Goal: Task Accomplishment & Management: Manage account settings

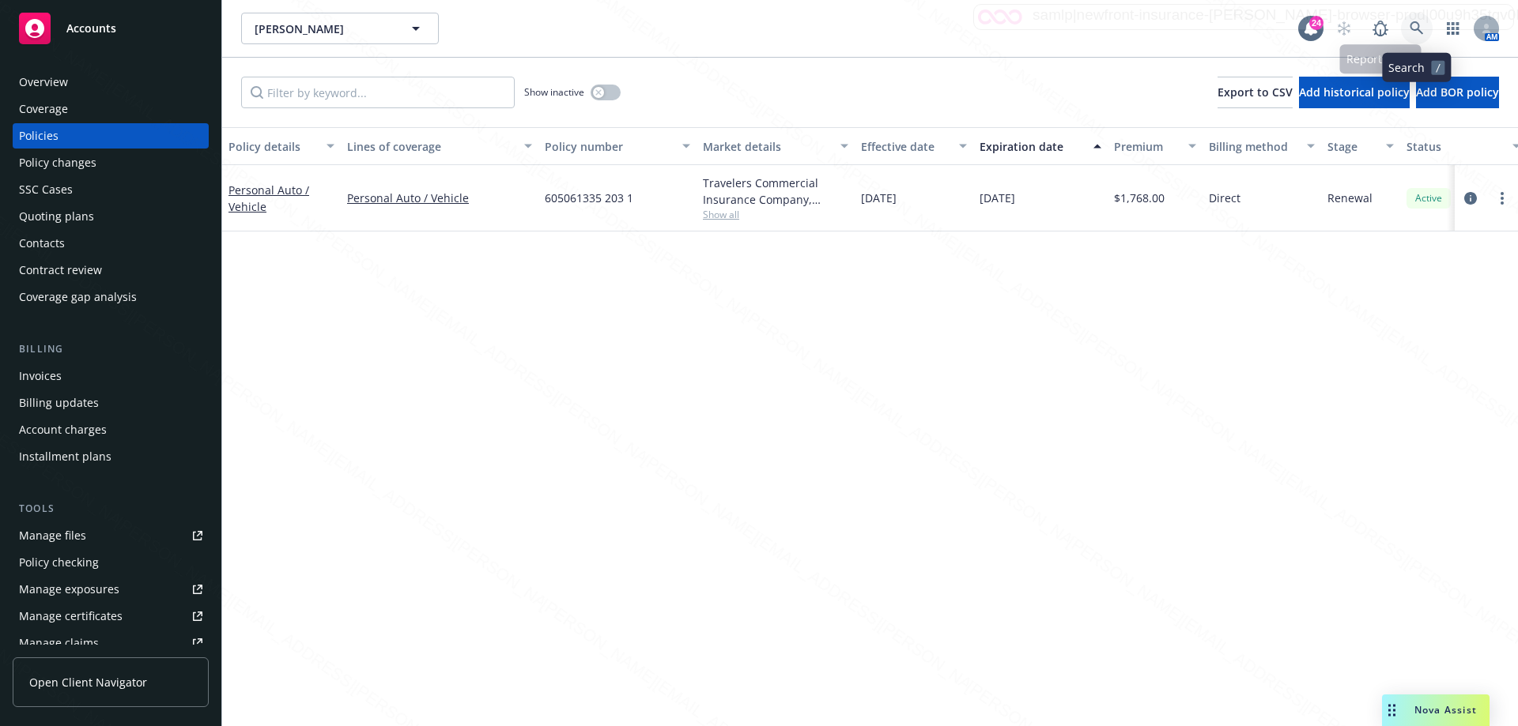
click at [1409, 20] on link at bounding box center [1417, 29] width 32 height 32
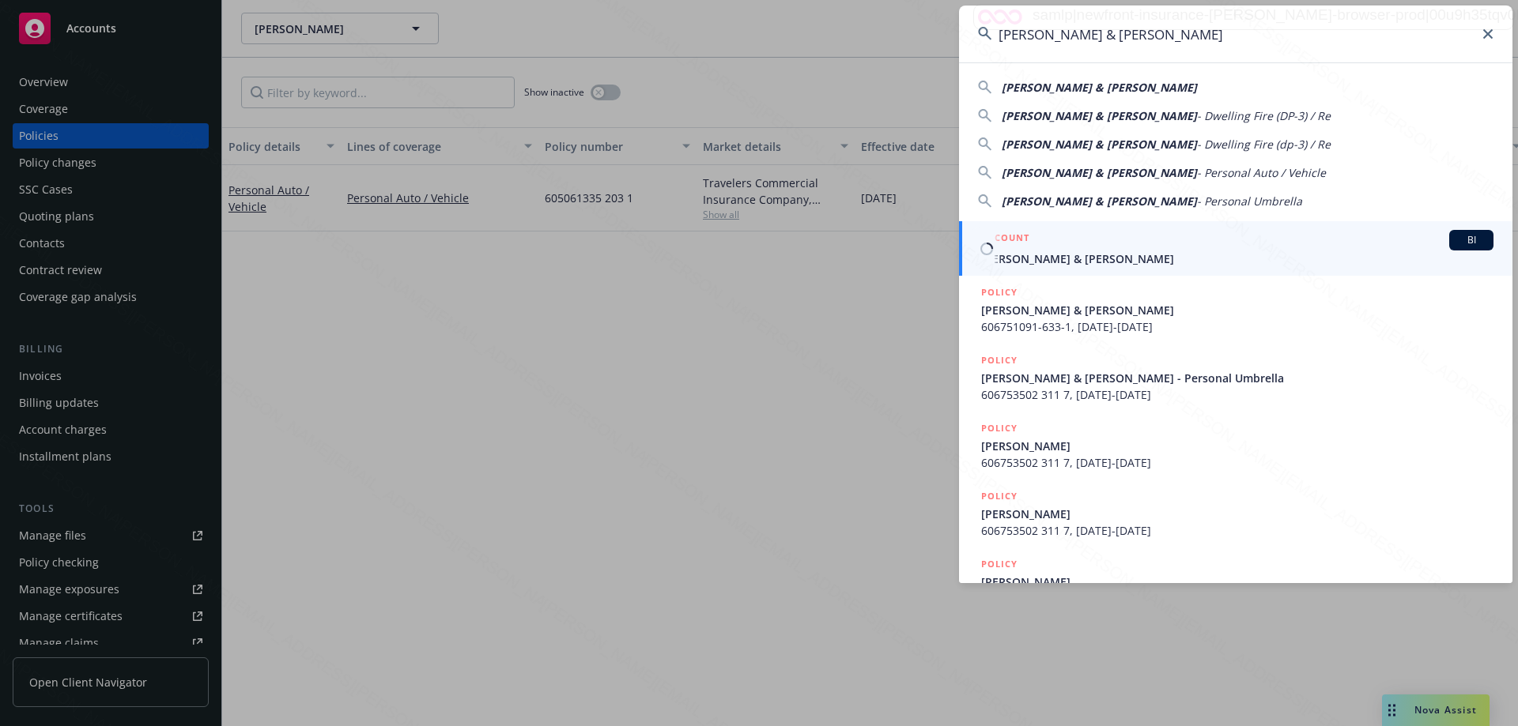
type input "Andrew & Amber Henwood"
click at [1051, 255] on span "Andrew & Amber Henwood" at bounding box center [1237, 259] width 512 height 17
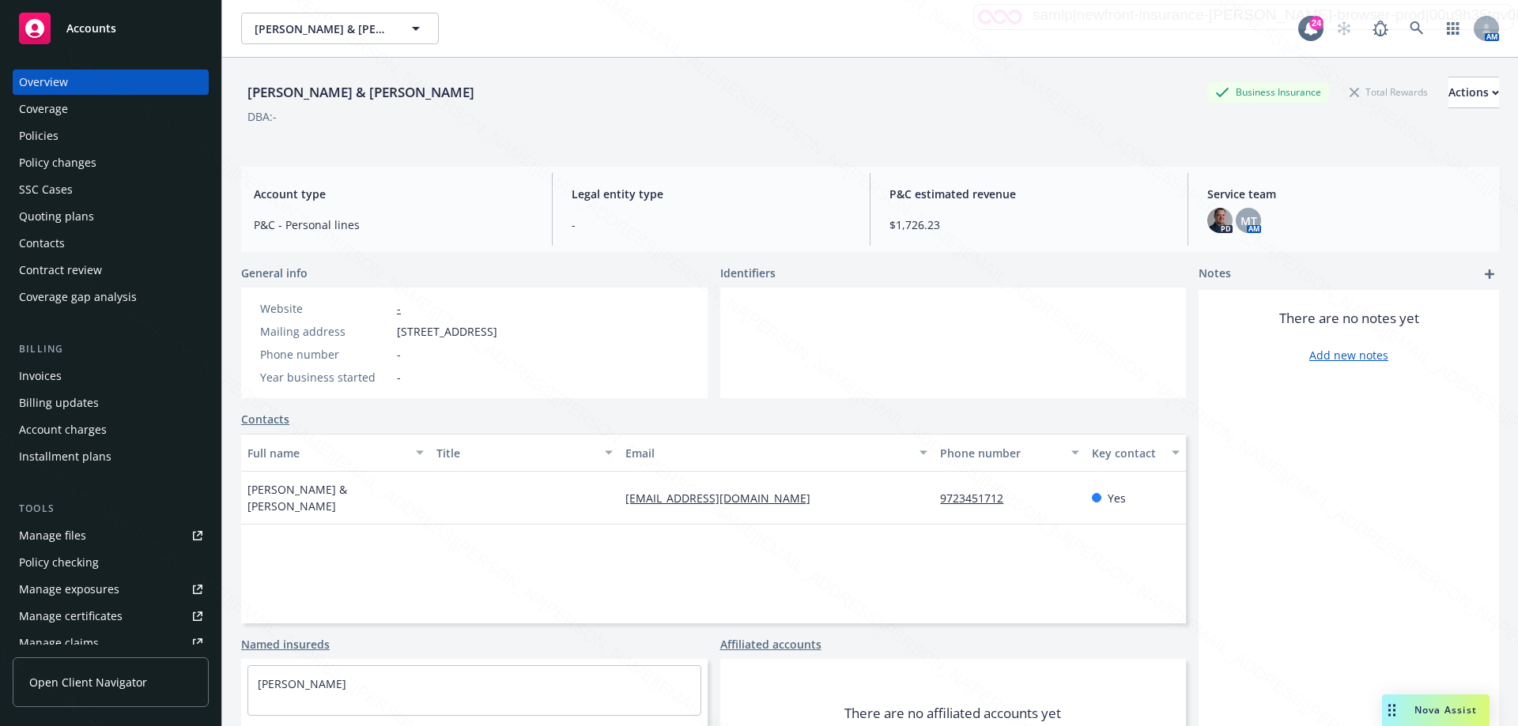
click at [51, 134] on div "Policies" at bounding box center [39, 135] width 40 height 25
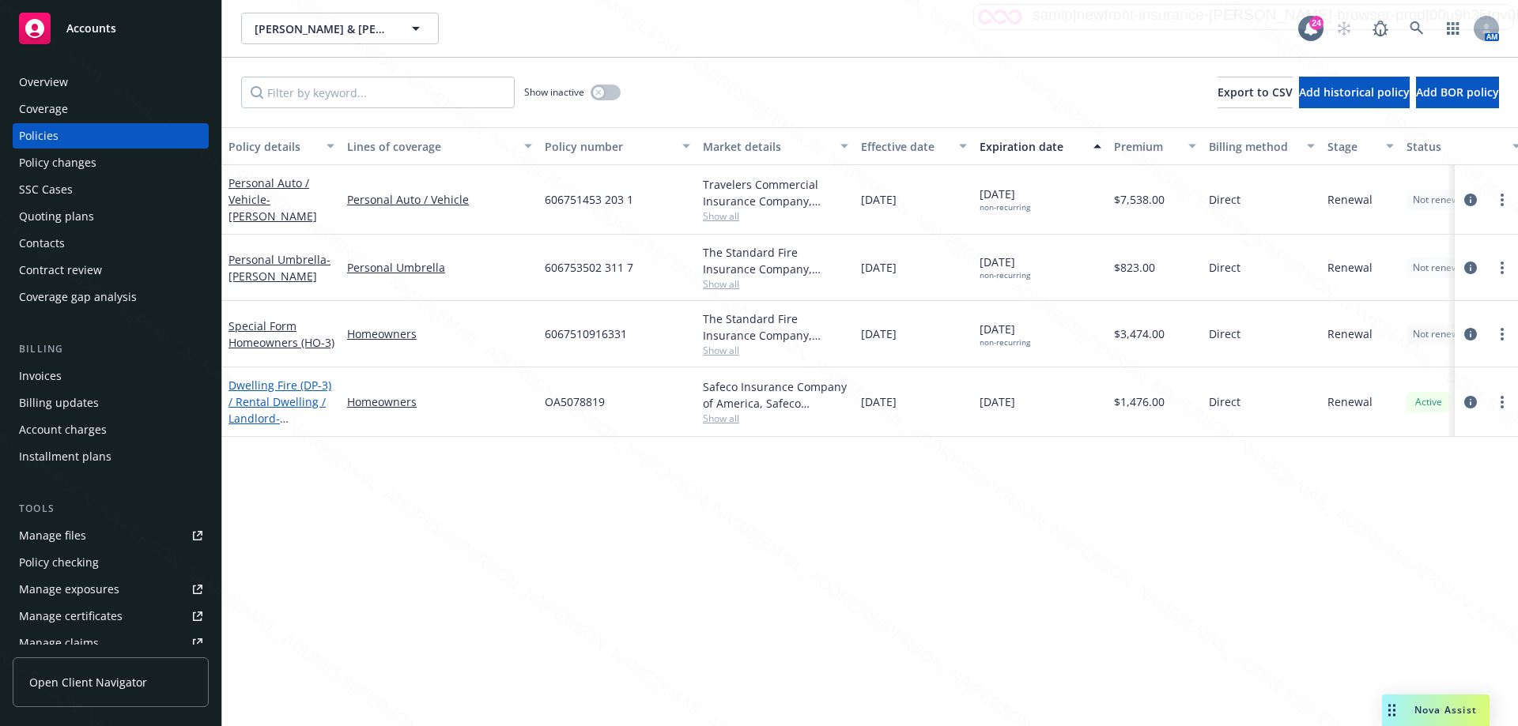
click at [262, 410] on link "Dwelling Fire (DP-3) / Rental Dwelling / Landlord - ANDREW HENWOOD" at bounding box center [279, 410] width 103 height 65
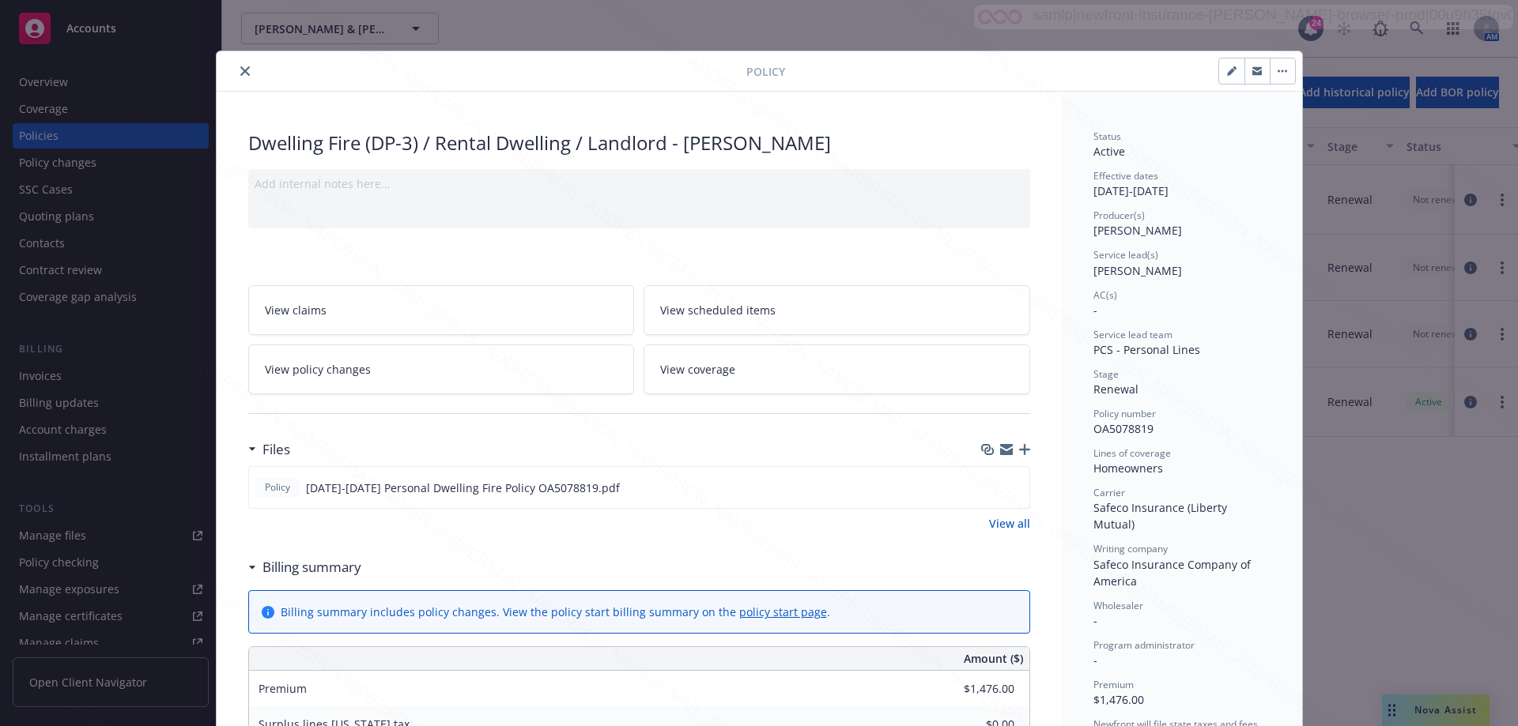
click at [1227, 74] on icon "button" at bounding box center [1231, 72] width 8 height 8
select select "RENEWAL"
select select "12"
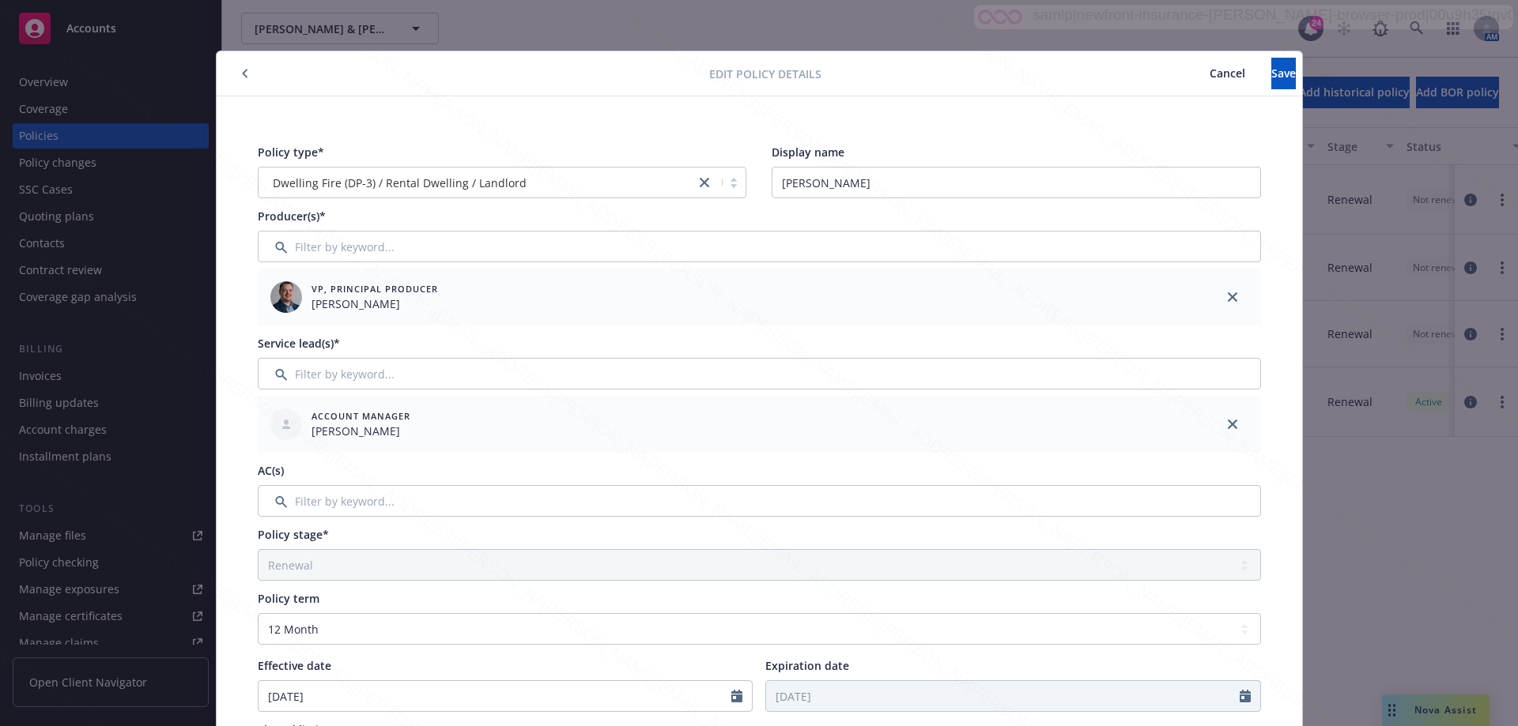
click at [1209, 79] on span "Cancel" at bounding box center [1227, 73] width 36 height 15
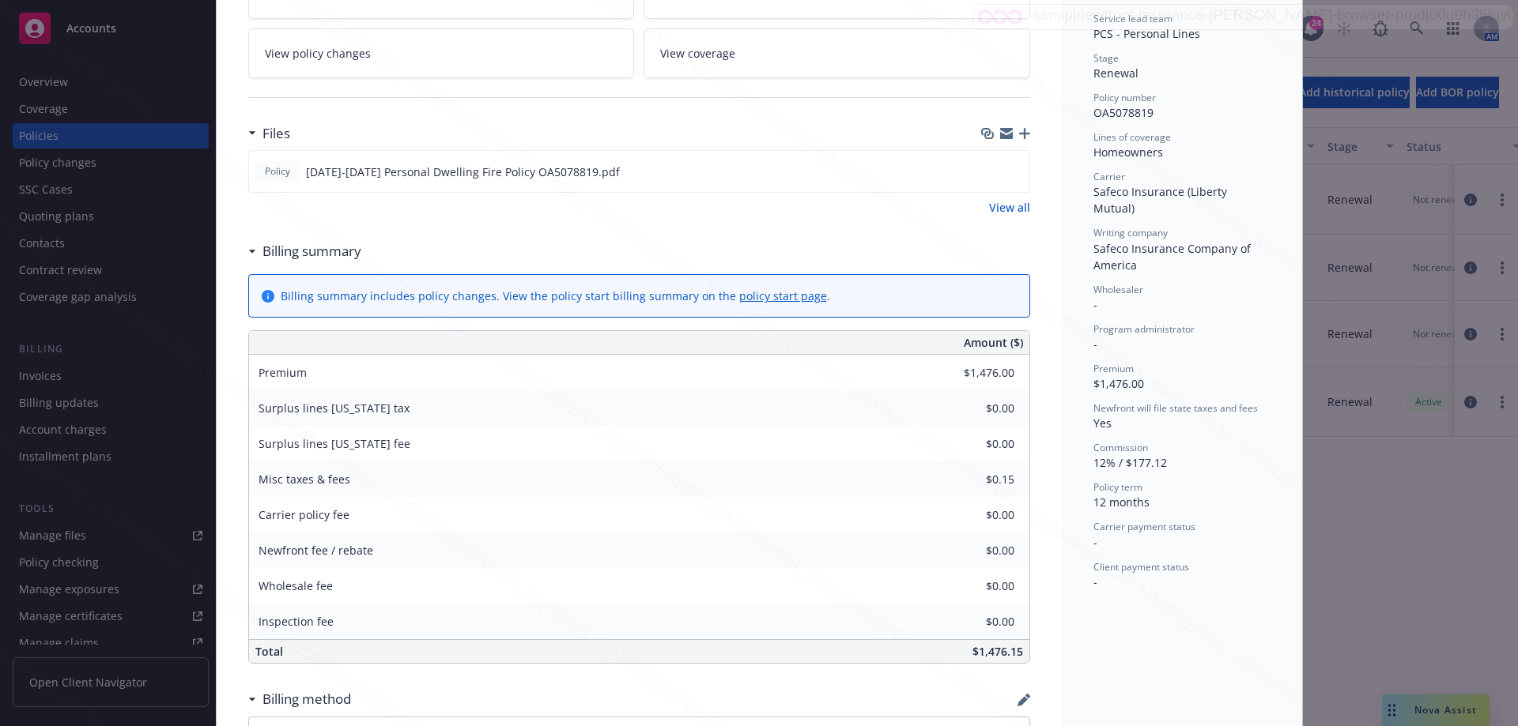
scroll to position [395, 0]
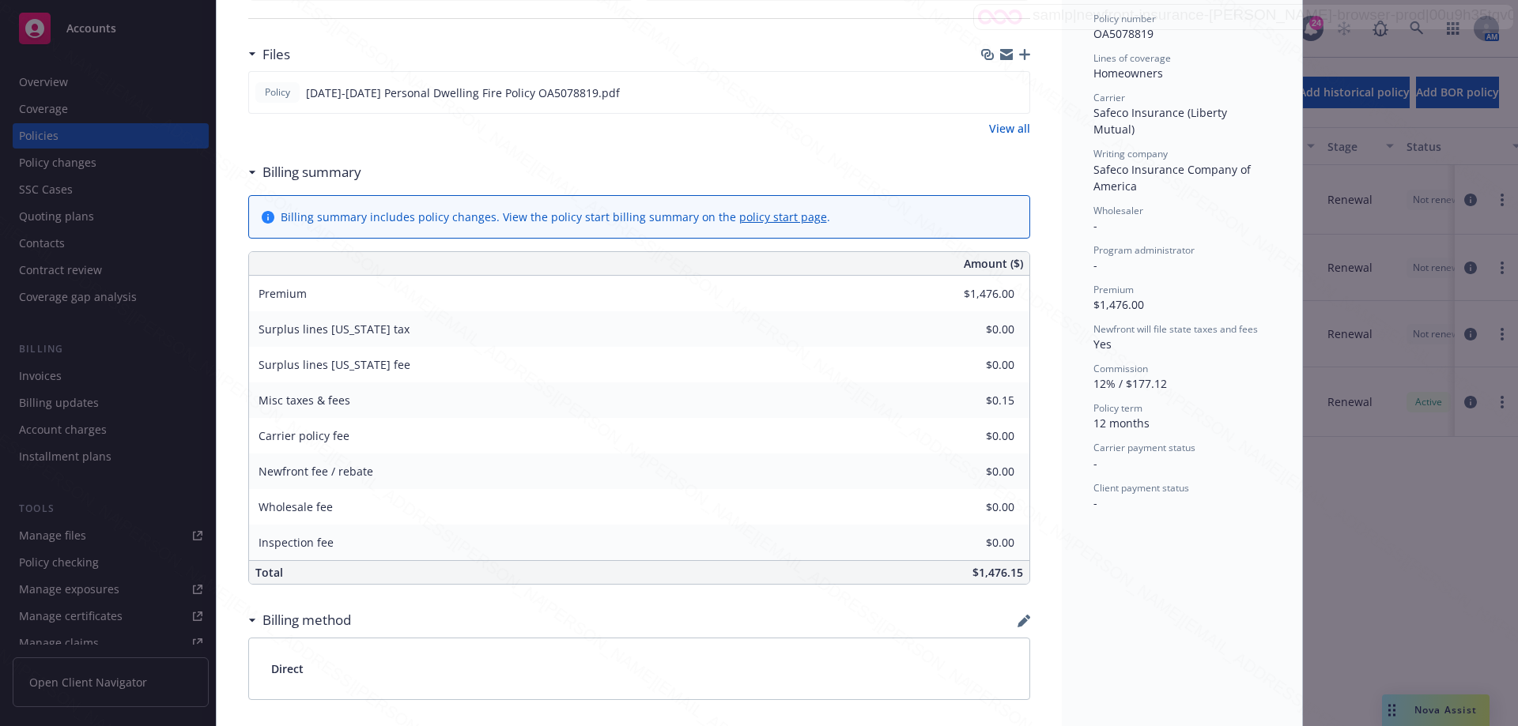
click at [758, 214] on link "policy start page" at bounding box center [783, 216] width 88 height 15
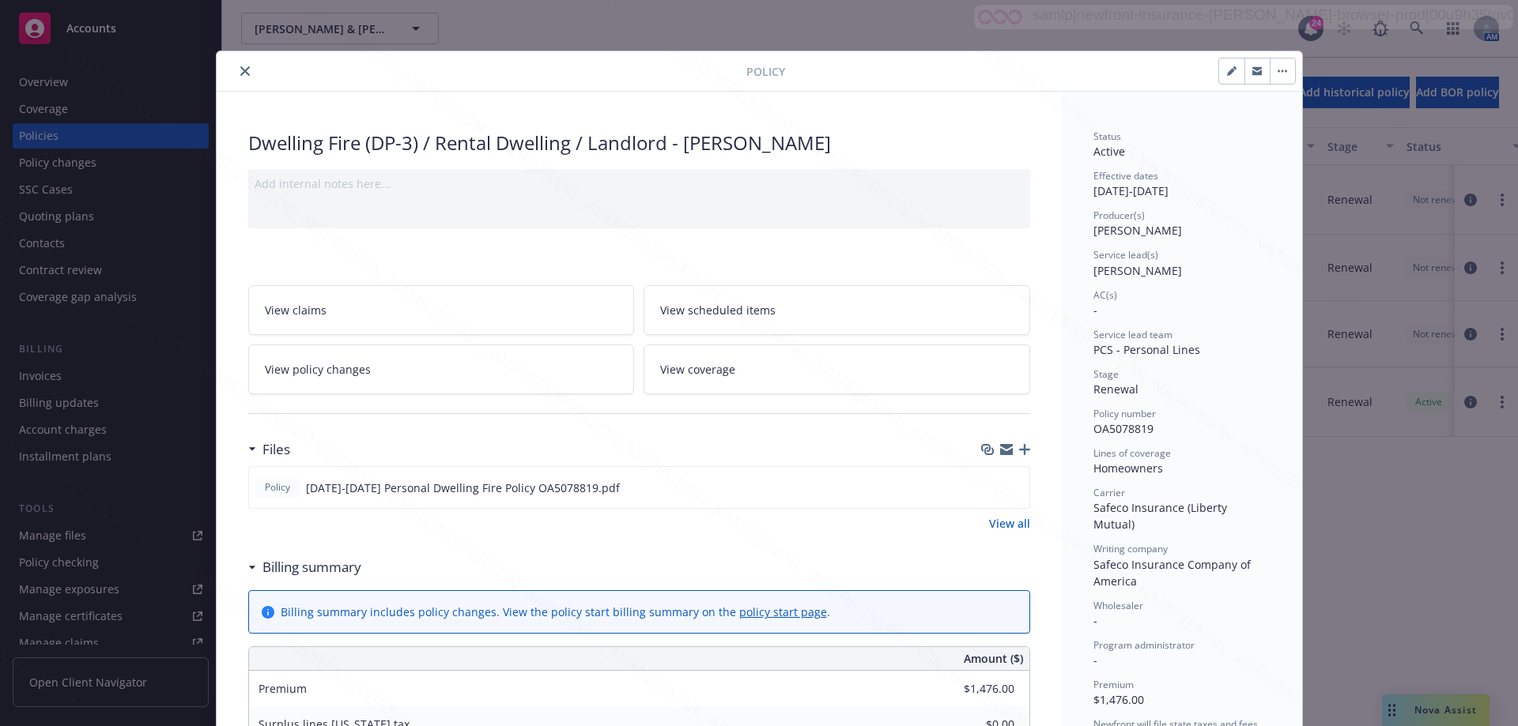
click at [240, 71] on icon "close" at bounding box center [244, 70] width 9 height 9
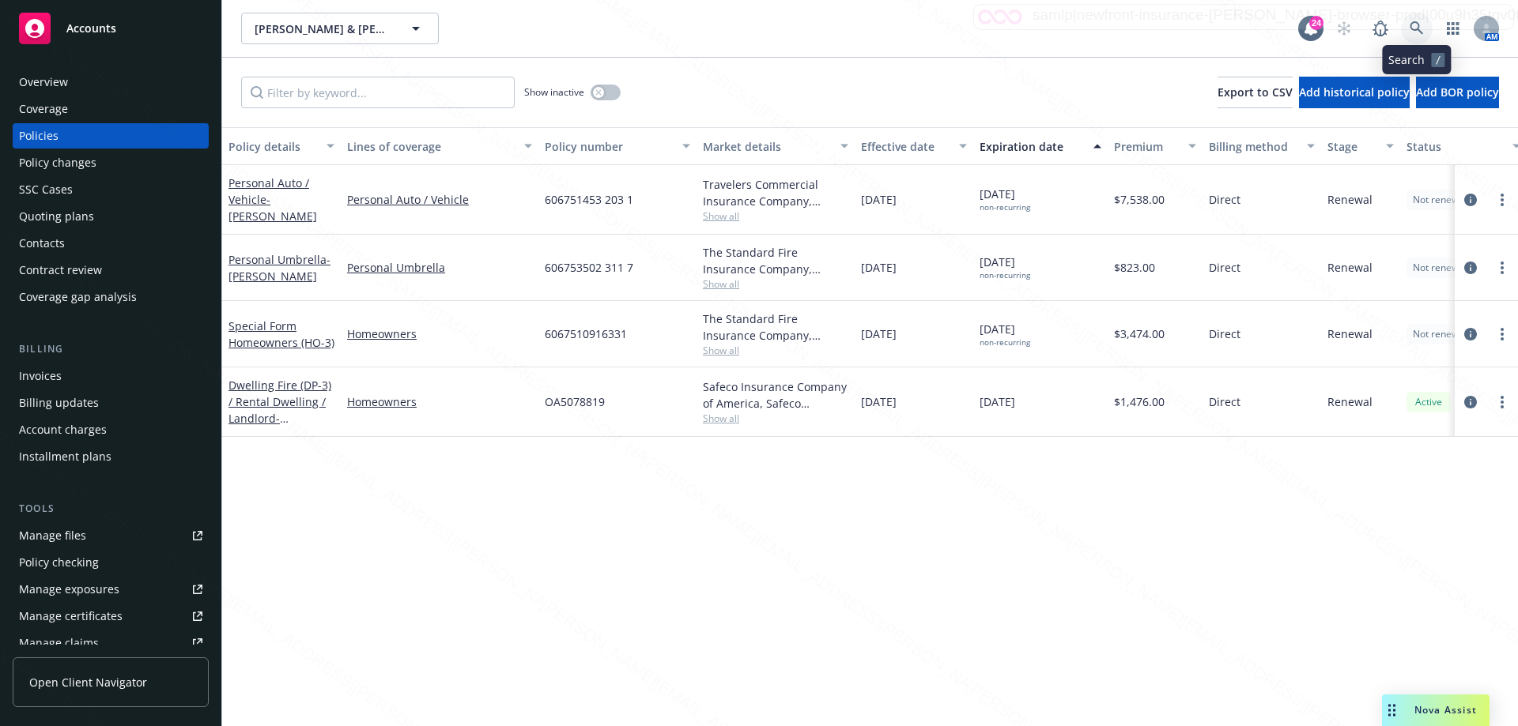
click at [1418, 24] on icon at bounding box center [1415, 27] width 13 height 13
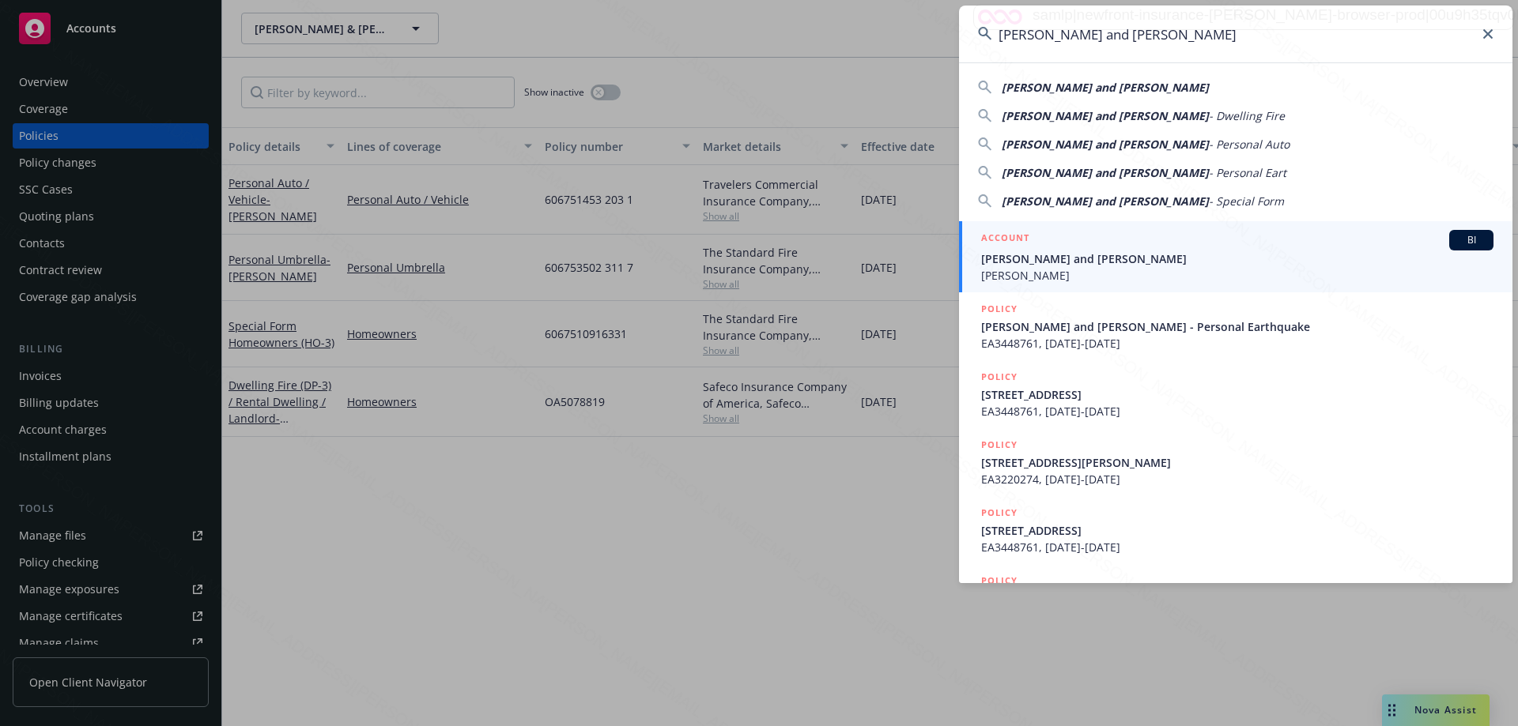
type input "Anna Martinez and Patricia Pollman"
click at [1097, 259] on span "Anna Martinez and Patricia Pollman" at bounding box center [1237, 259] width 512 height 17
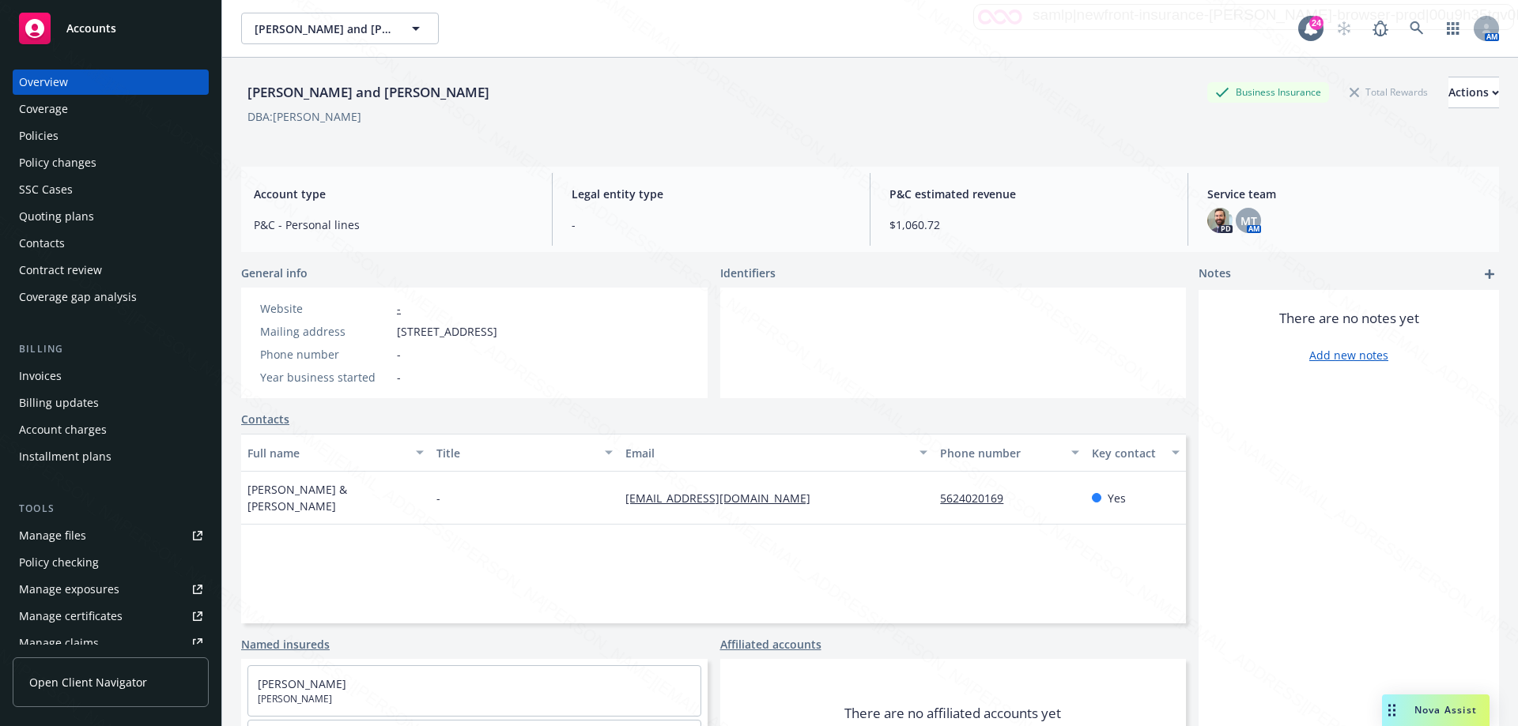
click at [42, 139] on div "Policies" at bounding box center [39, 135] width 40 height 25
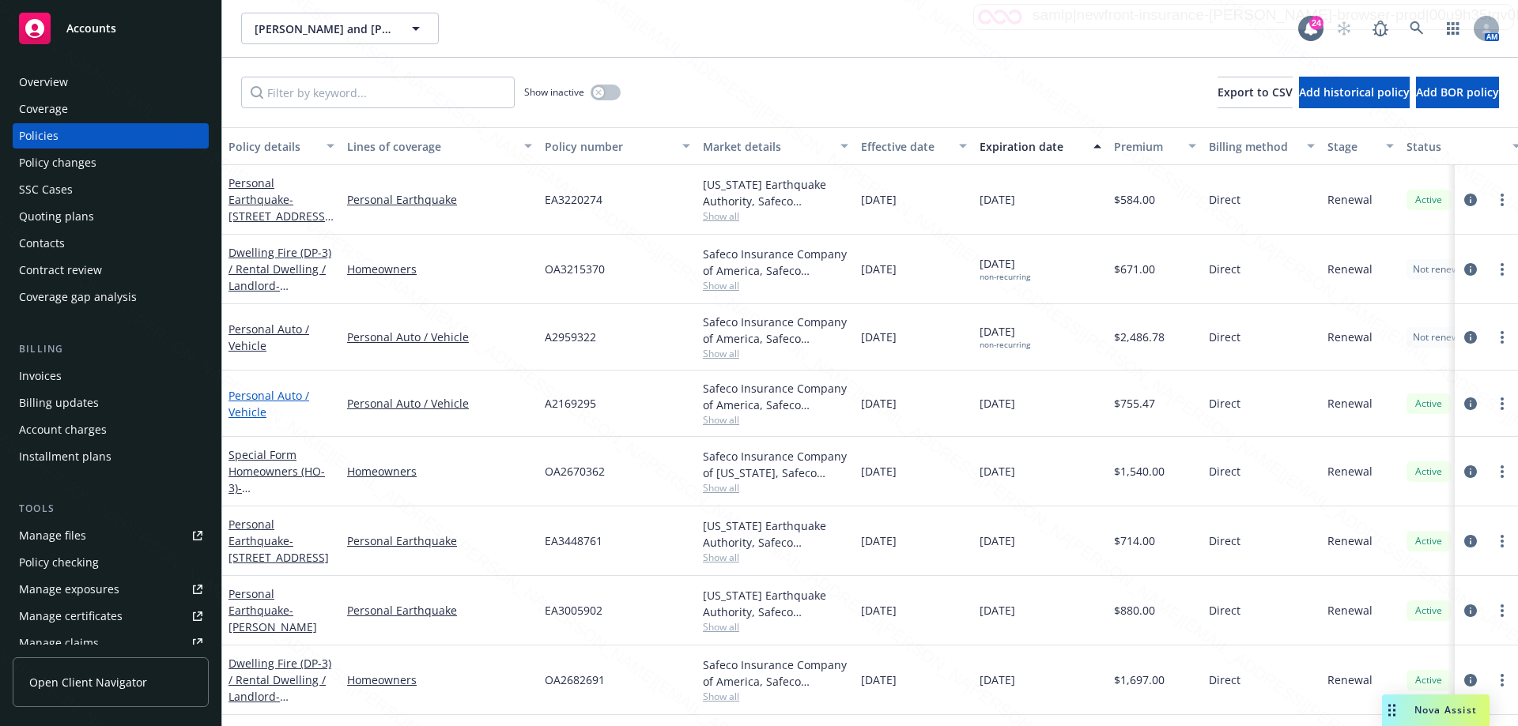
click at [256, 409] on link "Personal Auto / Vehicle" at bounding box center [268, 404] width 81 height 32
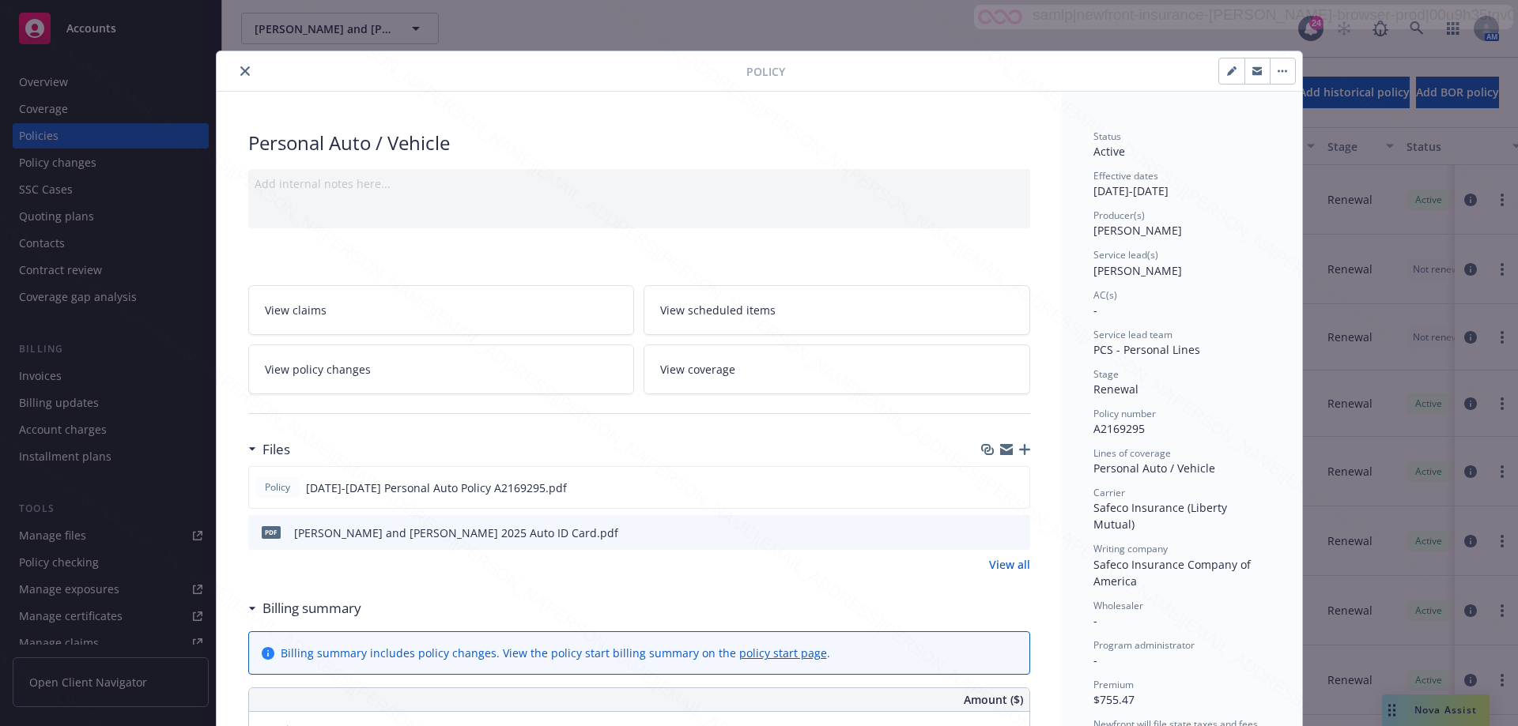
click at [1282, 70] on button "button" at bounding box center [1281, 70] width 25 height 25
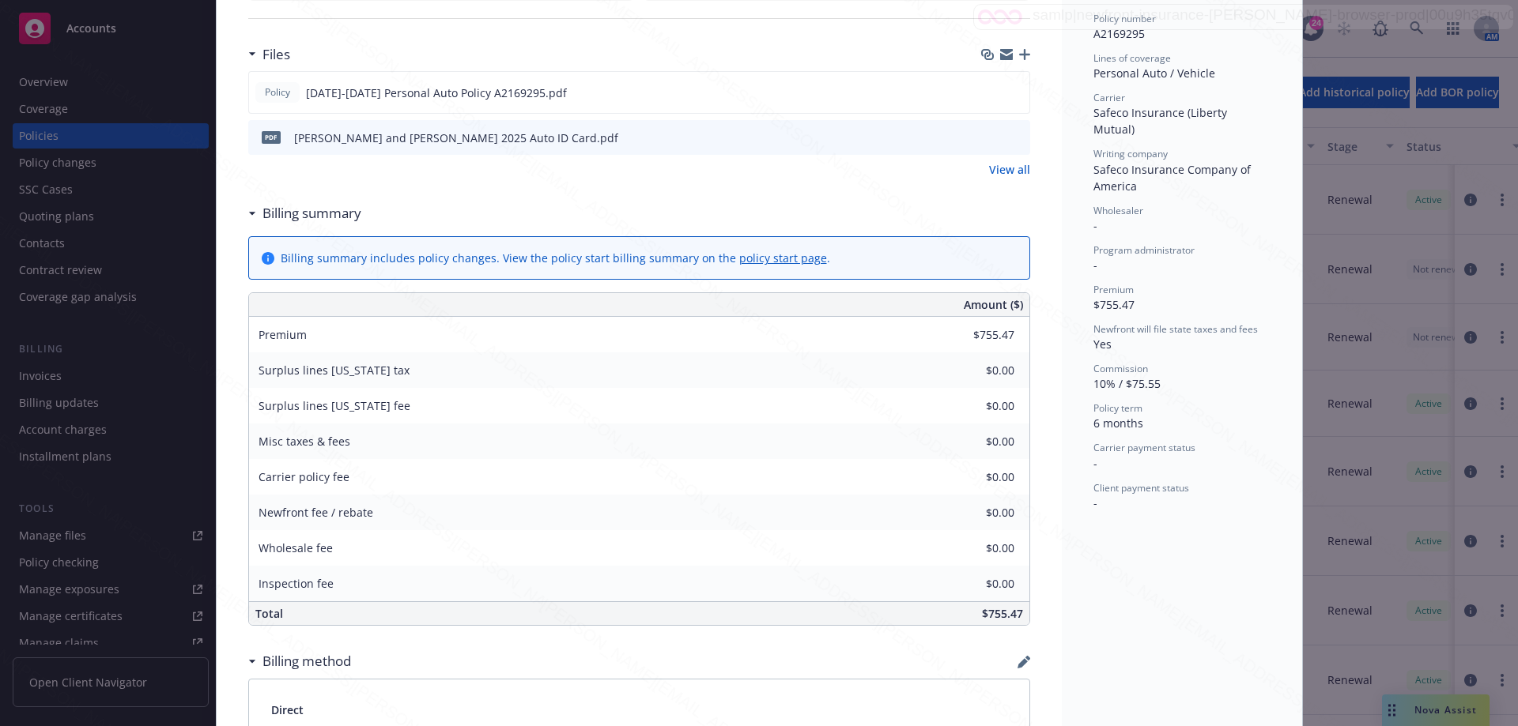
click at [756, 259] on link "policy start page" at bounding box center [783, 258] width 88 height 15
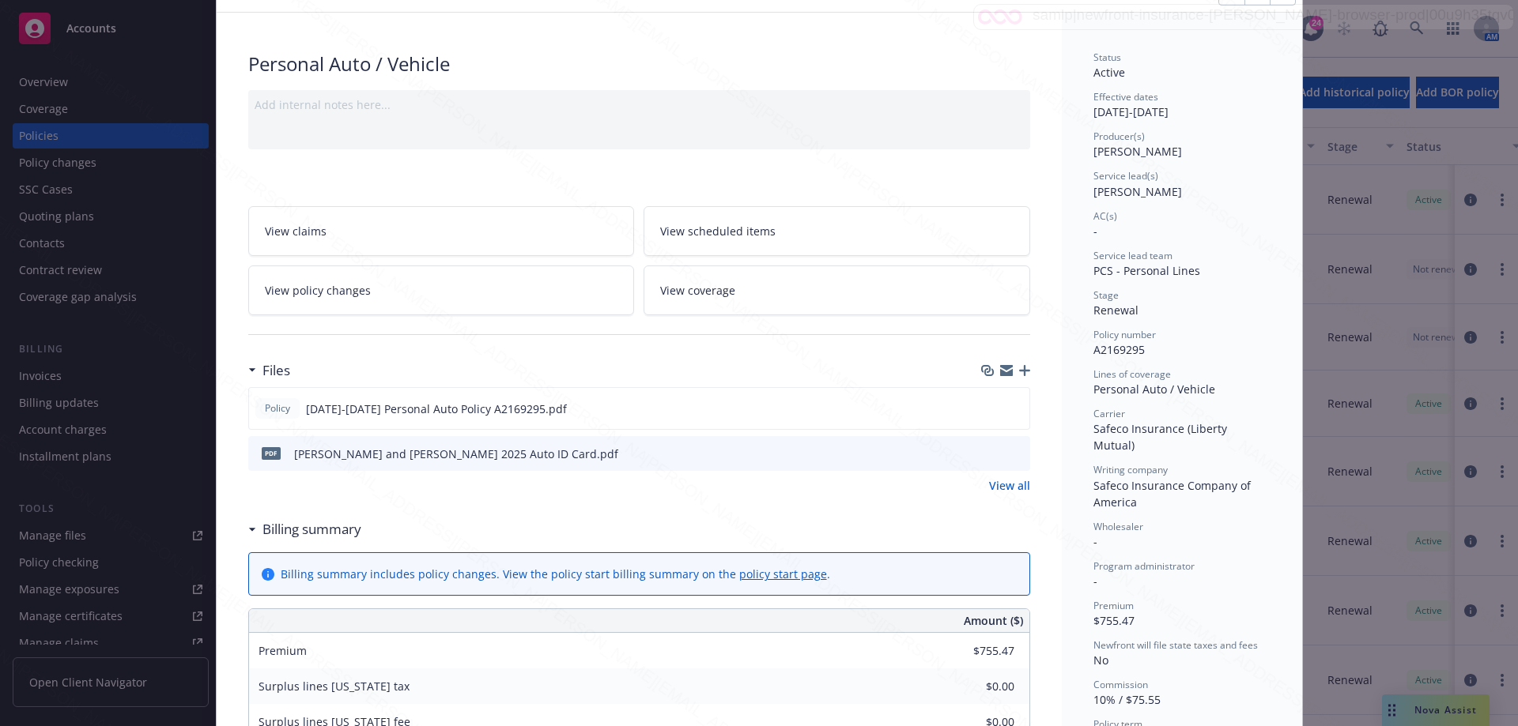
scroll to position [0, 0]
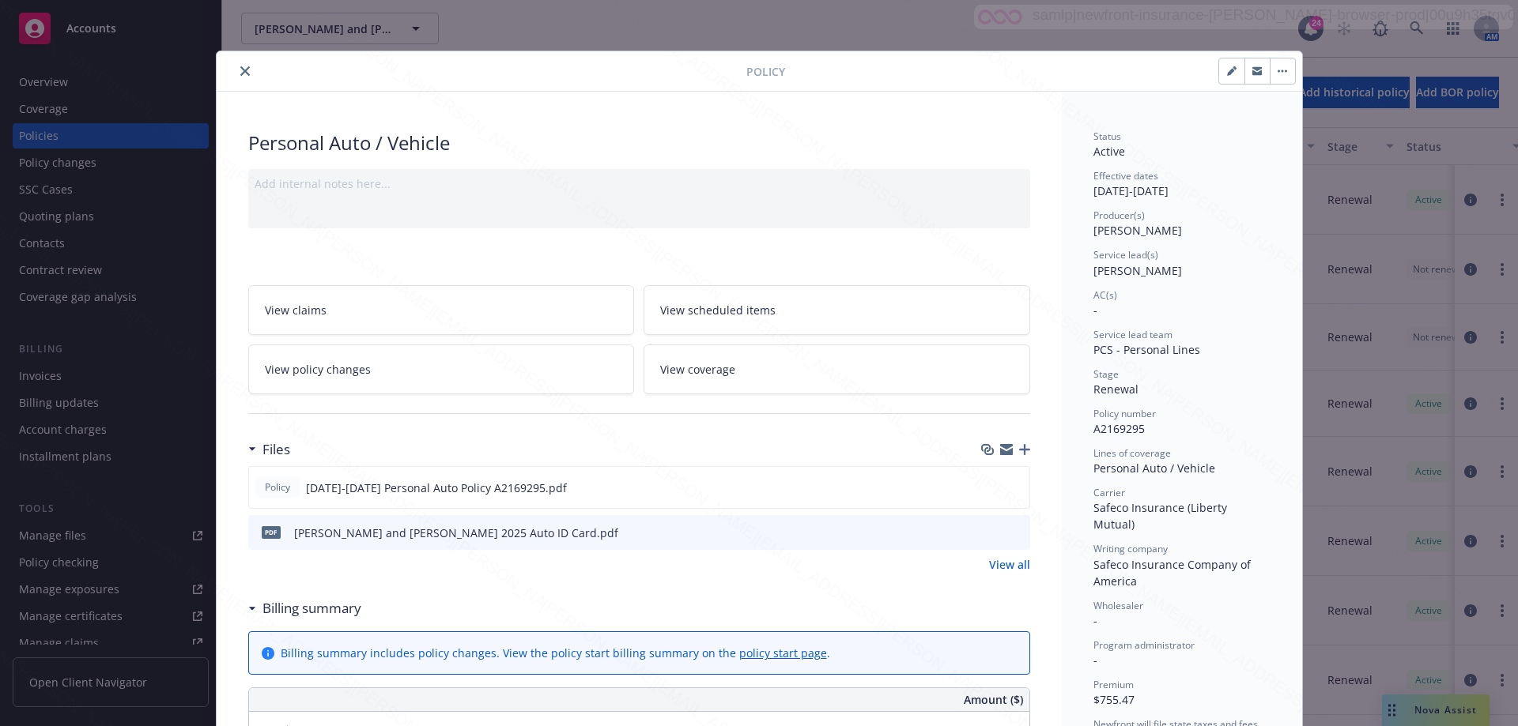
click at [240, 70] on icon "close" at bounding box center [244, 70] width 9 height 9
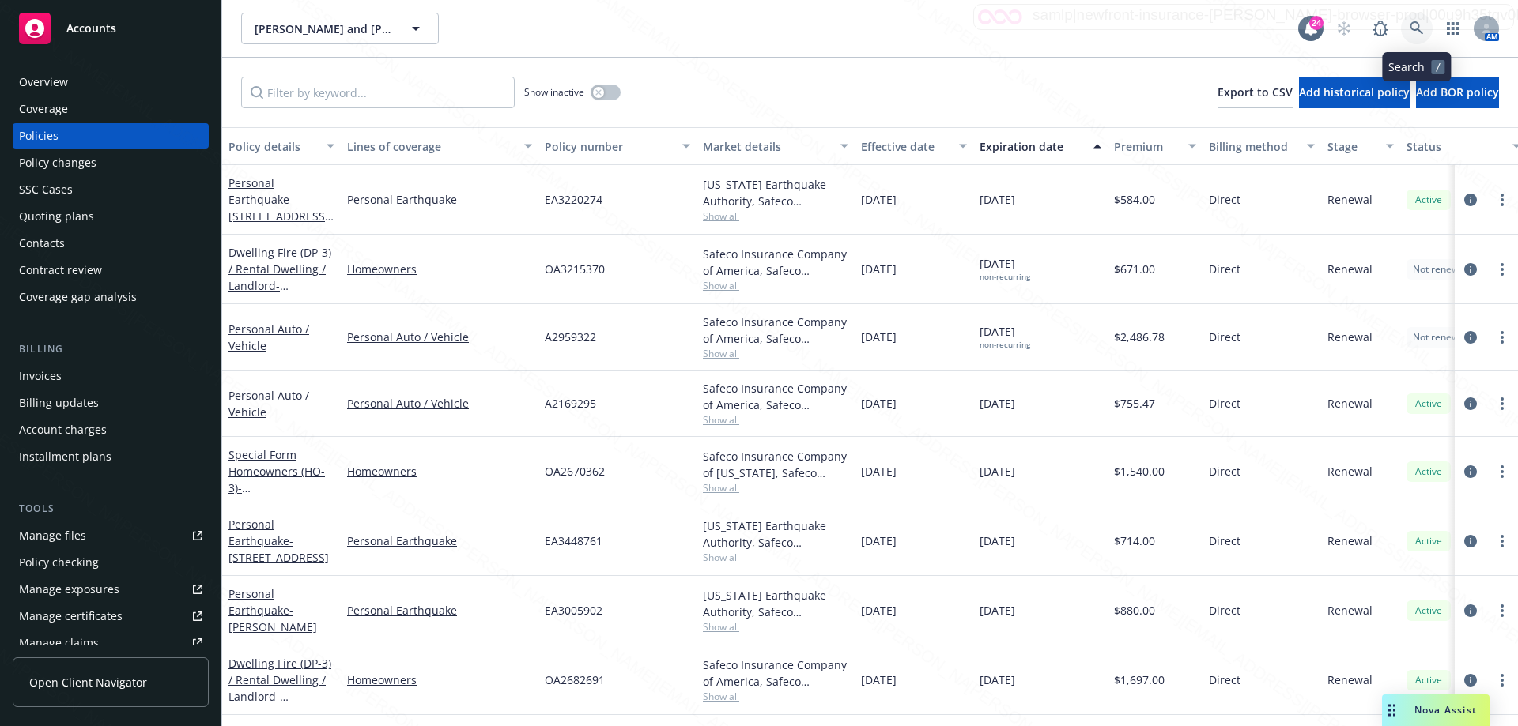
click at [1420, 30] on icon at bounding box center [1416, 28] width 14 height 14
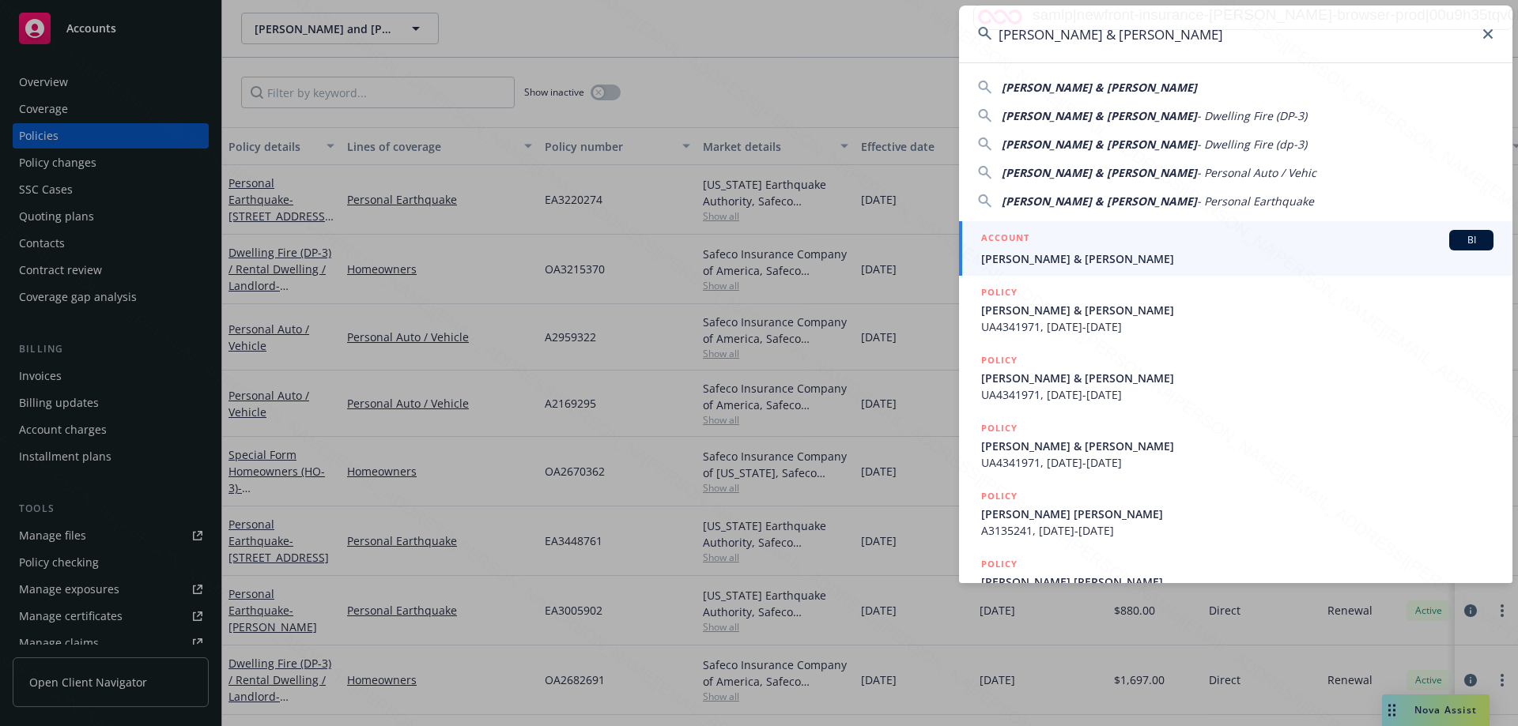
type input "Cliffton & Elizabeth Moser"
click at [1072, 263] on span "Cliffton & Elizabeth Moser" at bounding box center [1237, 259] width 512 height 17
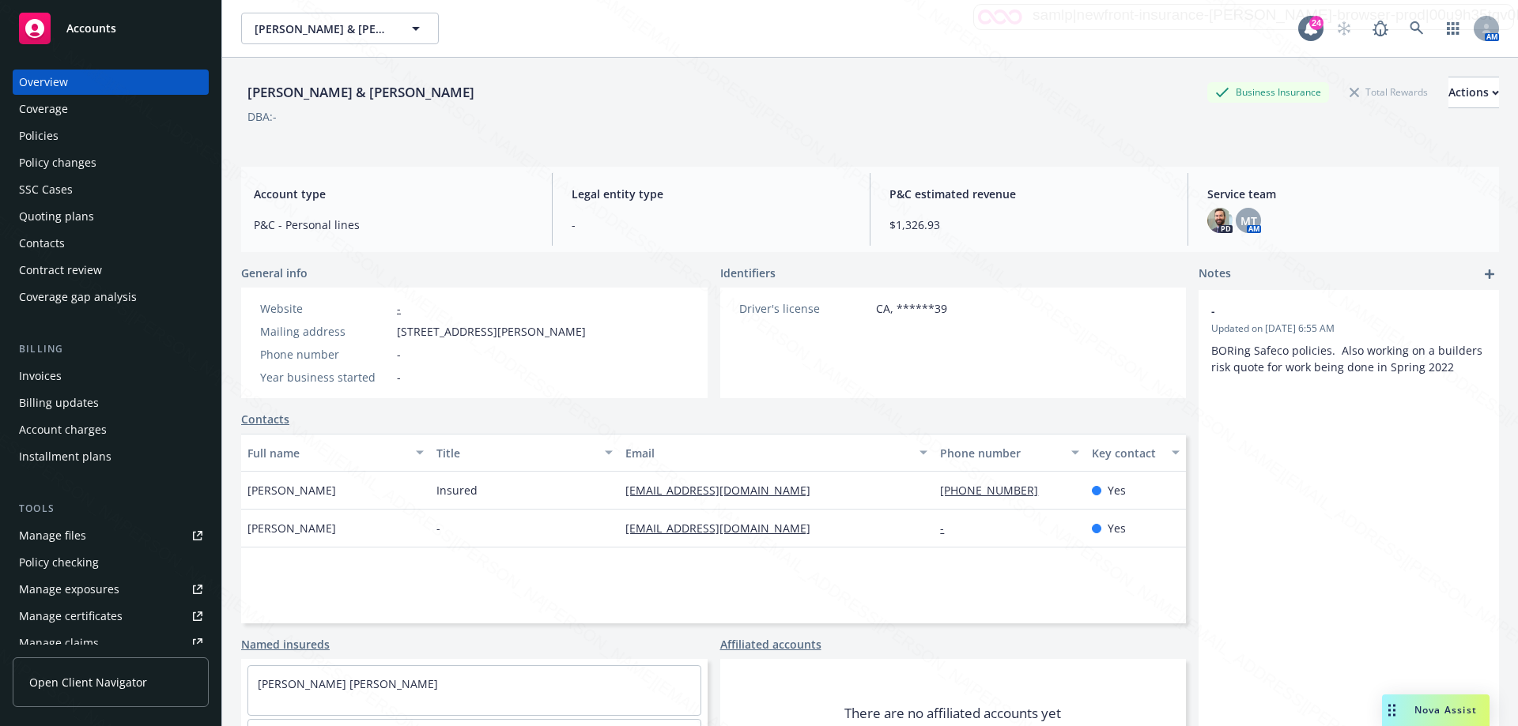
click at [53, 134] on div "Policies" at bounding box center [39, 135] width 40 height 25
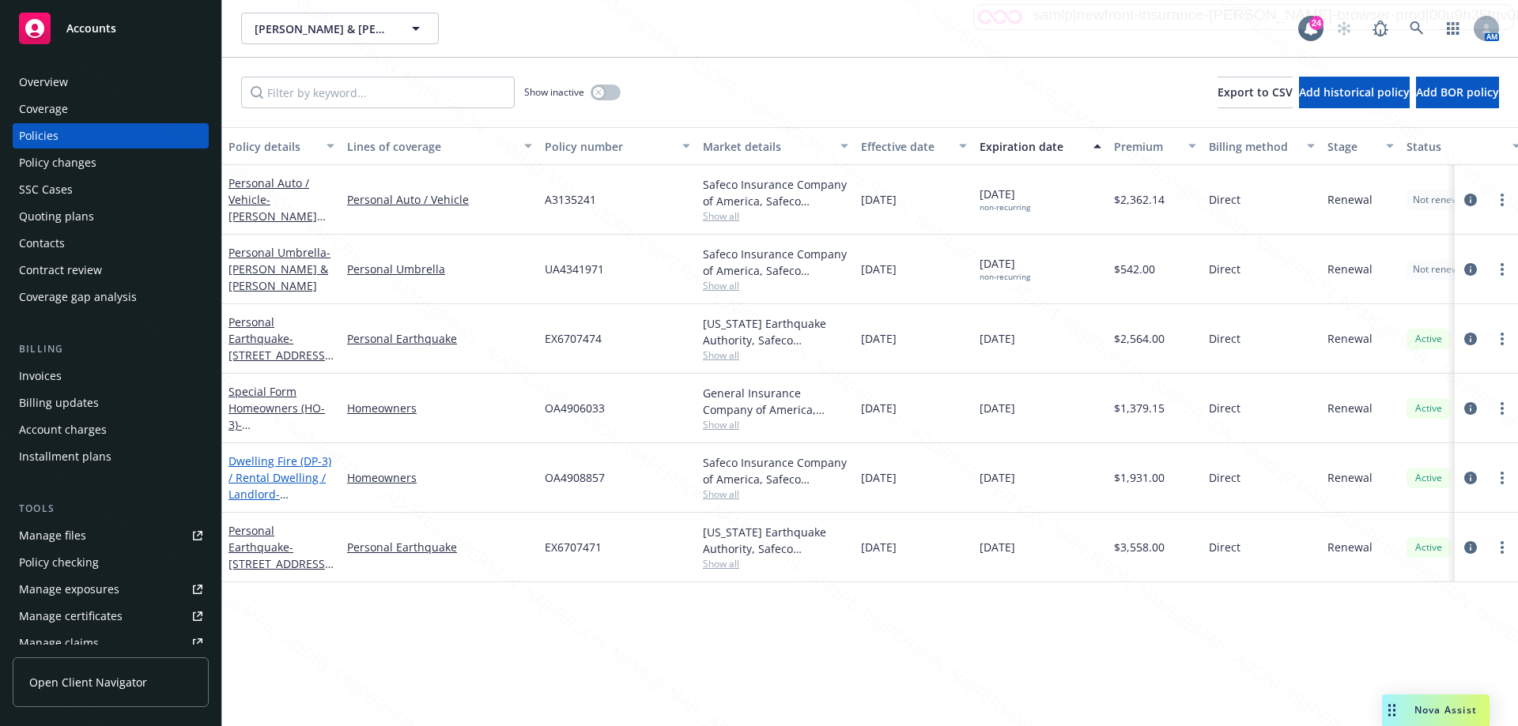
click at [262, 479] on link "Dwelling Fire (DP-3) / Rental Dwelling / Landlord - 1237 1/2 CARRISON ST BERKEL…" at bounding box center [279, 494] width 103 height 81
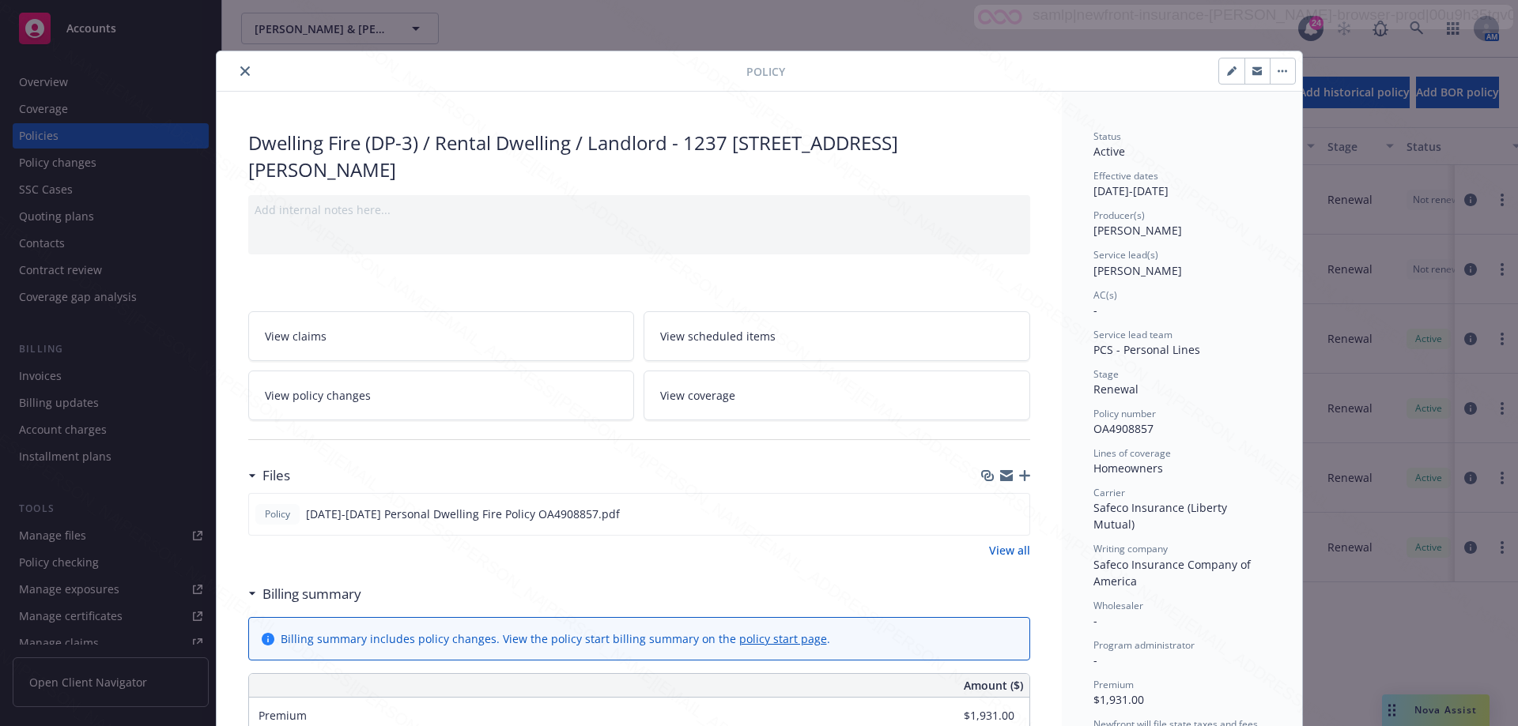
scroll to position [395, 0]
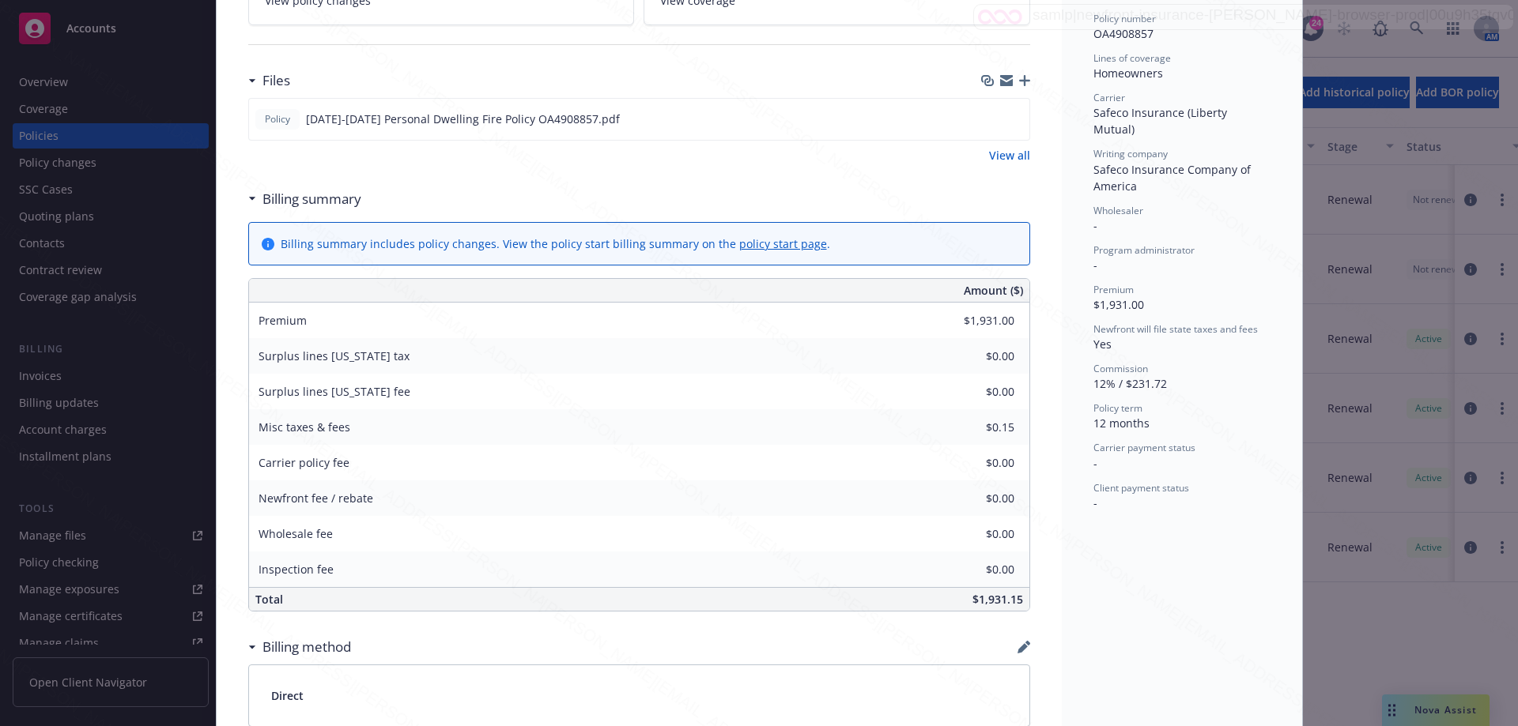
click at [761, 242] on link "policy start page" at bounding box center [783, 243] width 88 height 15
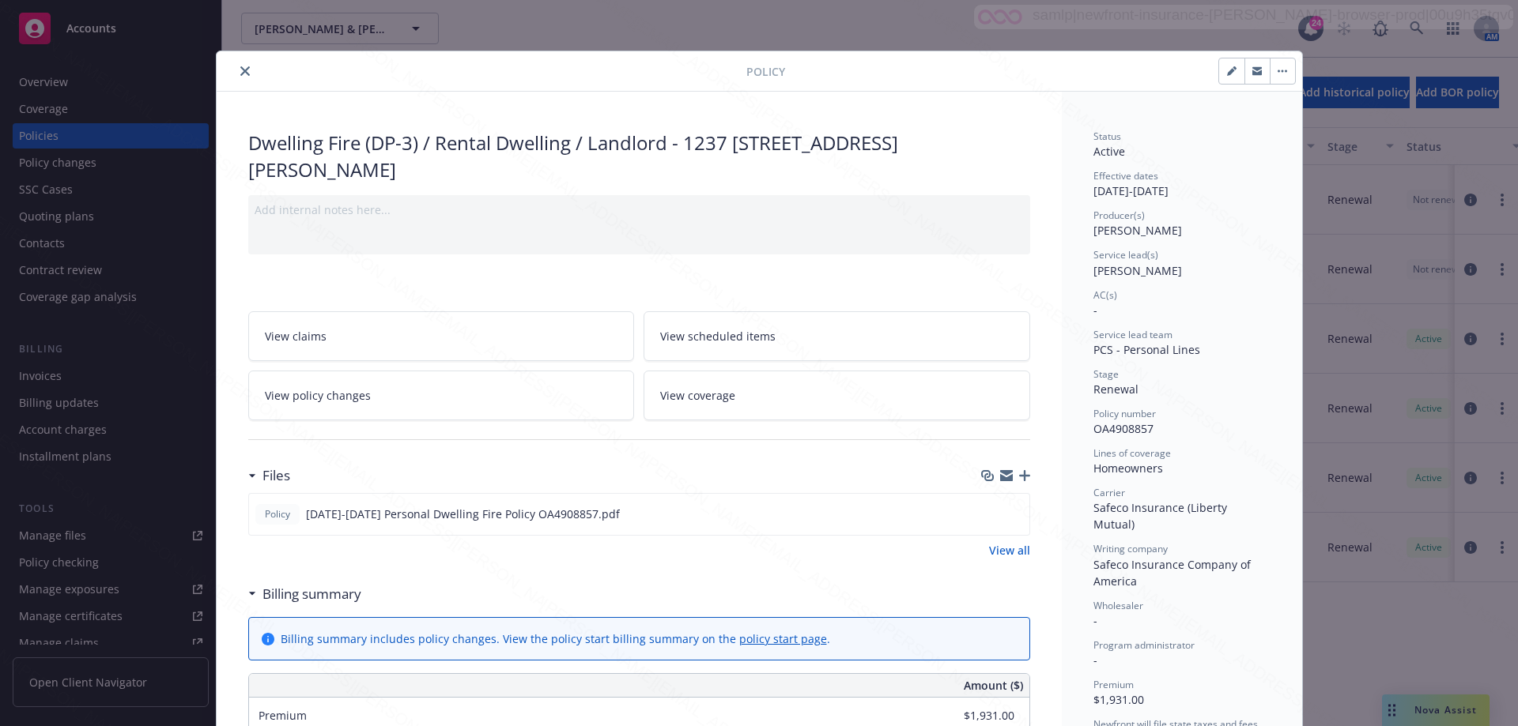
click at [240, 69] on icon "close" at bounding box center [244, 70] width 9 height 9
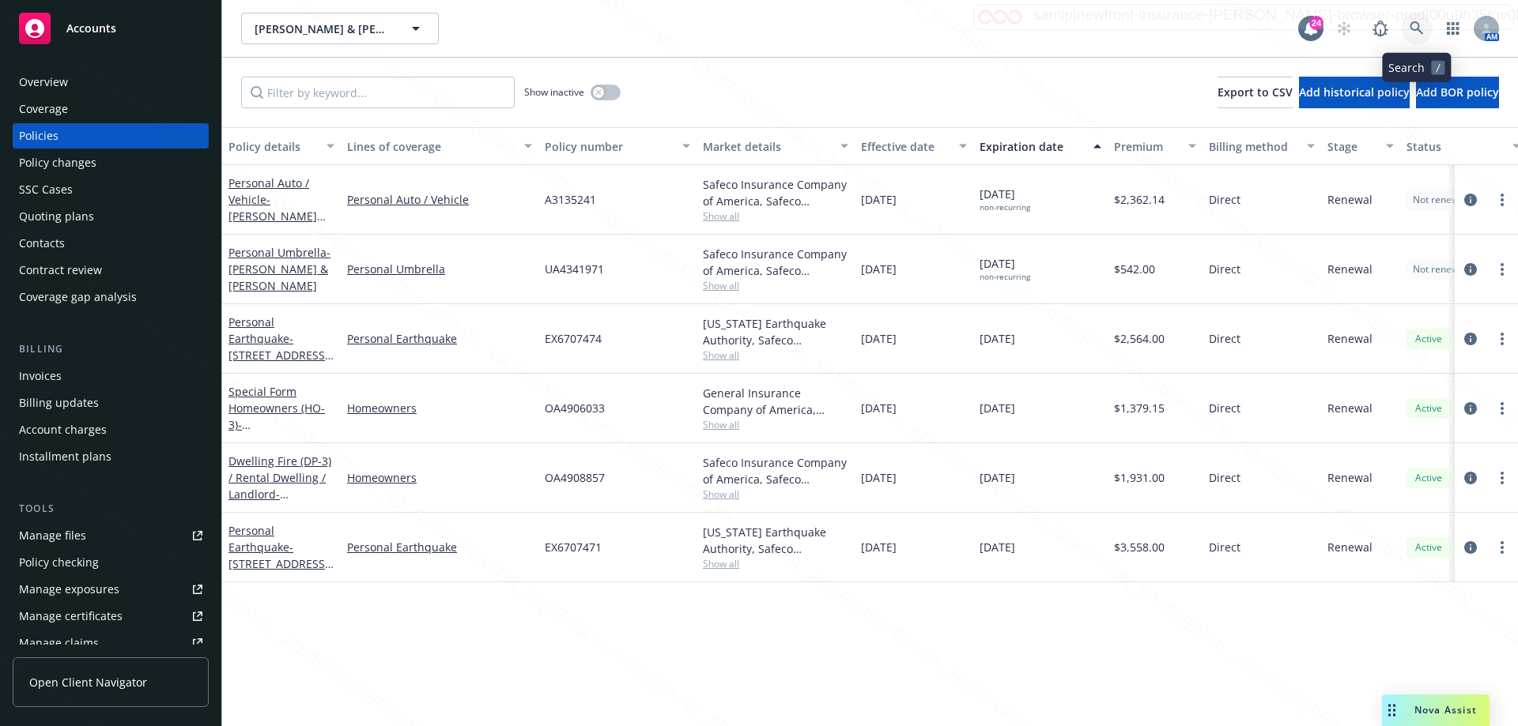
click at [1421, 32] on icon at bounding box center [1416, 28] width 14 height 14
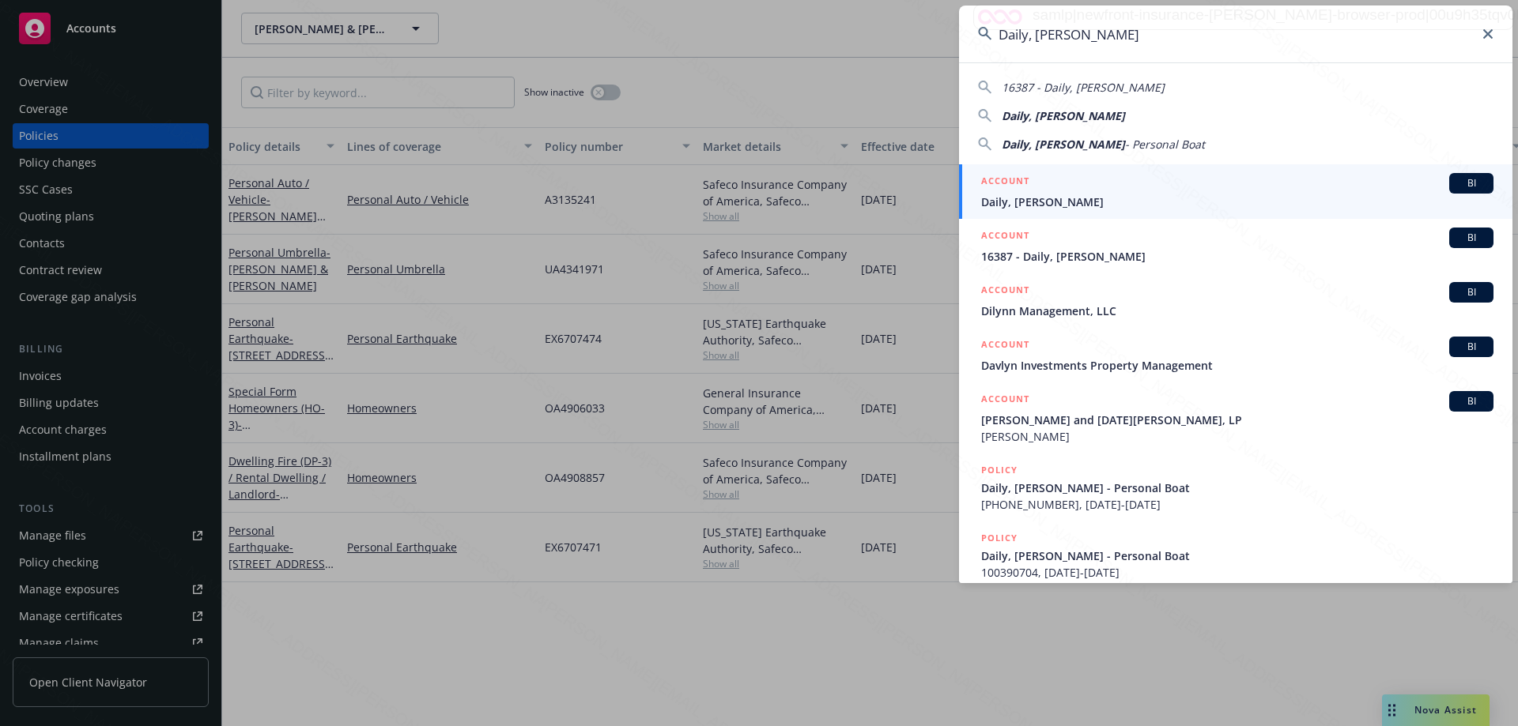
type input "Daily, Lana"
click at [1019, 200] on span "Daily, Lana" at bounding box center [1237, 202] width 512 height 17
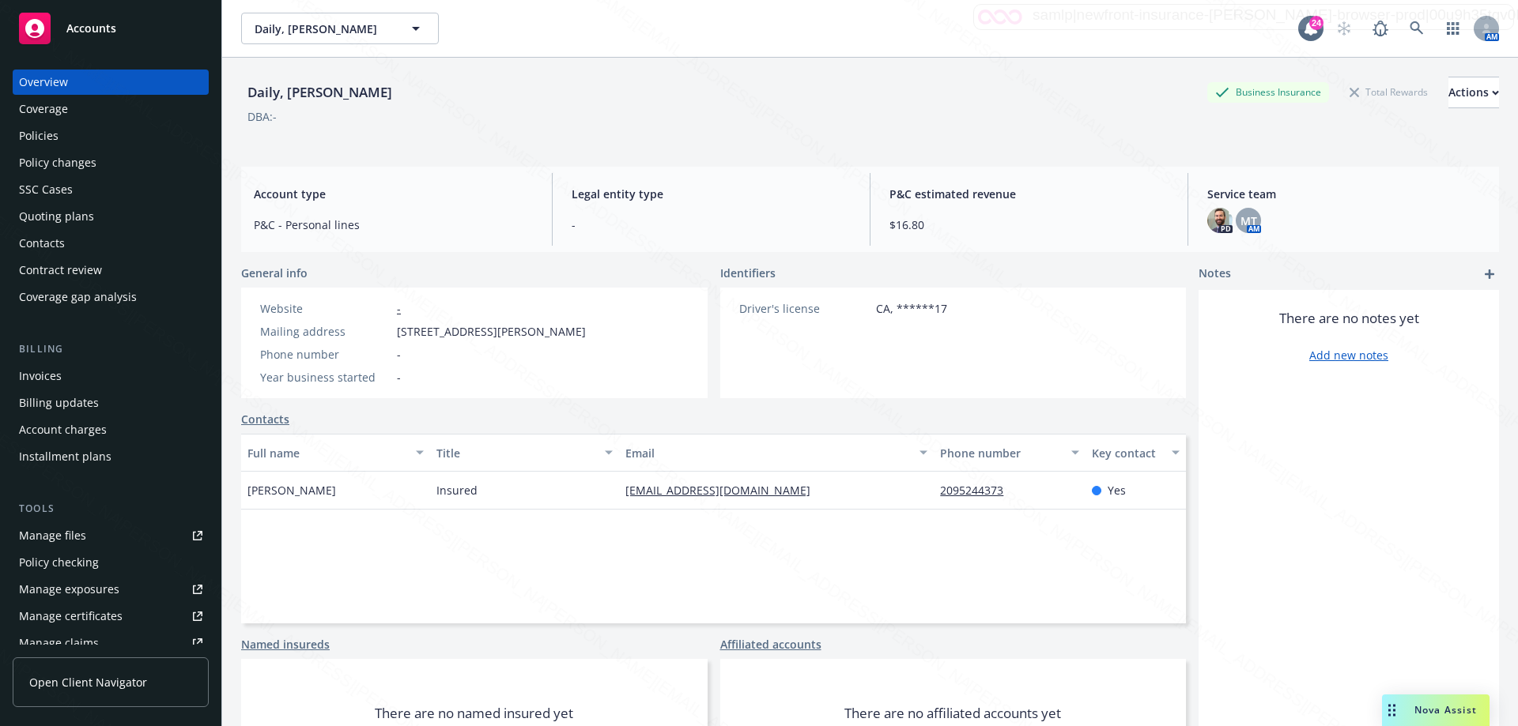
click at [55, 134] on div "Policies" at bounding box center [39, 135] width 40 height 25
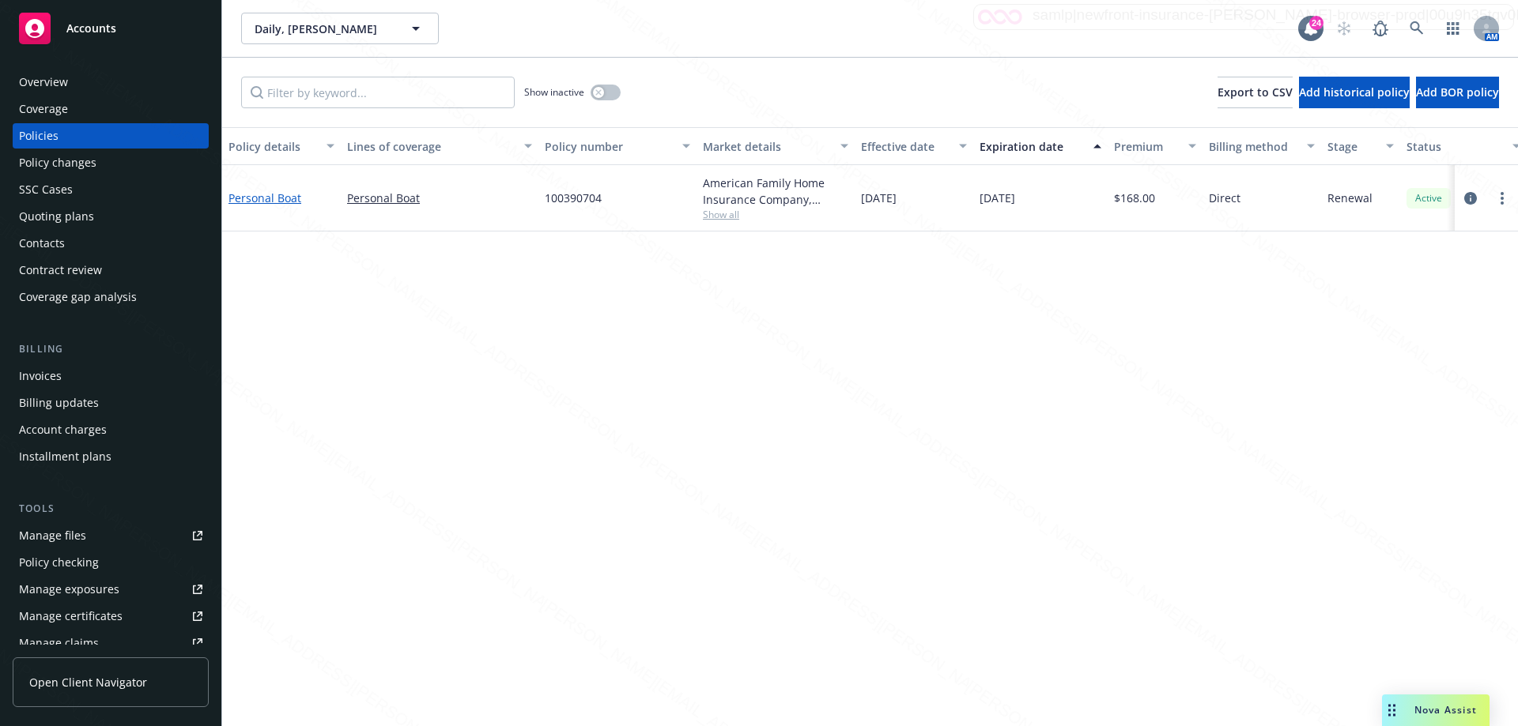
click at [277, 200] on link "Personal Boat" at bounding box center [264, 197] width 73 height 15
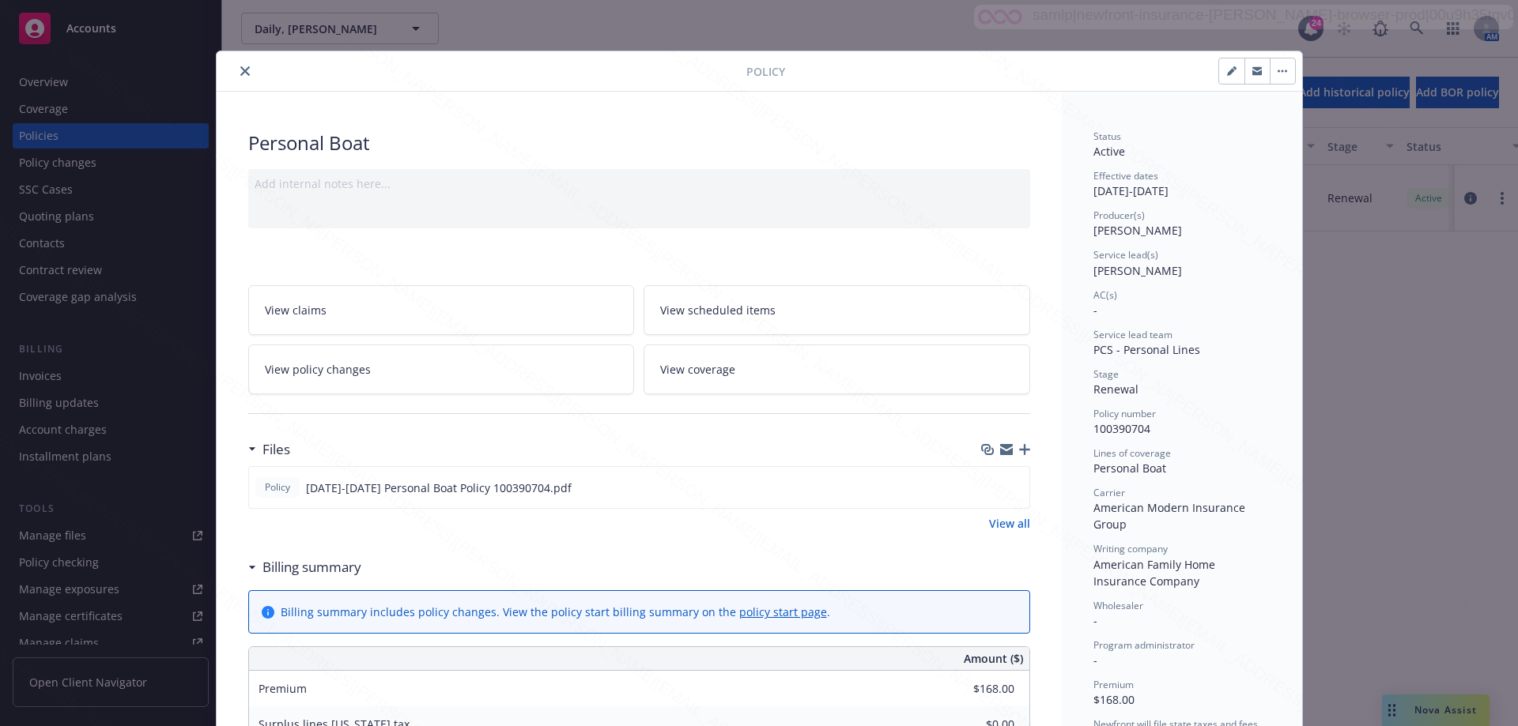
click at [779, 616] on link "policy start page" at bounding box center [783, 612] width 88 height 15
click at [243, 71] on icon "close" at bounding box center [244, 70] width 9 height 9
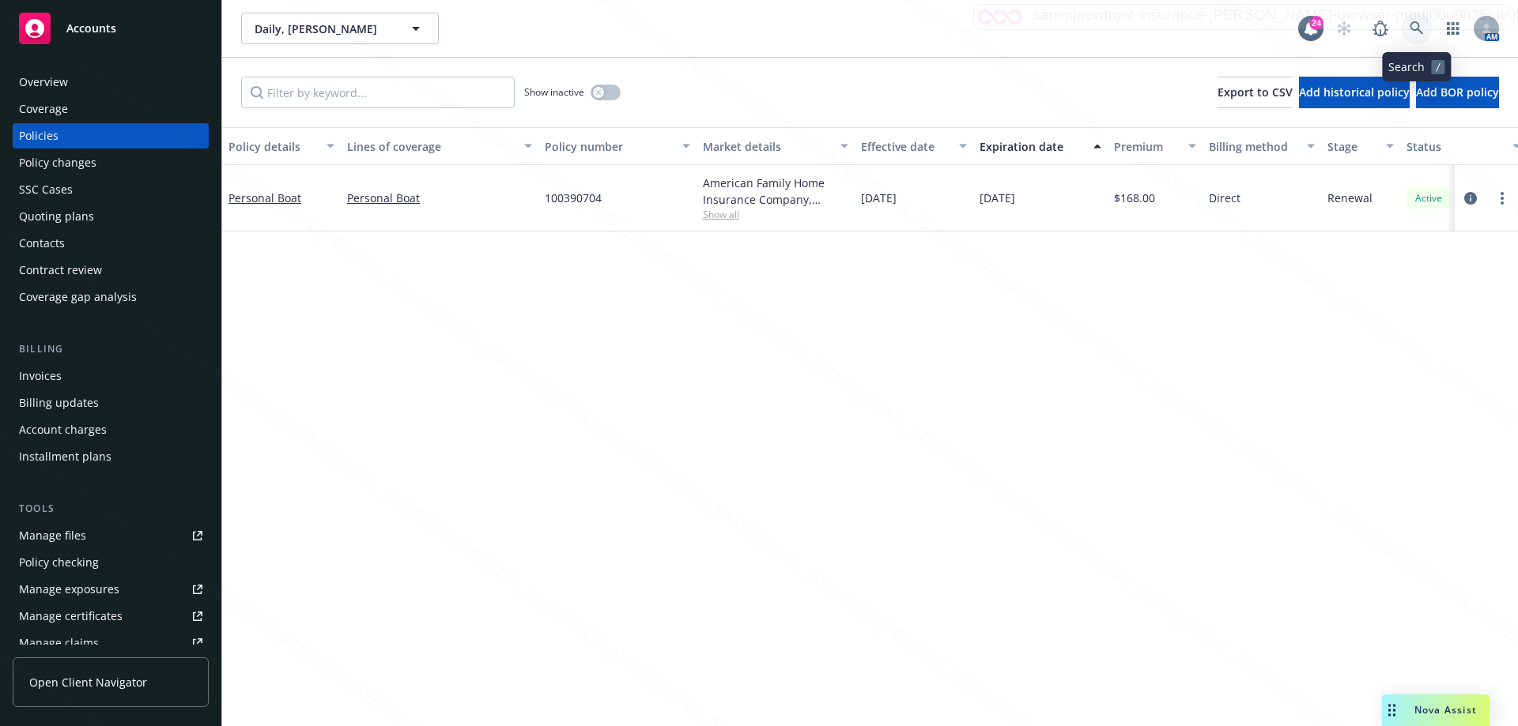
click at [1413, 25] on icon at bounding box center [1416, 28] width 14 height 14
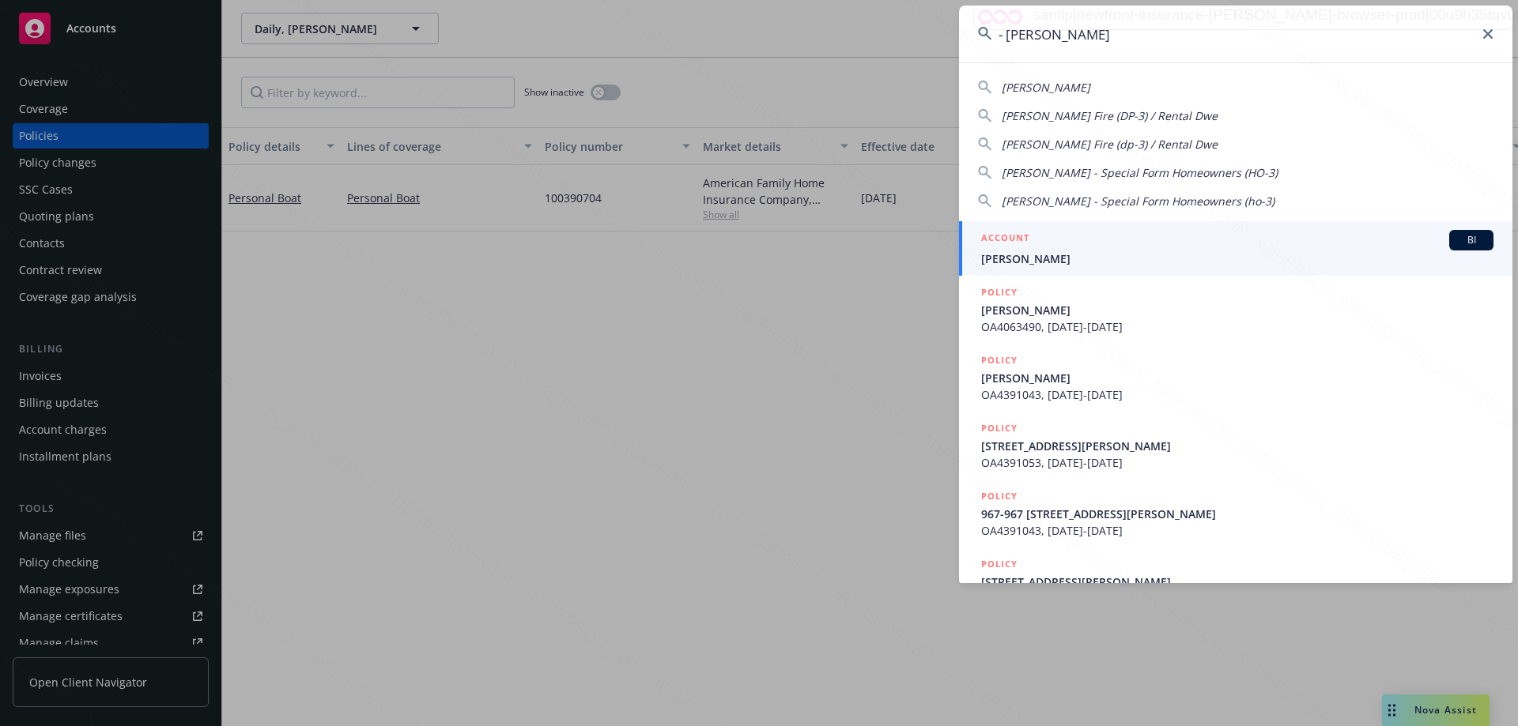
type input "- Fruchtman, Ted"
click at [1006, 258] on span "Fruchtman, Ted" at bounding box center [1237, 259] width 512 height 17
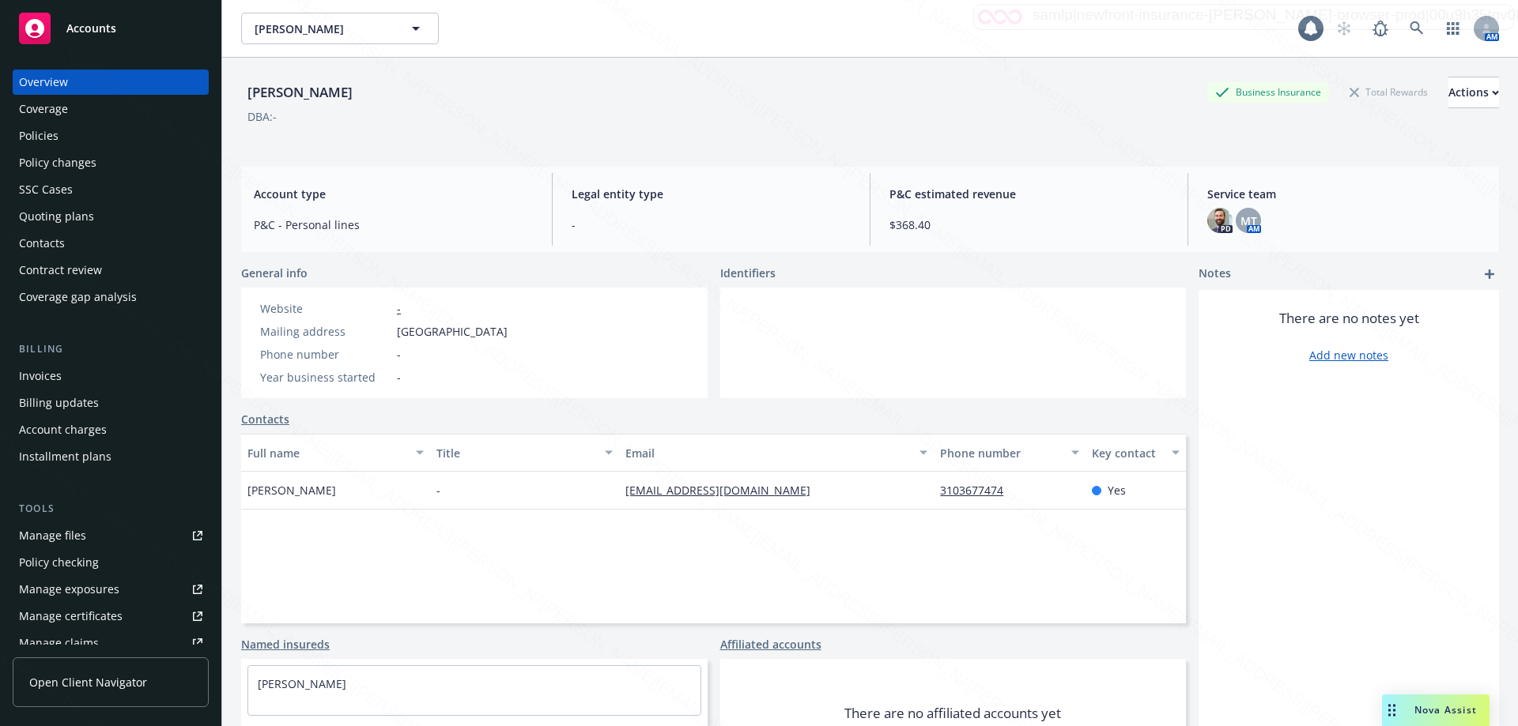
click at [75, 135] on div "Policies" at bounding box center [110, 135] width 183 height 25
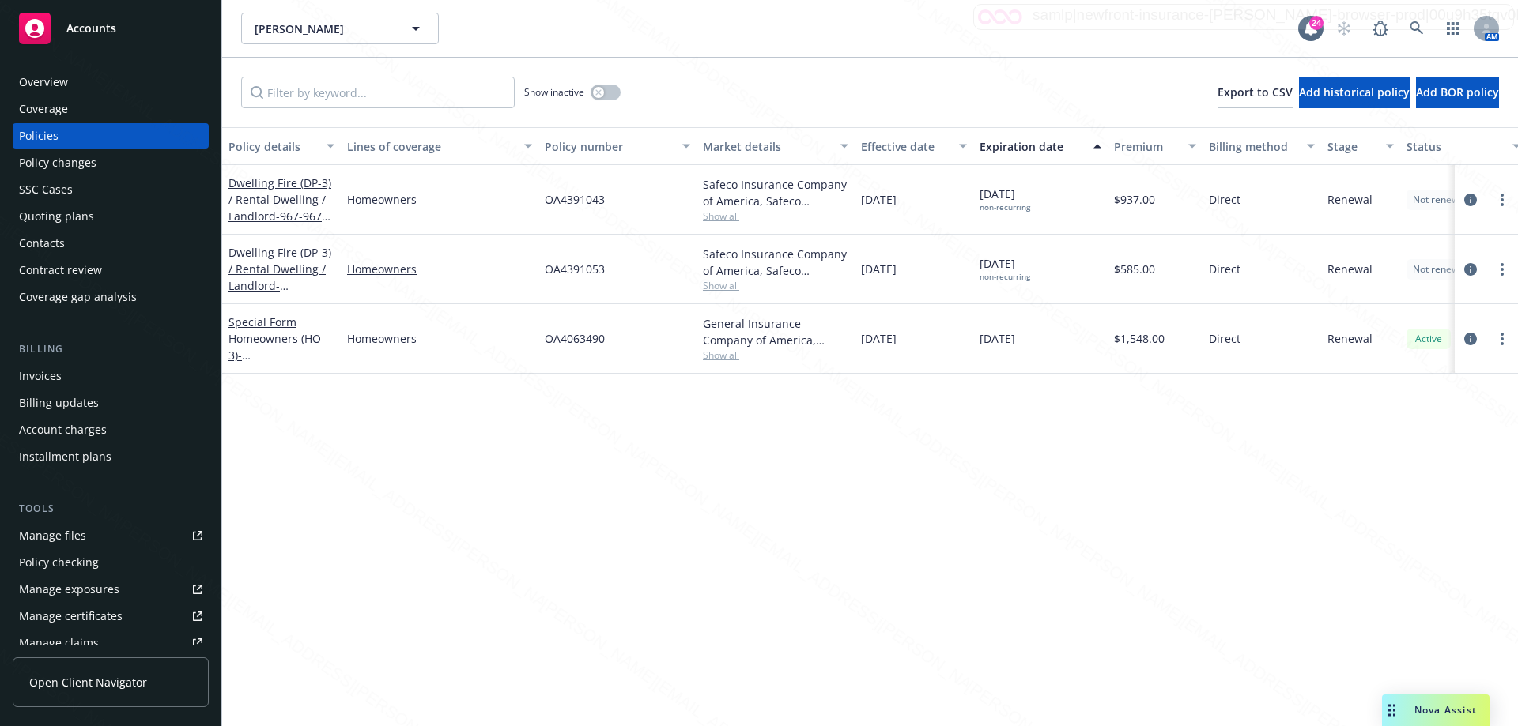
click at [260, 330] on div "Special Form Homeowners (HO-3) - 2219-2221 Wellesley Ave Los Angeles CA 90064" at bounding box center [281, 339] width 106 height 50
click at [273, 347] on div "Special Form Homeowners (HO-3) - 2219-2221 Wellesley Ave Los Angeles CA 90064" at bounding box center [281, 339] width 106 height 50
click at [269, 330] on div "Special Form Homeowners (HO-3) - 2219-2221 Wellesley Ave Los Angeles CA 90064" at bounding box center [281, 339] width 106 height 50
drag, startPoint x: 469, startPoint y: 442, endPoint x: 356, endPoint y: 387, distance: 126.2
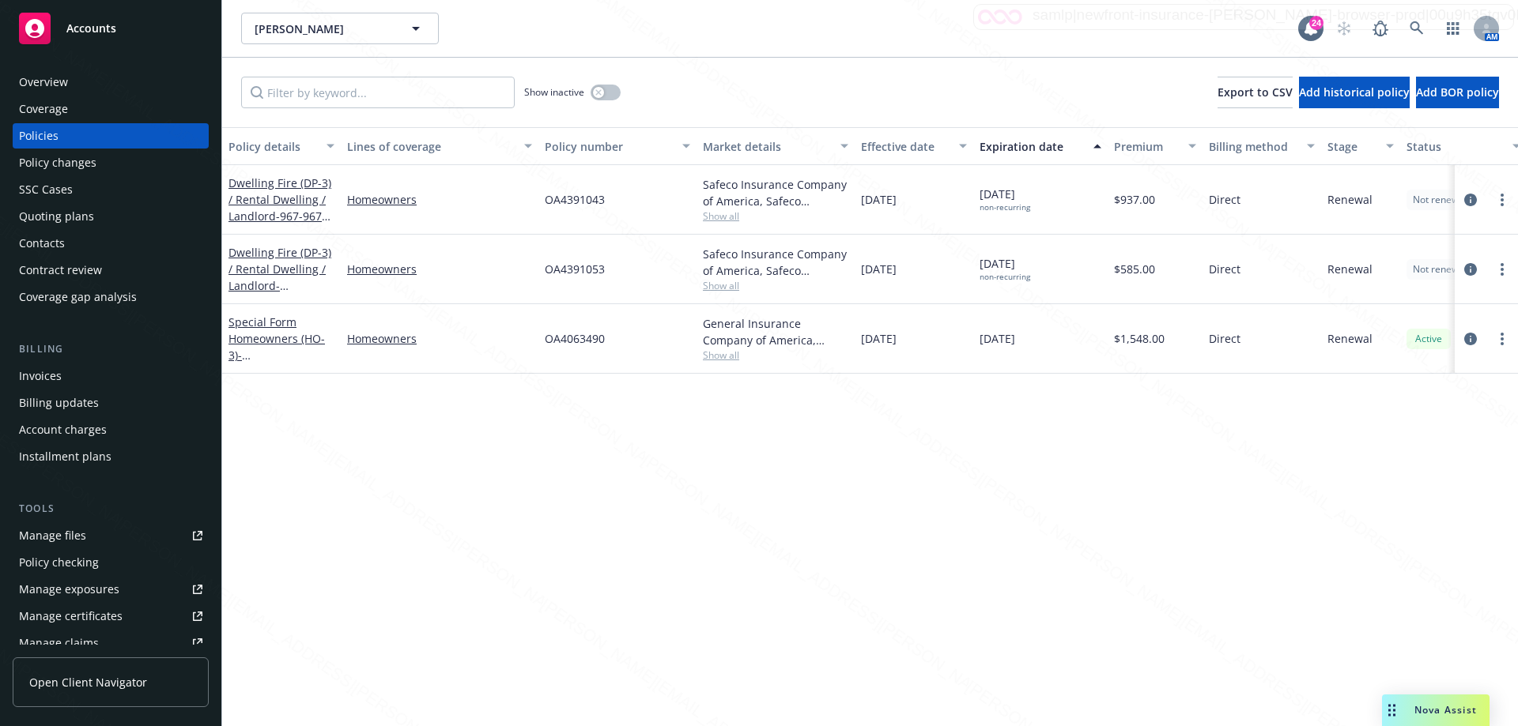
click at [467, 440] on div "Policy details Lines of coverage Policy number Market details Effective date Ex…" at bounding box center [869, 426] width 1295 height 599
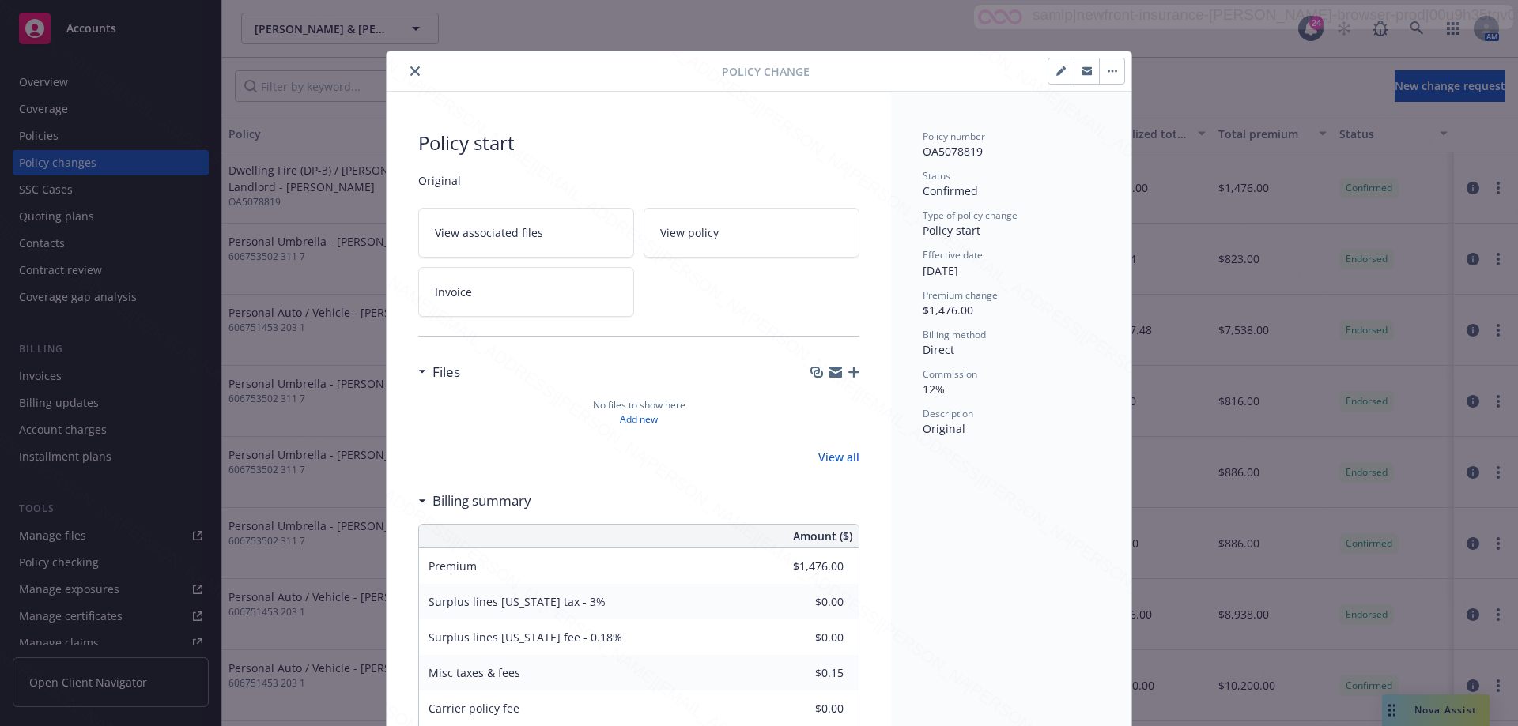
click at [1058, 75] on icon "button" at bounding box center [1060, 70] width 9 height 9
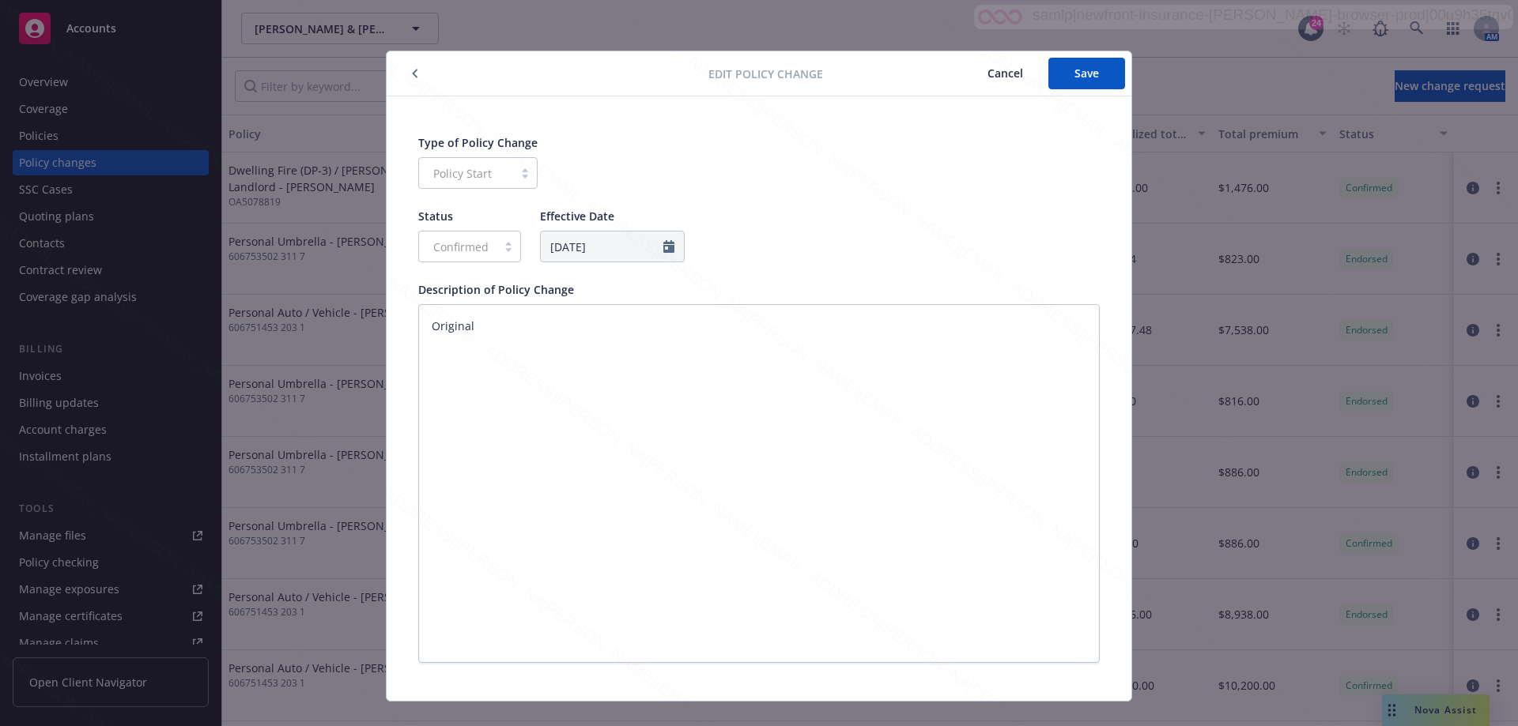
scroll to position [26, 0]
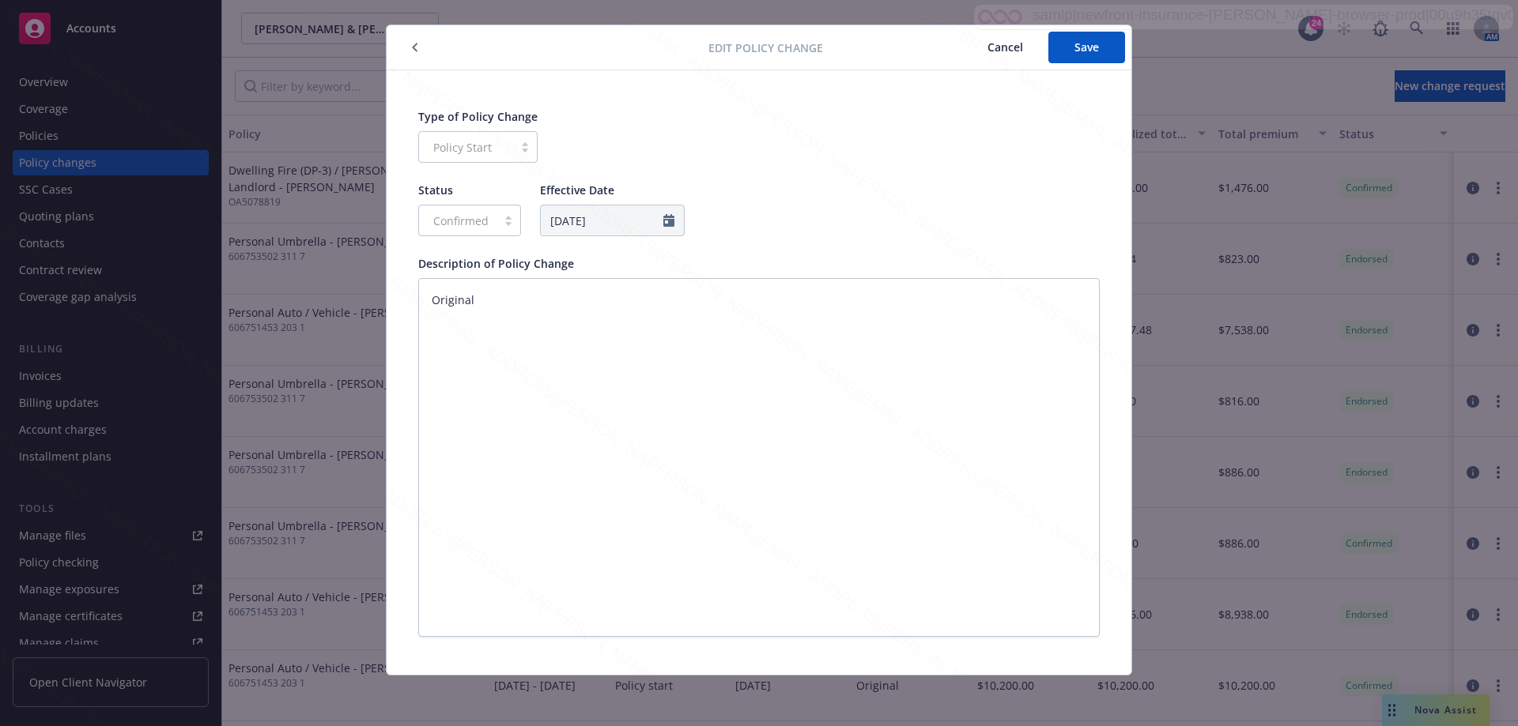
click at [1007, 47] on button "Cancel" at bounding box center [1005, 48] width 86 height 32
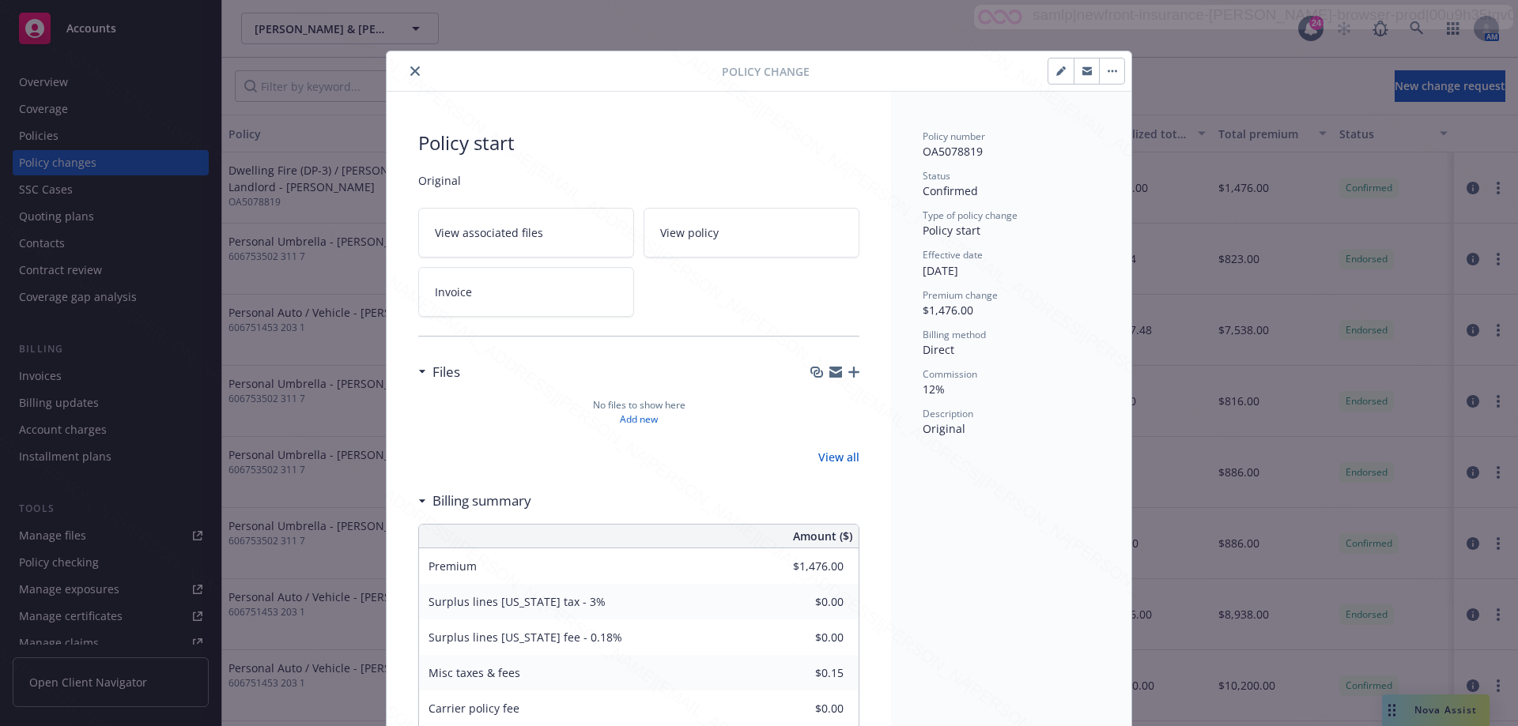
click at [1107, 70] on icon "button" at bounding box center [1111, 71] width 9 height 3
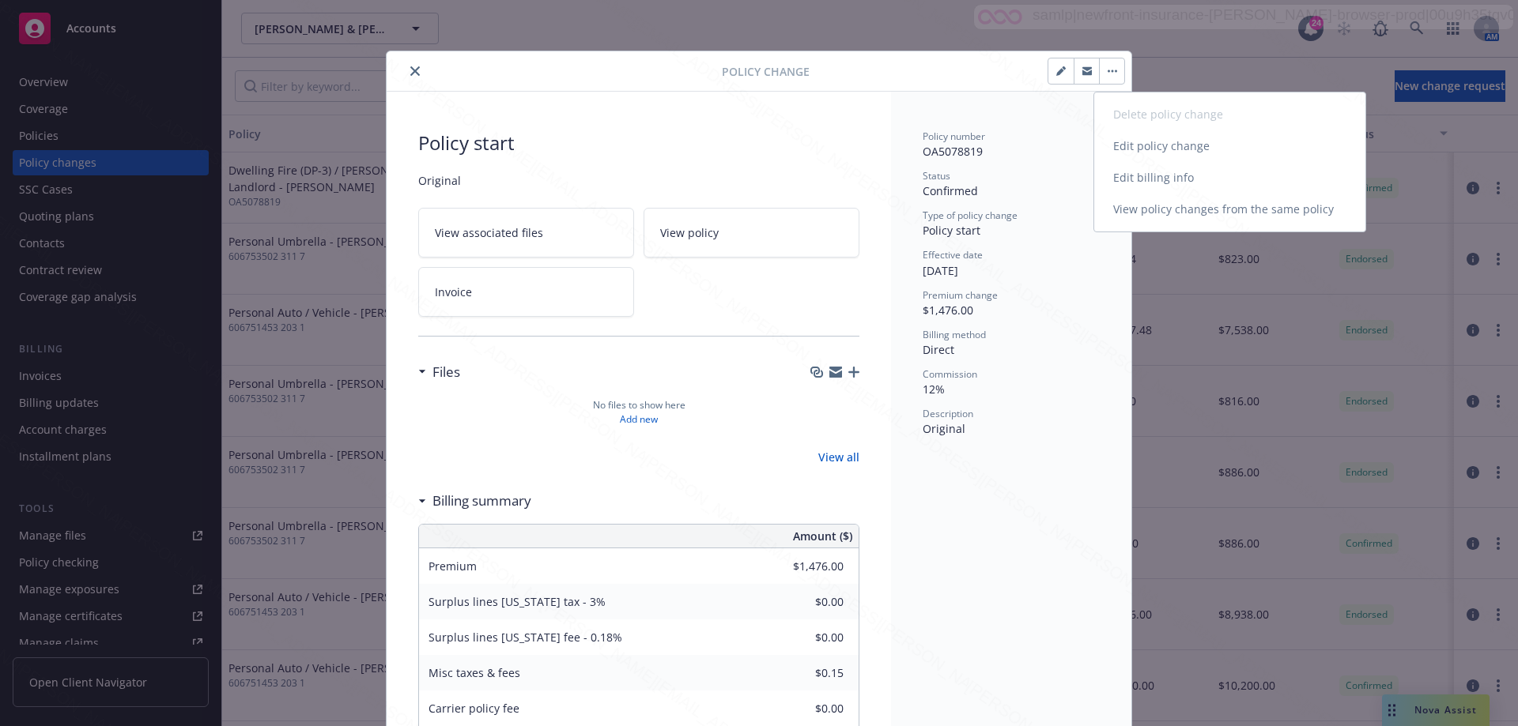
click at [1137, 178] on link "Edit billing info" at bounding box center [1229, 178] width 271 height 32
select select "CA"
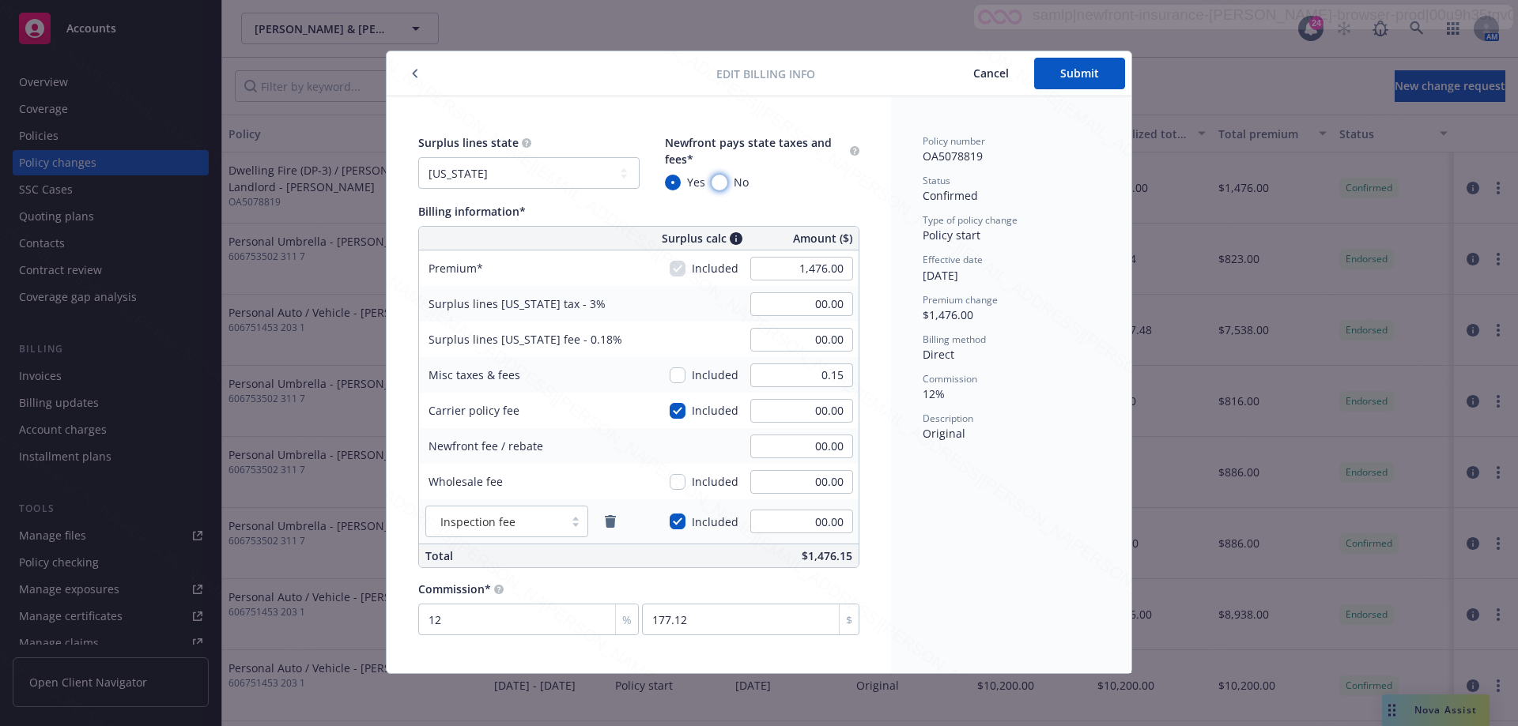
click at [722, 179] on input "No" at bounding box center [719, 183] width 16 height 16
radio input "true"
click at [1071, 75] on button "Submit" at bounding box center [1079, 74] width 91 height 32
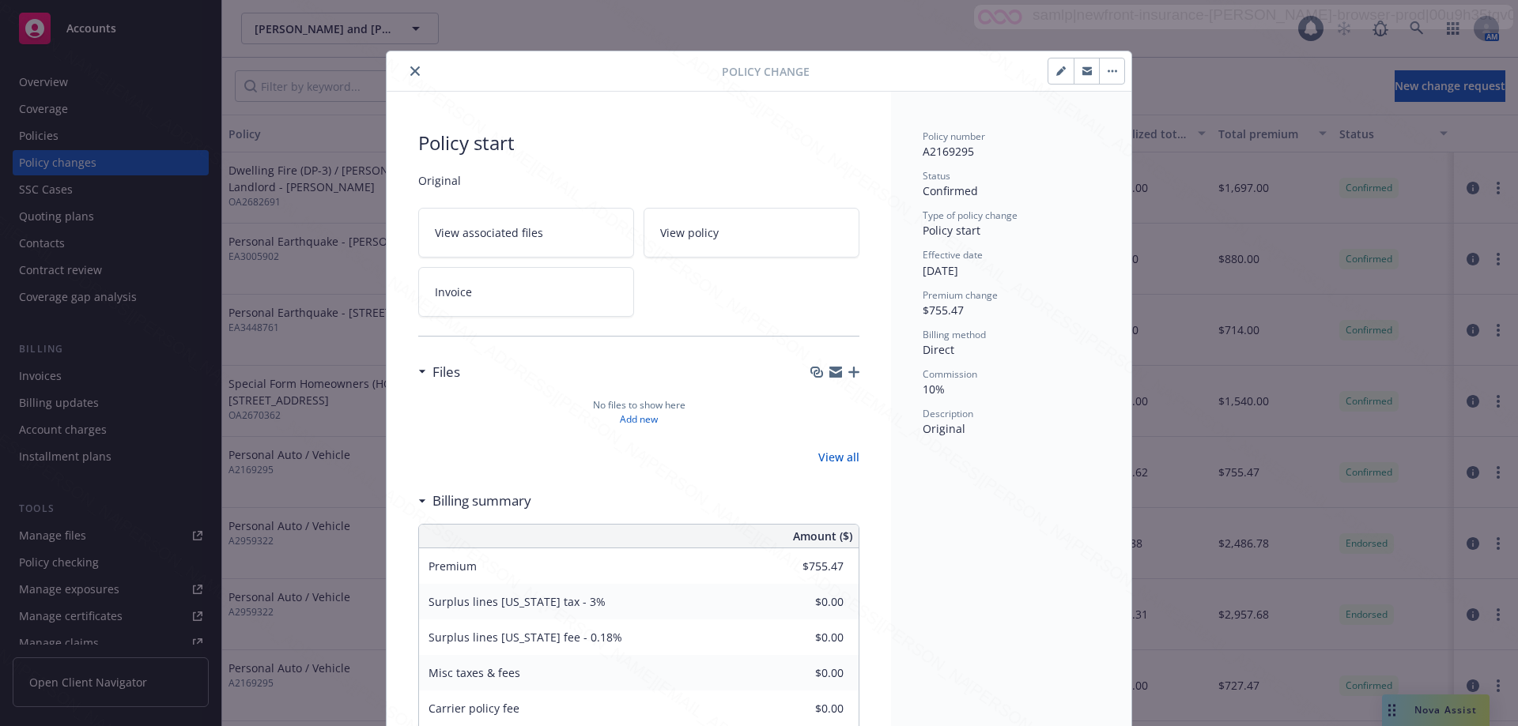
scroll to position [47, 0]
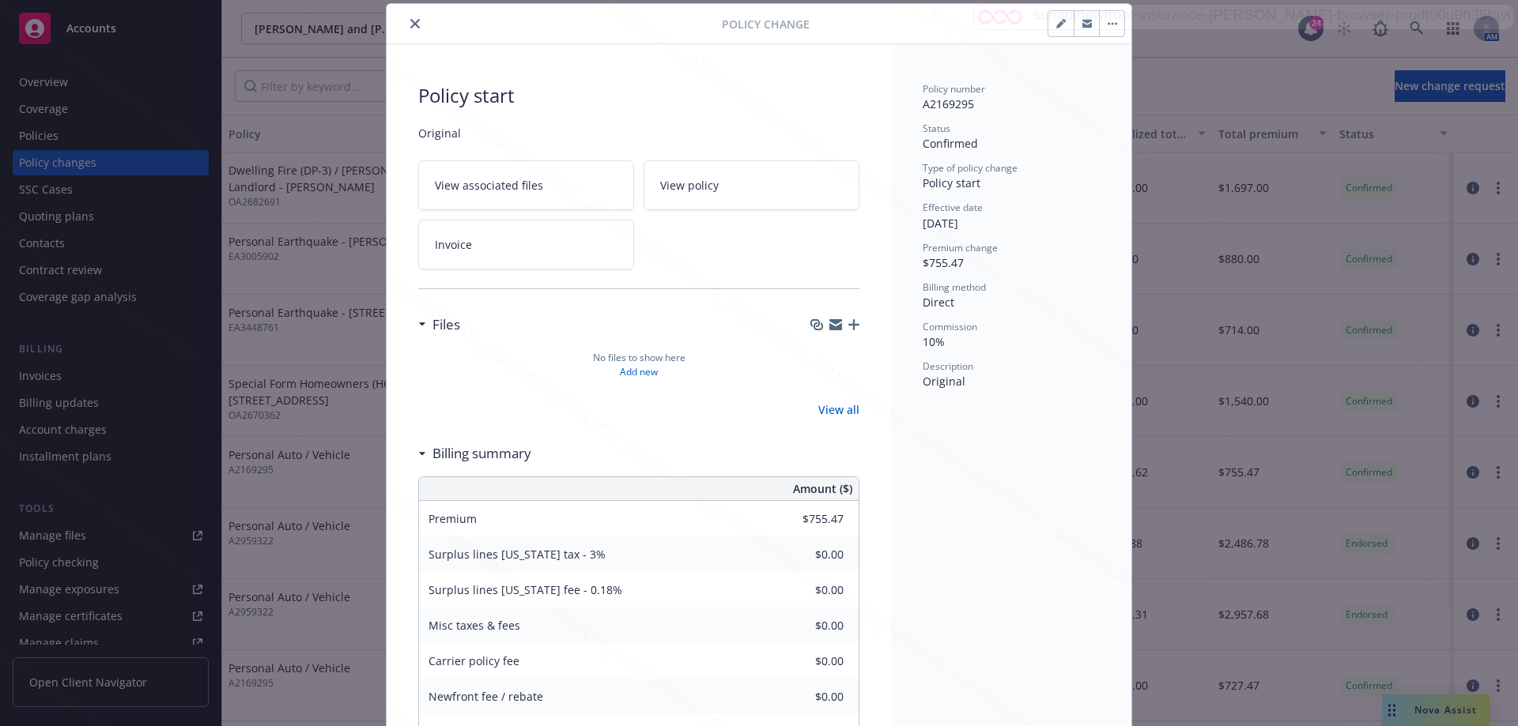
click at [1100, 25] on button "button" at bounding box center [1111, 23] width 25 height 25
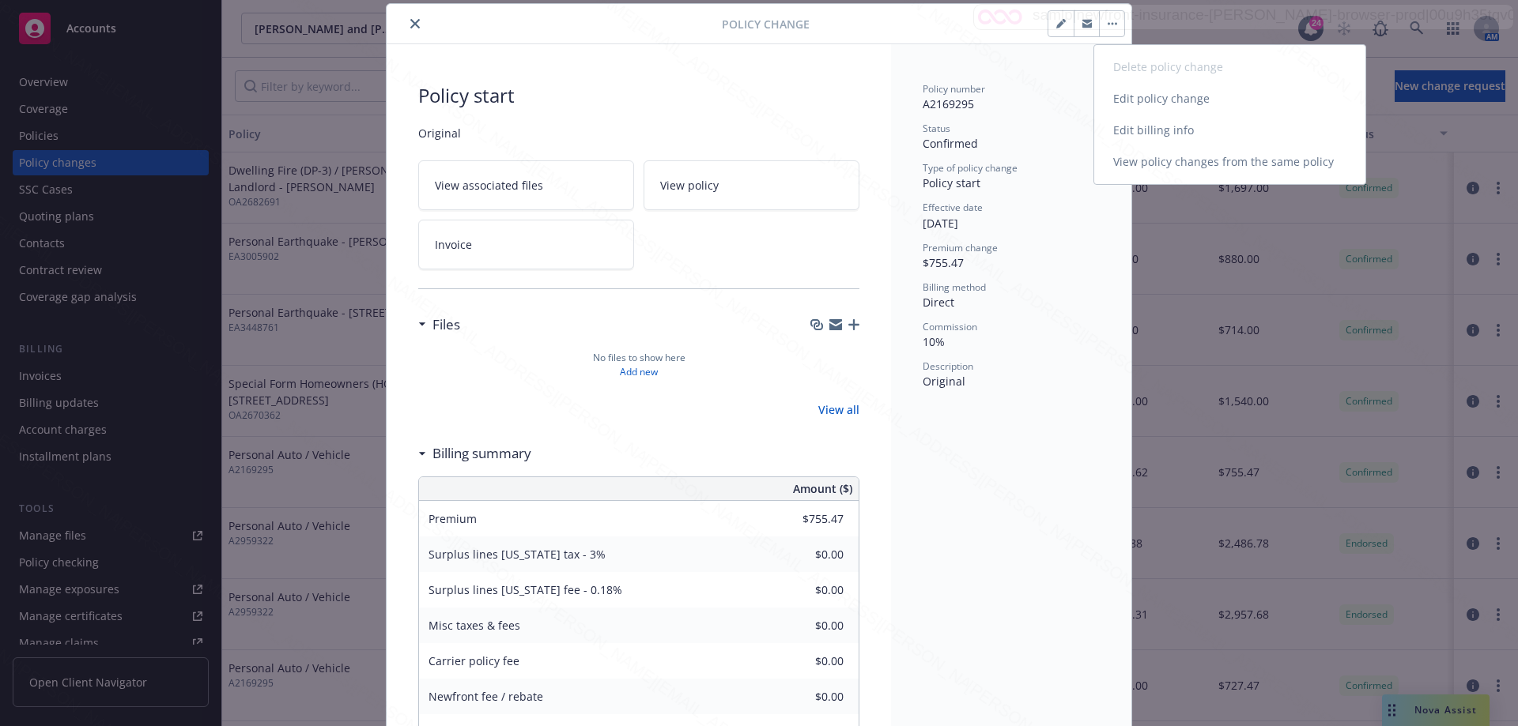
click at [1133, 129] on link "Edit billing info" at bounding box center [1229, 131] width 271 height 32
select select "CA"
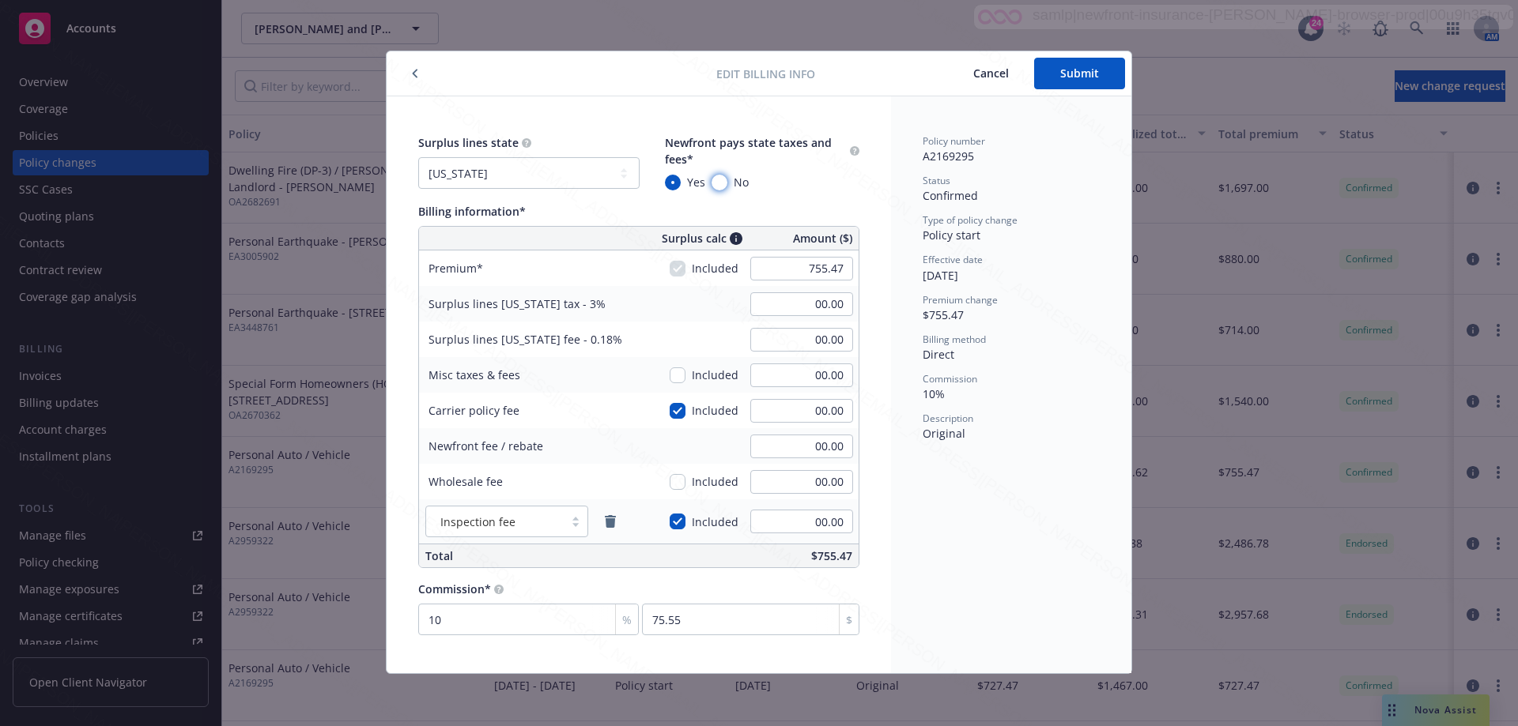
click at [718, 181] on input "No" at bounding box center [719, 183] width 16 height 16
radio input "true"
click at [1081, 74] on button "Submit" at bounding box center [1079, 74] width 91 height 32
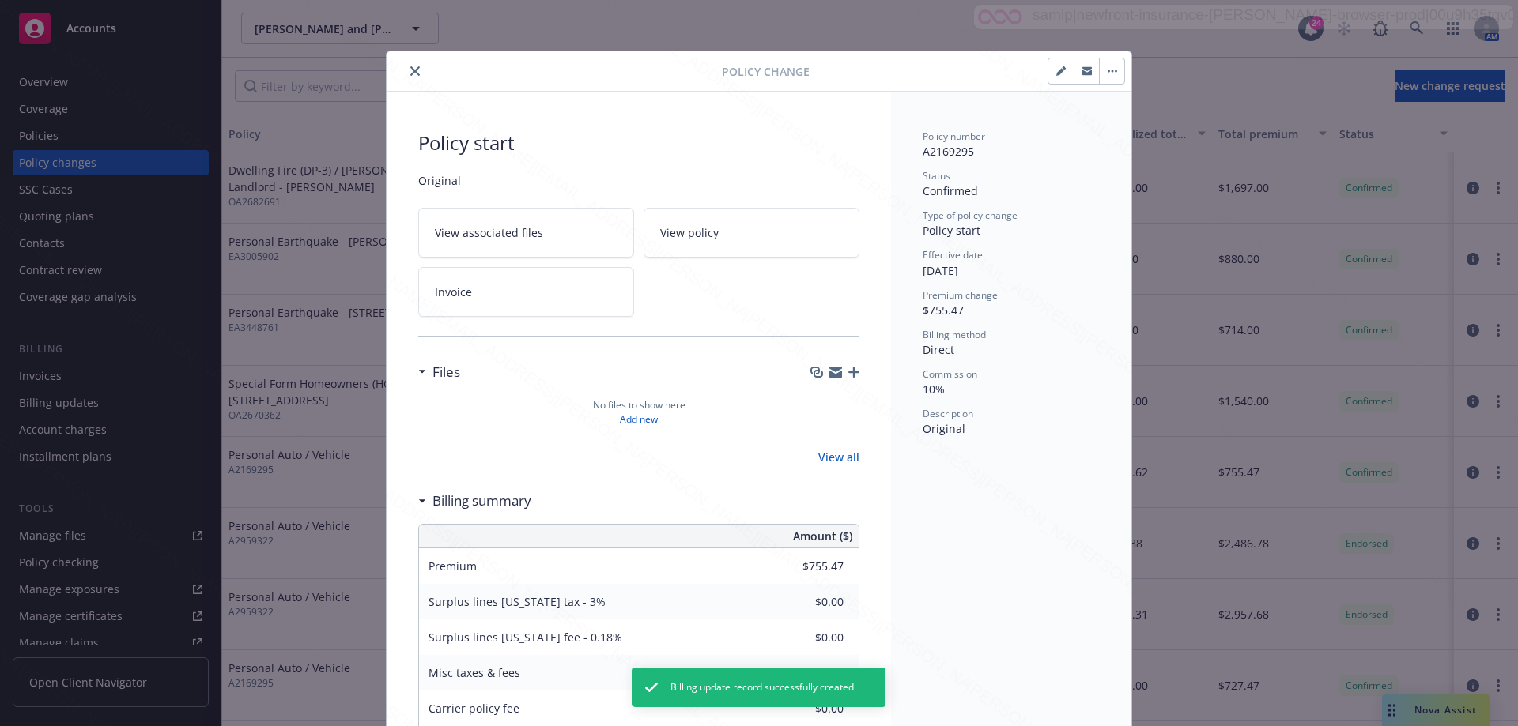
click at [405, 67] on button "close" at bounding box center [414, 71] width 19 height 19
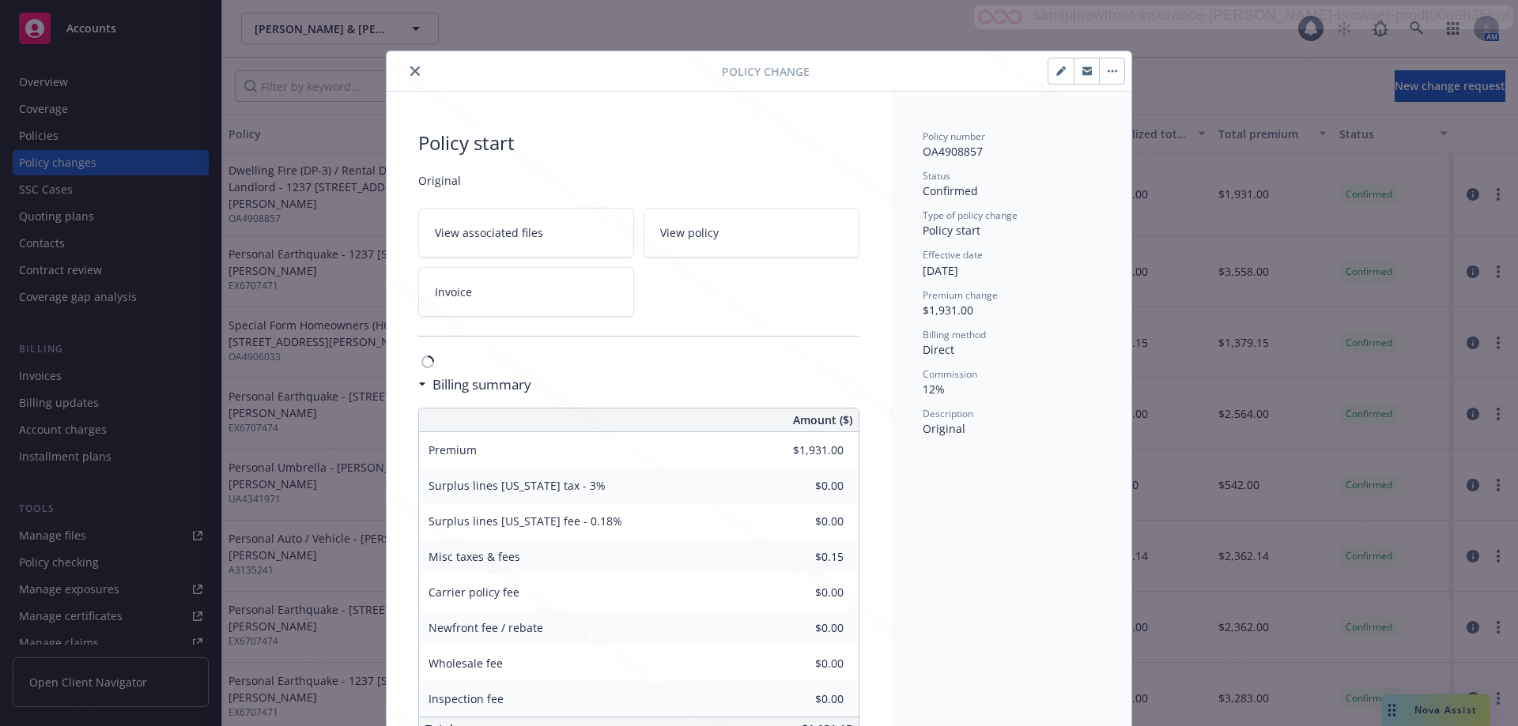
scroll to position [47, 0]
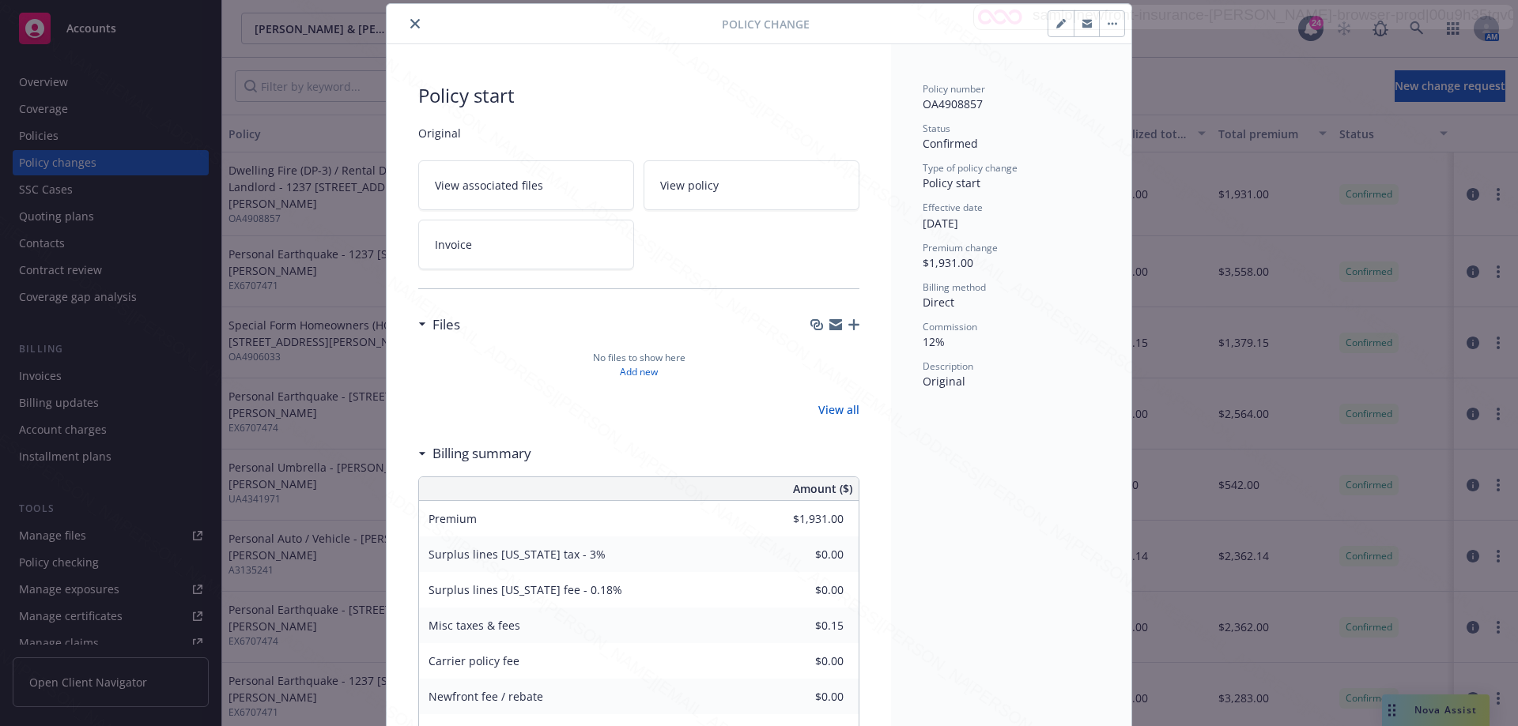
click at [1103, 25] on button "button" at bounding box center [1111, 23] width 25 height 25
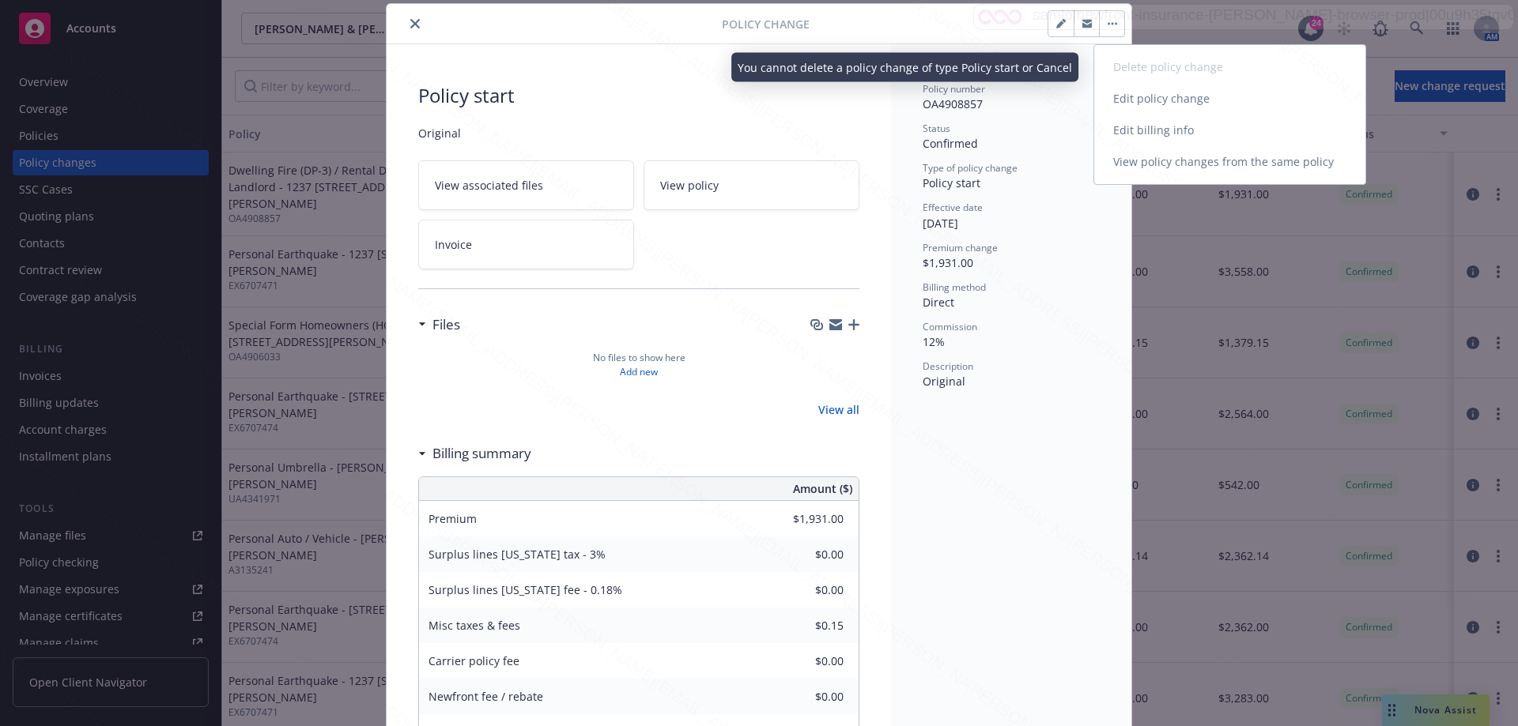
click at [1121, 128] on link "Edit billing info" at bounding box center [1229, 131] width 271 height 32
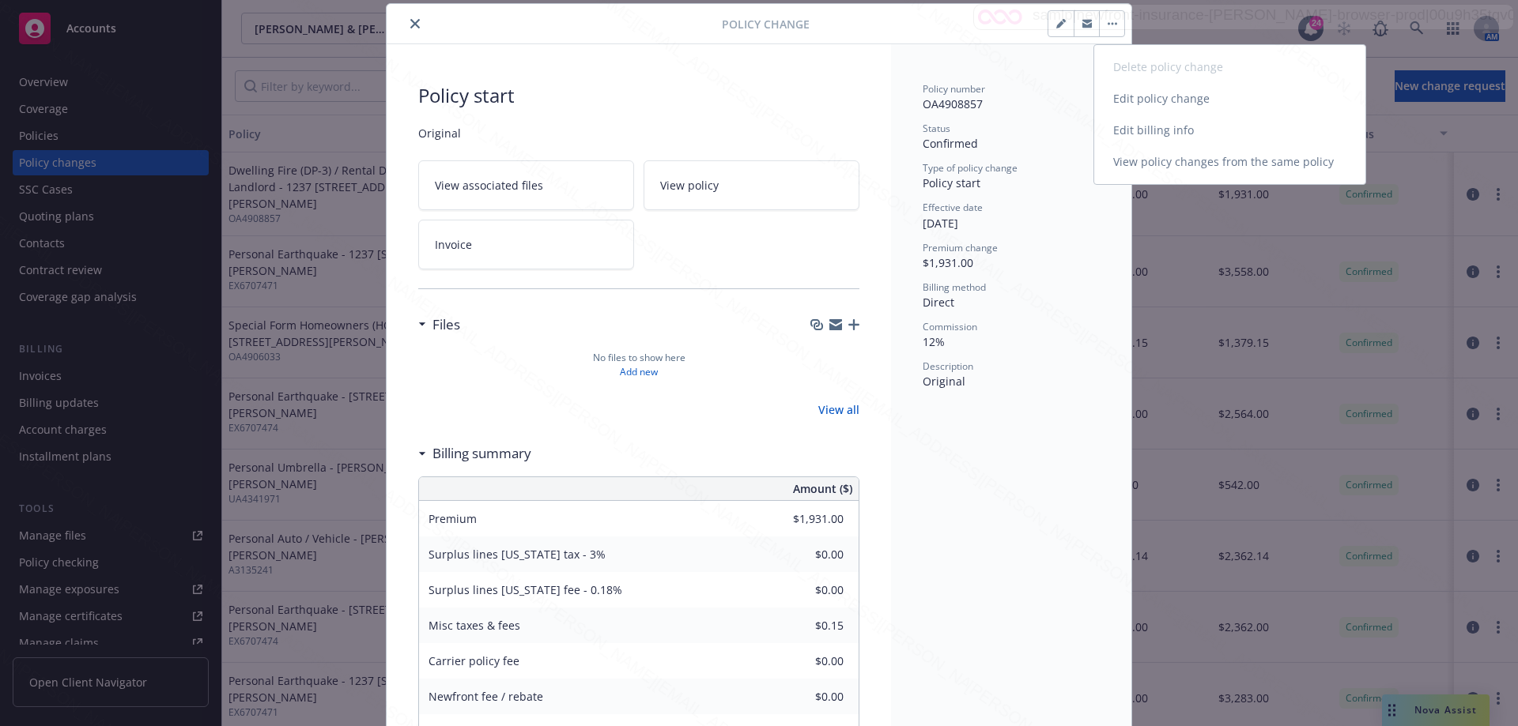
select select "CA"
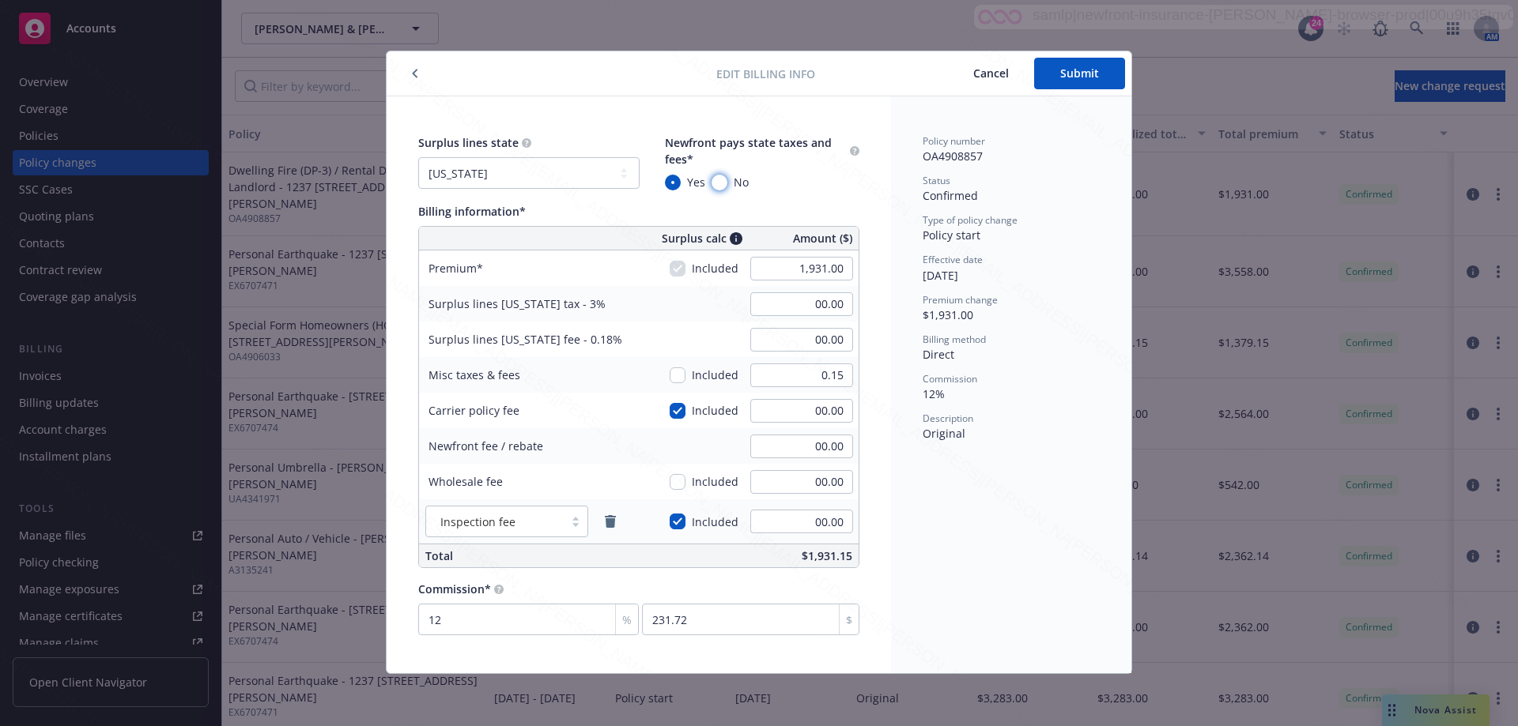
click at [718, 183] on input "No" at bounding box center [719, 183] width 16 height 16
radio input "true"
click at [1081, 71] on button "Submit" at bounding box center [1079, 74] width 91 height 32
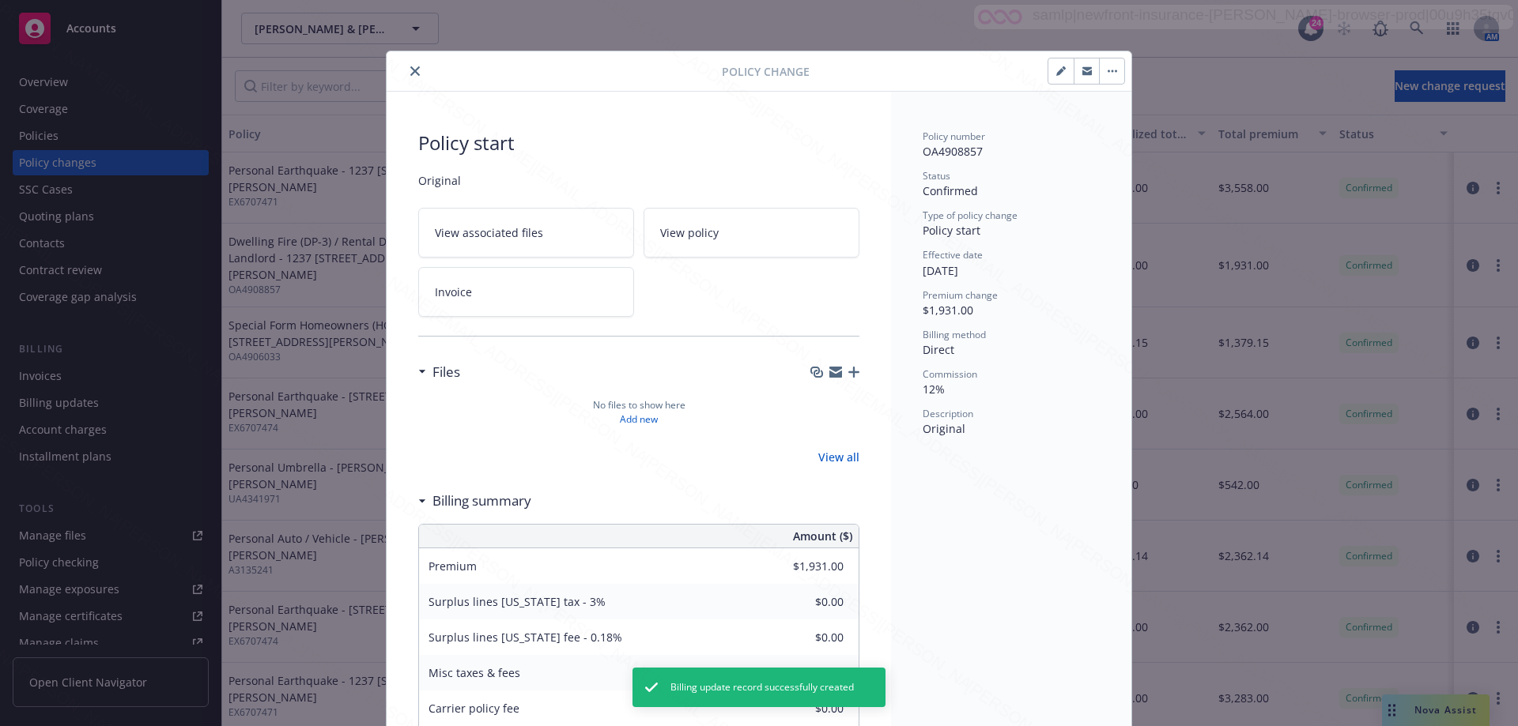
click at [410, 68] on icon "close" at bounding box center [414, 70] width 9 height 9
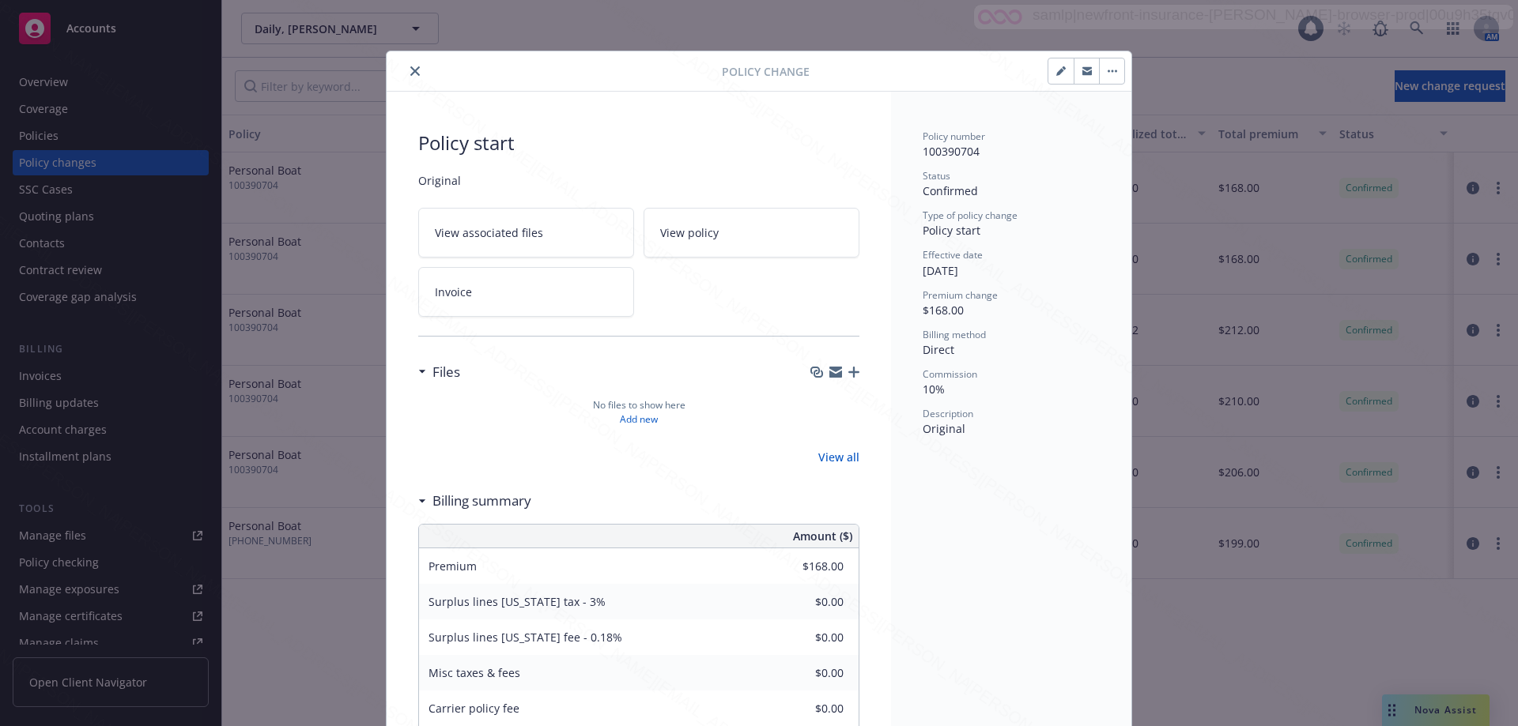
scroll to position [47, 0]
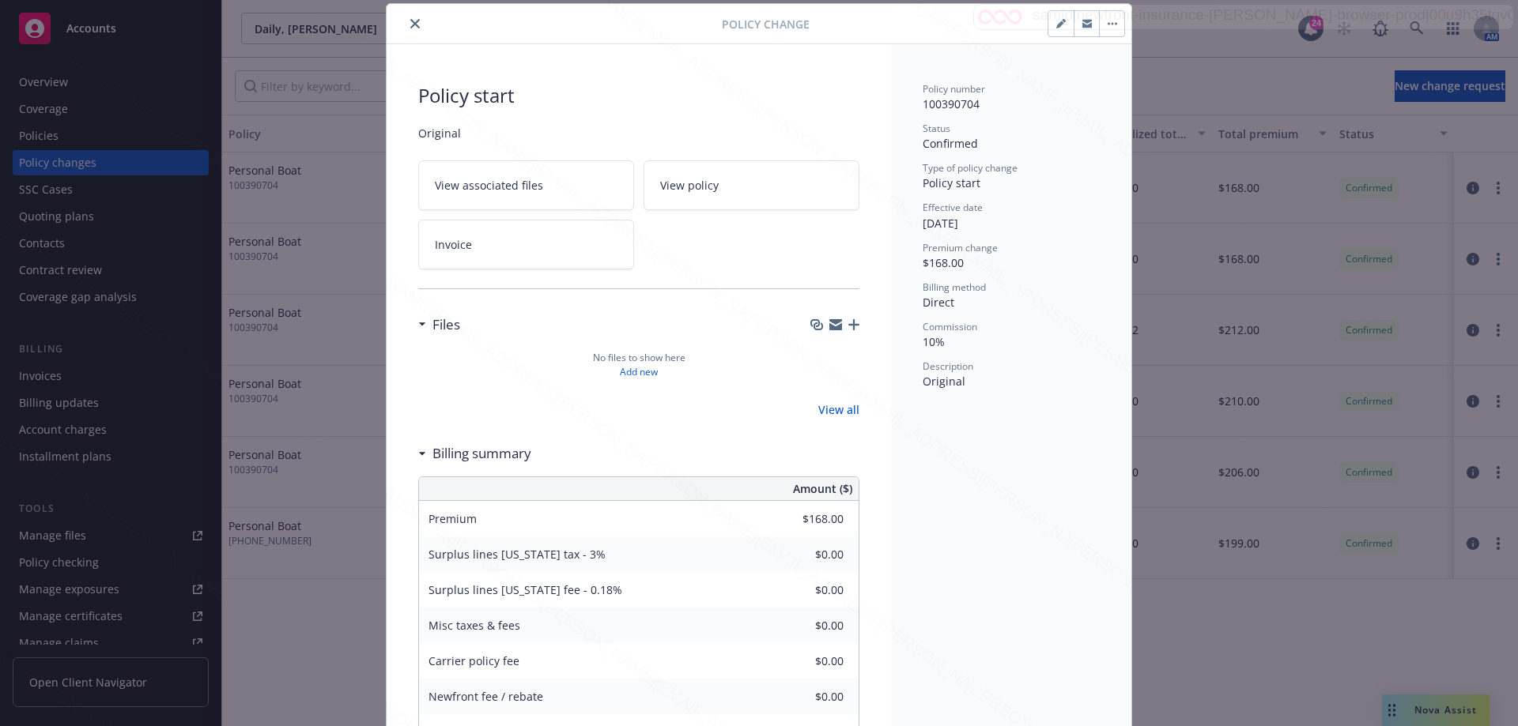
click at [1107, 22] on icon "button" at bounding box center [1111, 23] width 9 height 3
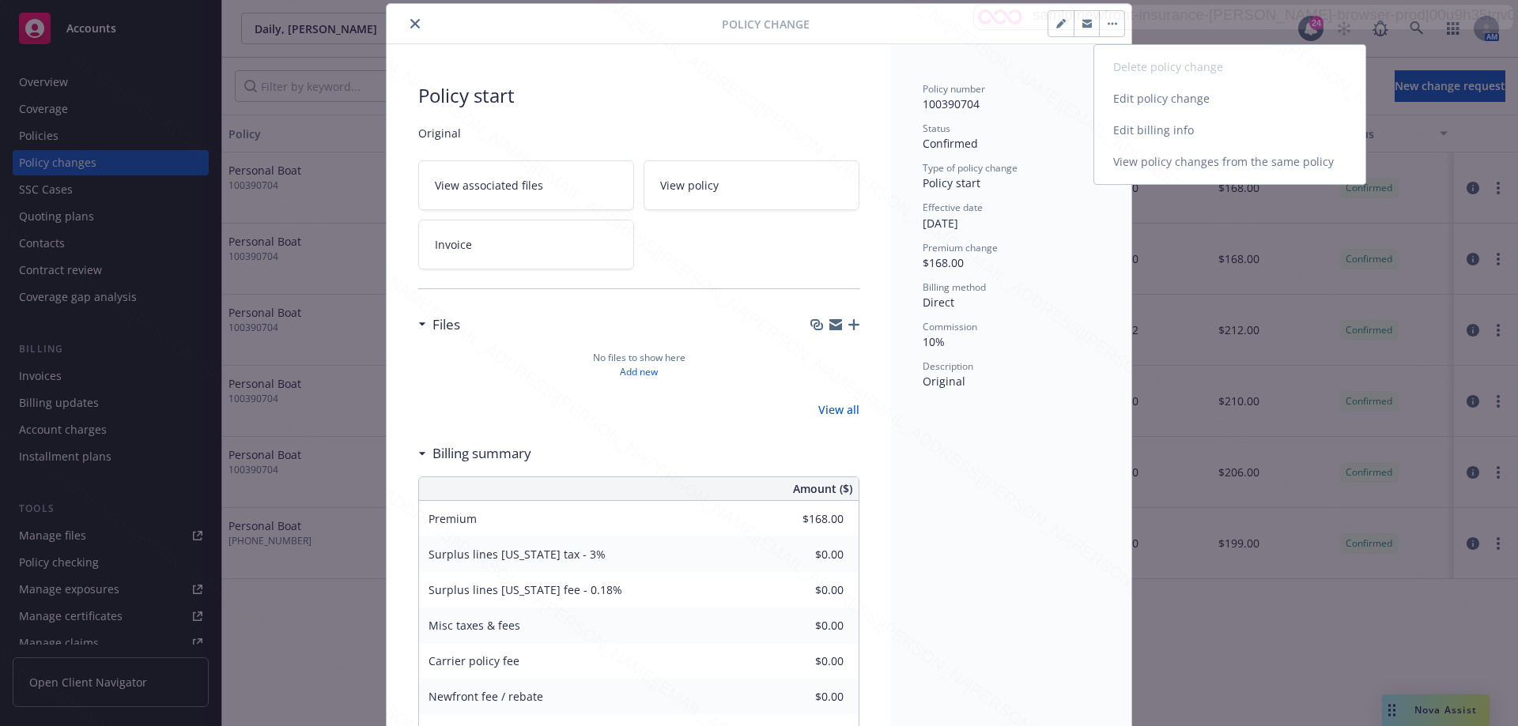
click at [1121, 131] on link "Edit billing info" at bounding box center [1229, 131] width 271 height 32
select select "CA"
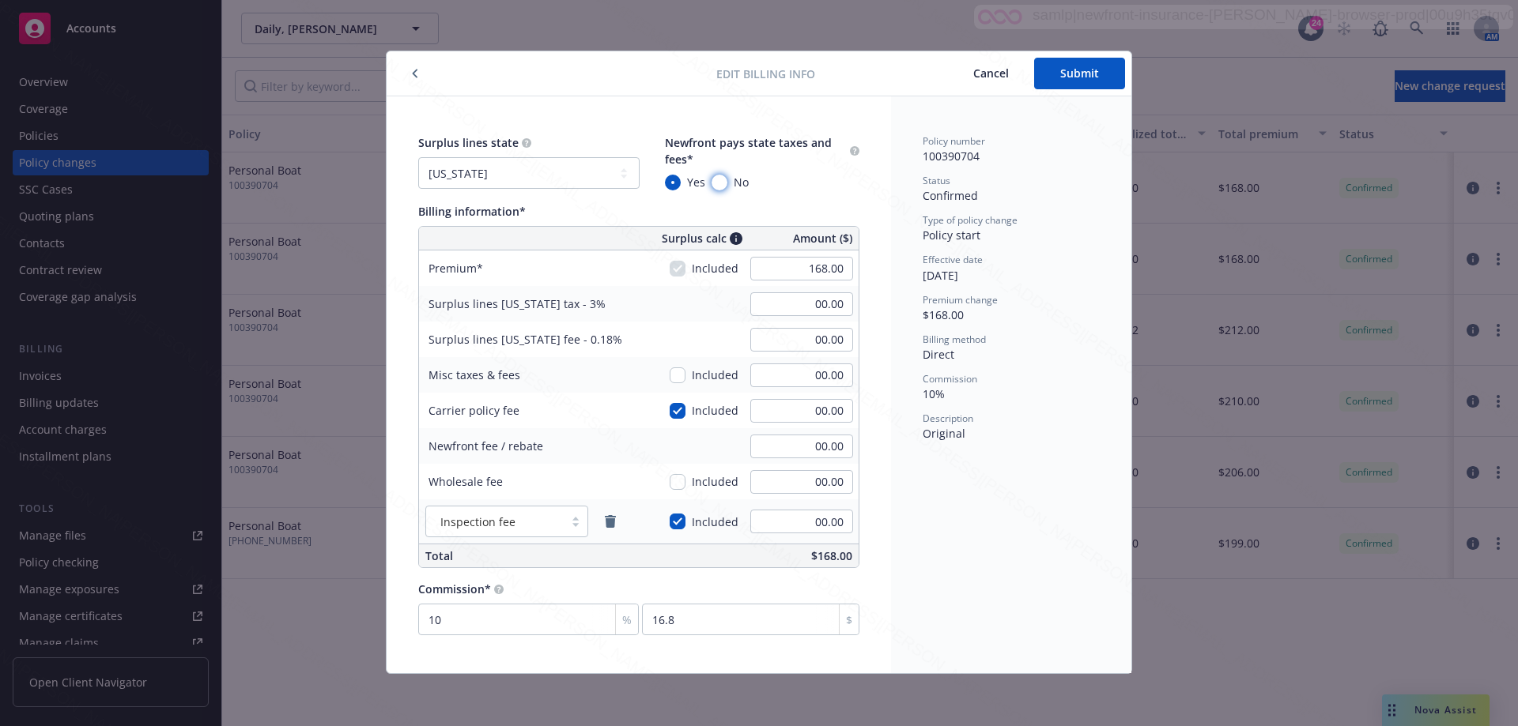
click at [721, 182] on input "No" at bounding box center [719, 183] width 16 height 16
radio input "true"
click at [1081, 68] on button "Submit" at bounding box center [1079, 74] width 91 height 32
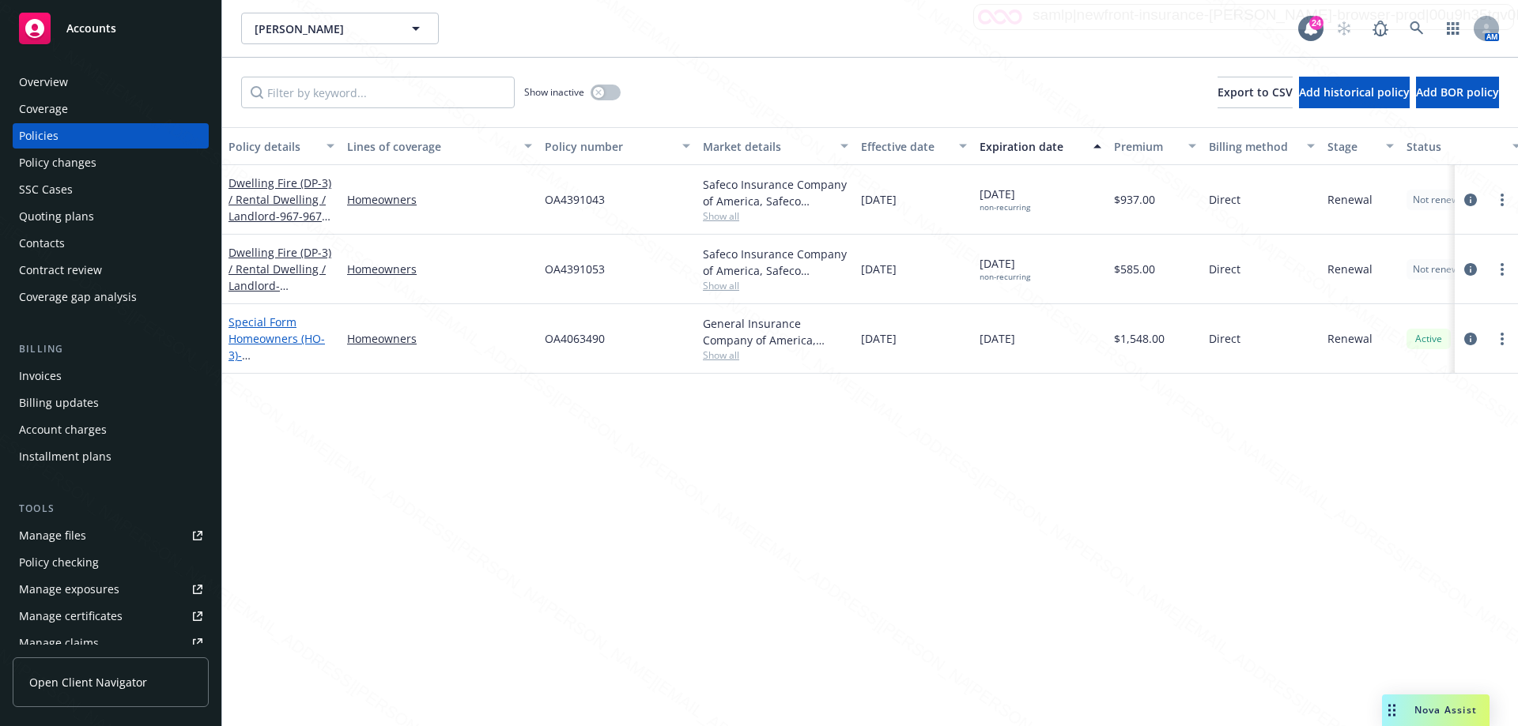
click at [251, 332] on link "Special Form Homeowners (HO-3) - 2219-[STREET_ADDRESS]" at bounding box center [278, 347] width 100 height 65
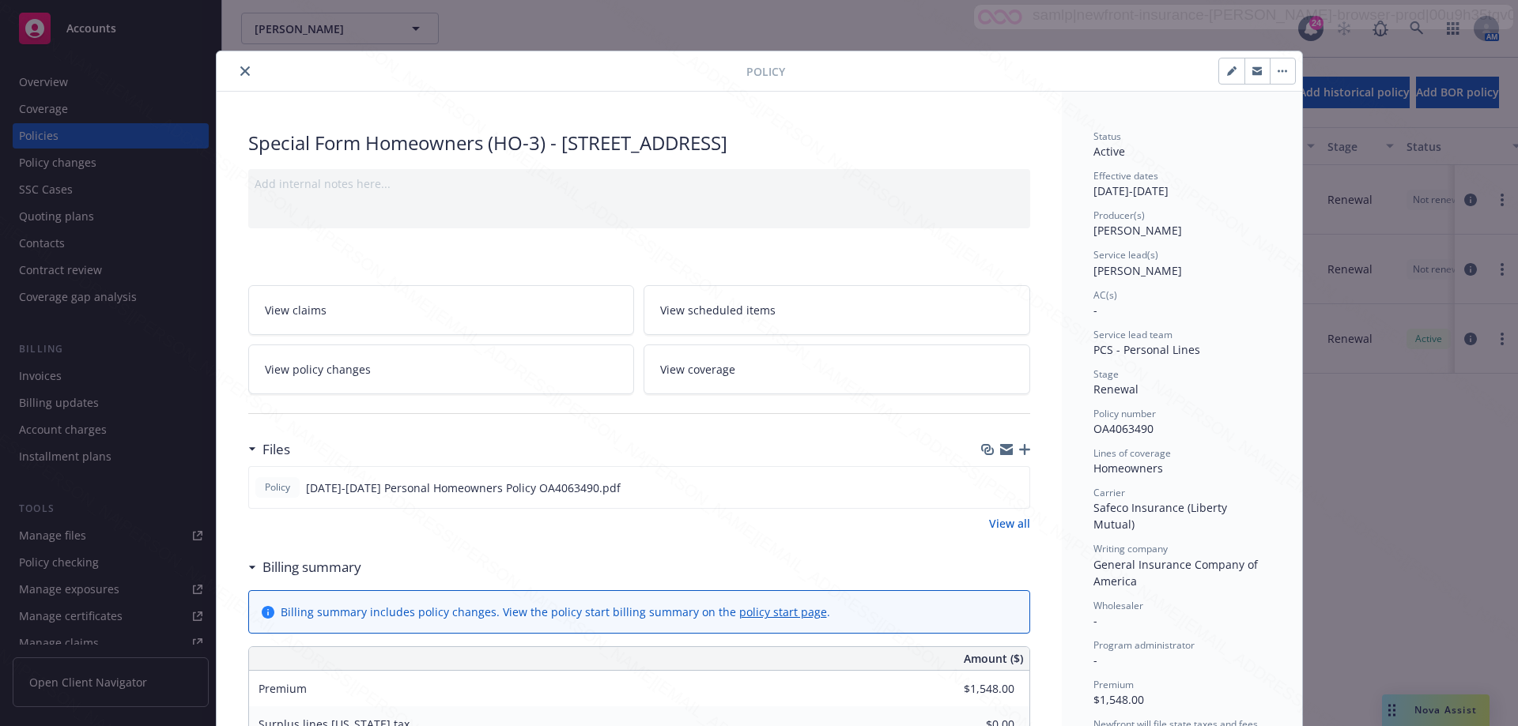
click at [753, 609] on link "policy start page" at bounding box center [783, 612] width 88 height 15
click at [234, 60] on div "Policy" at bounding box center [759, 71] width 1085 height 40
click at [240, 72] on icon "close" at bounding box center [244, 70] width 9 height 9
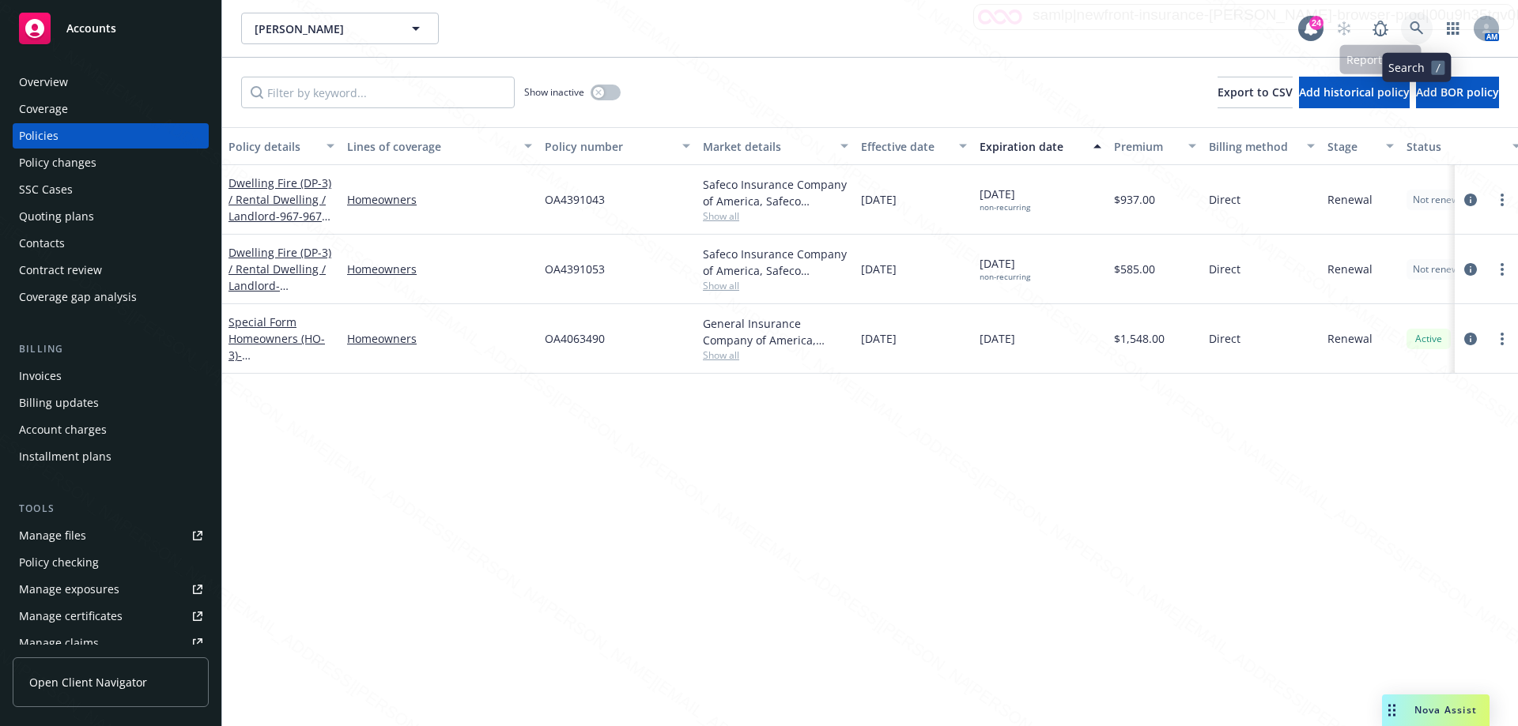
click at [1409, 25] on icon at bounding box center [1416, 28] width 14 height 14
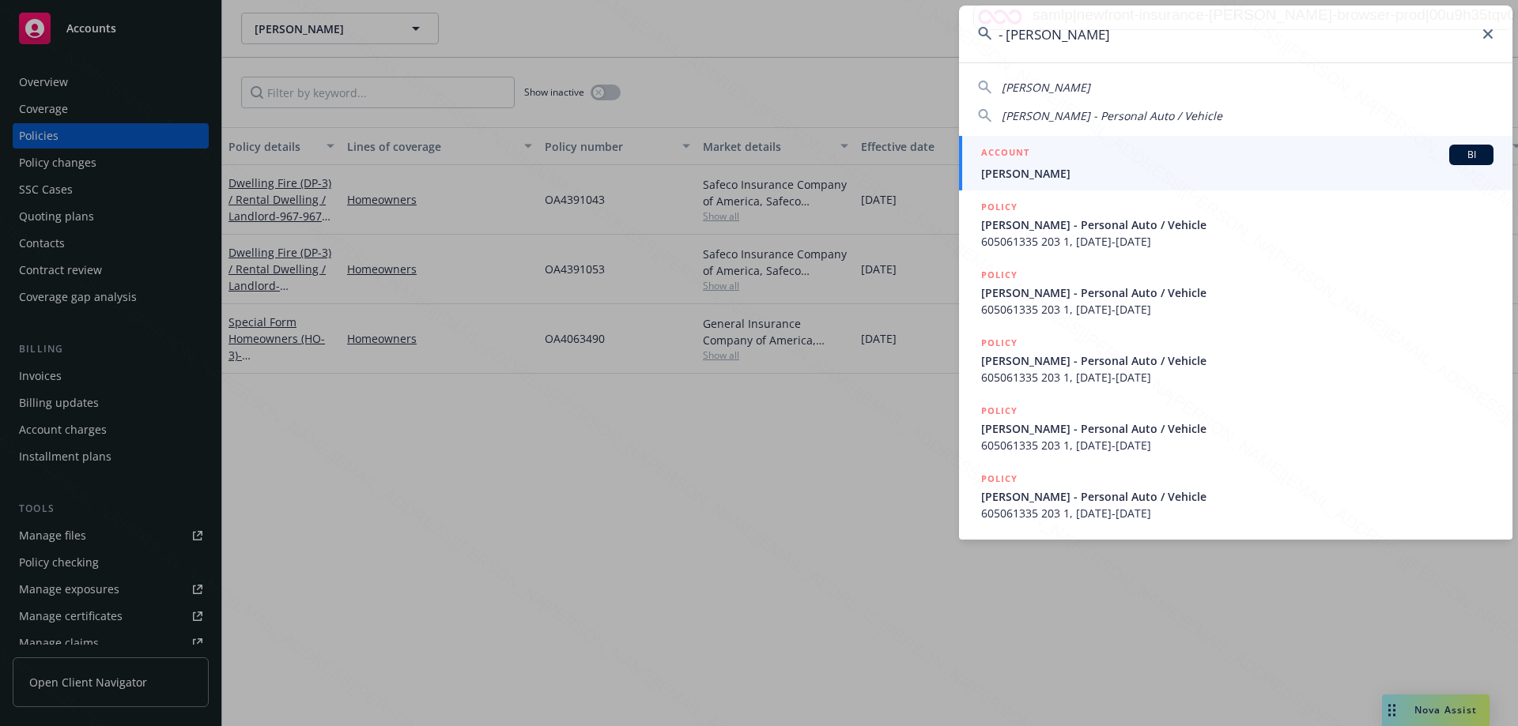
click at [1005, 36] on input "- Harrington, Elaine" at bounding box center [1235, 34] width 553 height 57
type input "- Harrington, Elaine"
click at [1031, 171] on span "Harrington, Elaine" at bounding box center [1237, 173] width 512 height 17
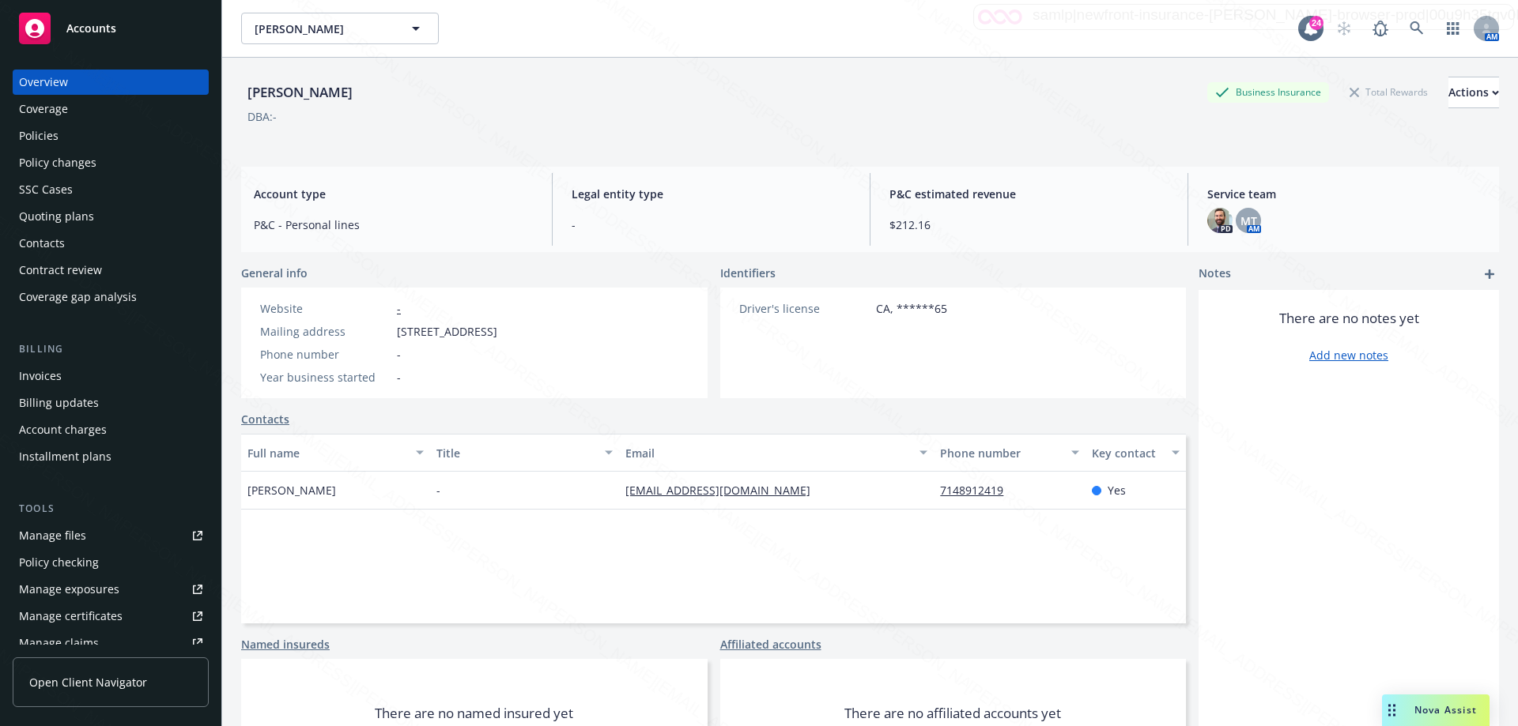
click at [36, 138] on div "Policies" at bounding box center [39, 135] width 40 height 25
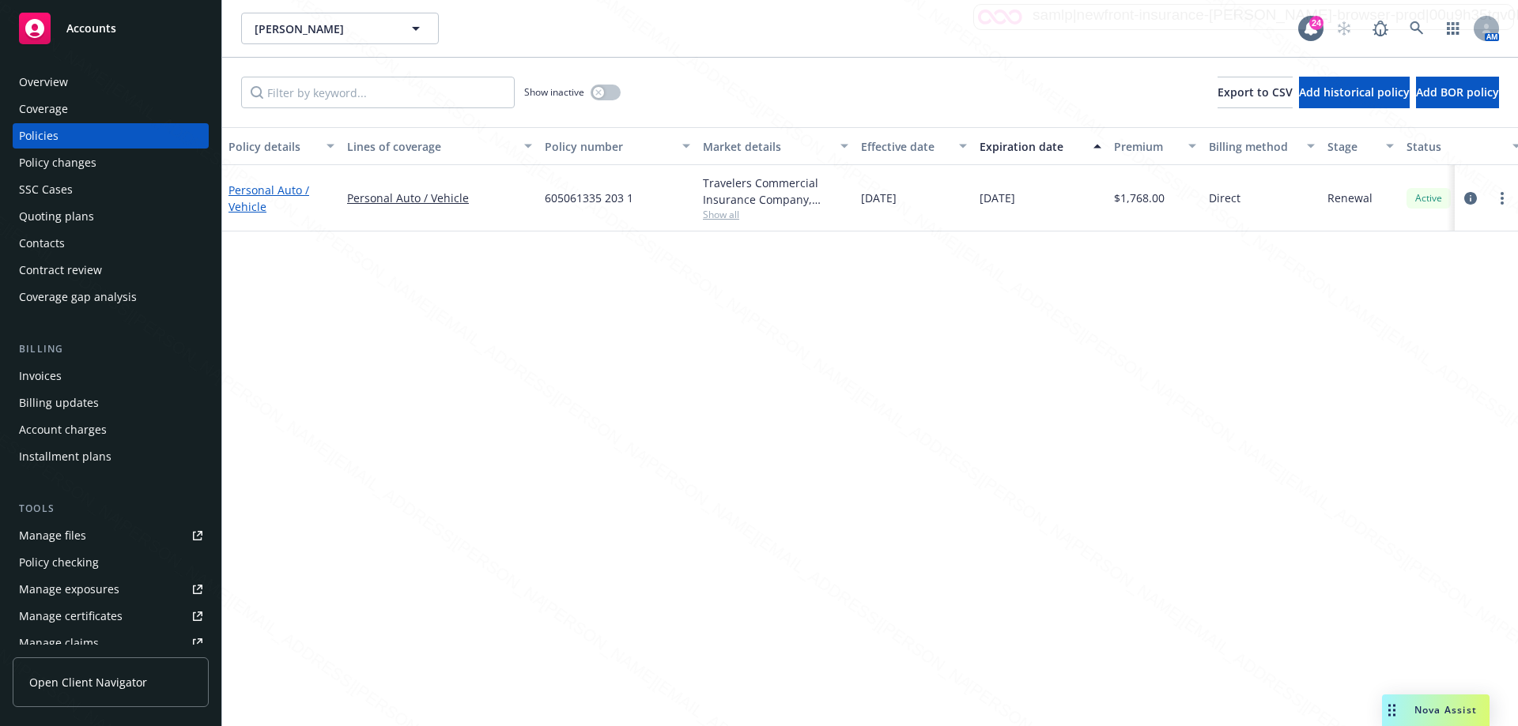
click at [243, 203] on link "Personal Auto / Vehicle" at bounding box center [268, 199] width 81 height 32
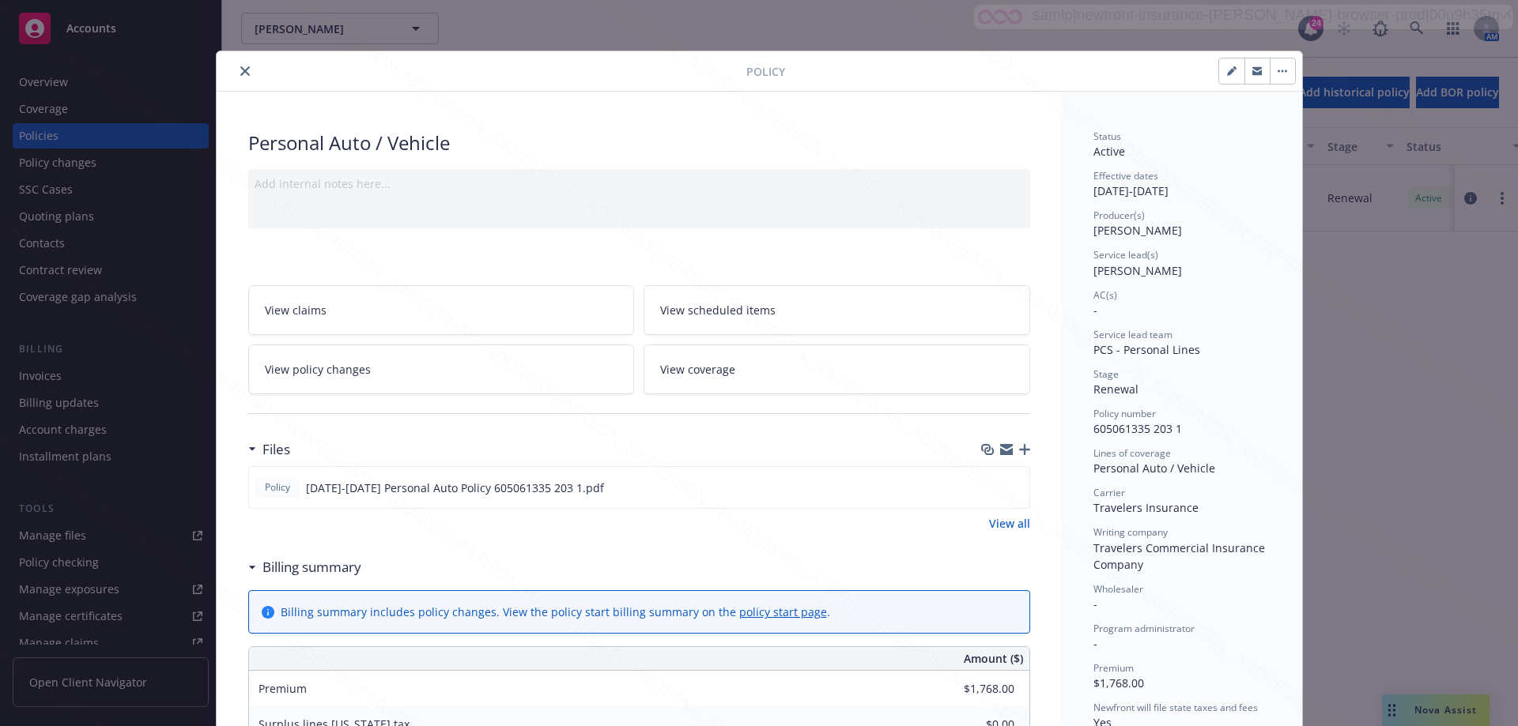
click at [757, 616] on link "policy start page" at bounding box center [783, 612] width 88 height 15
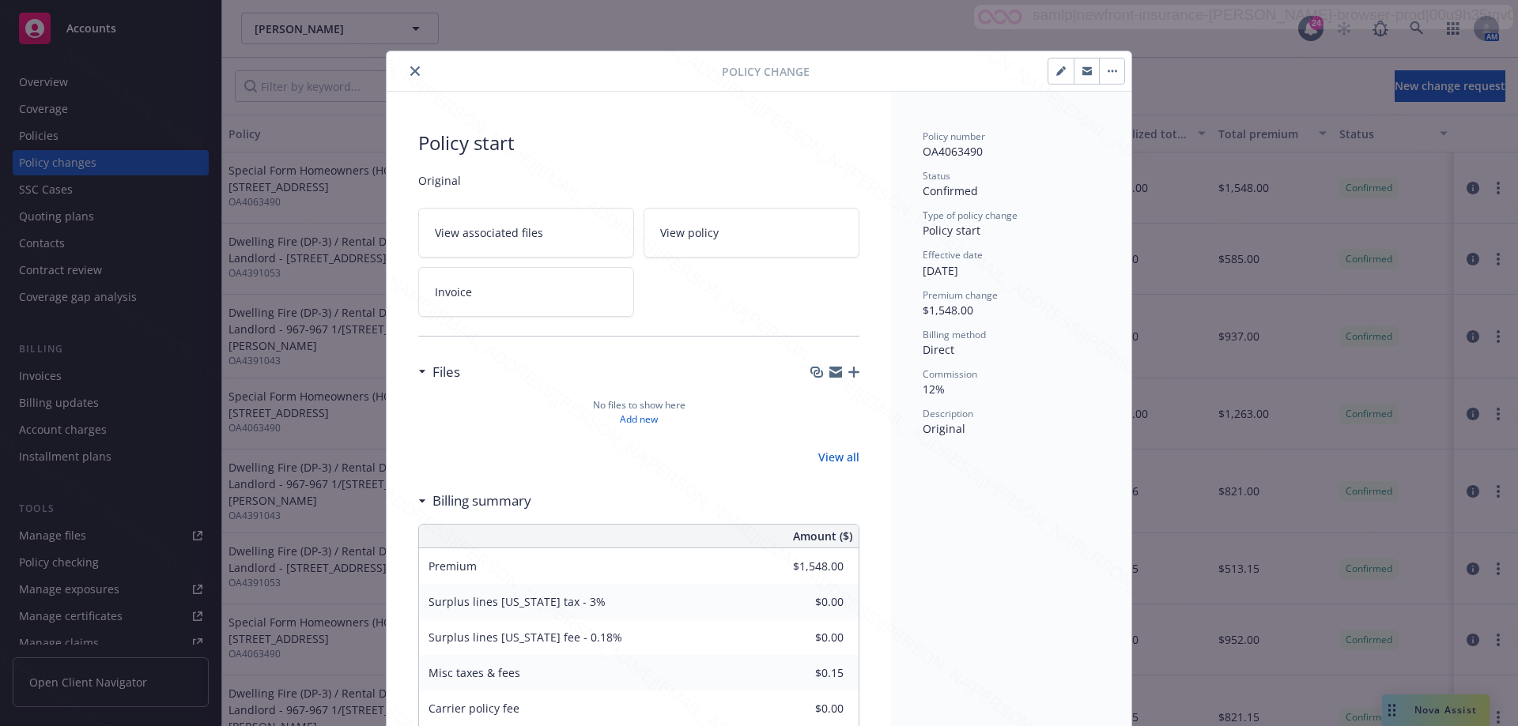
scroll to position [47, 0]
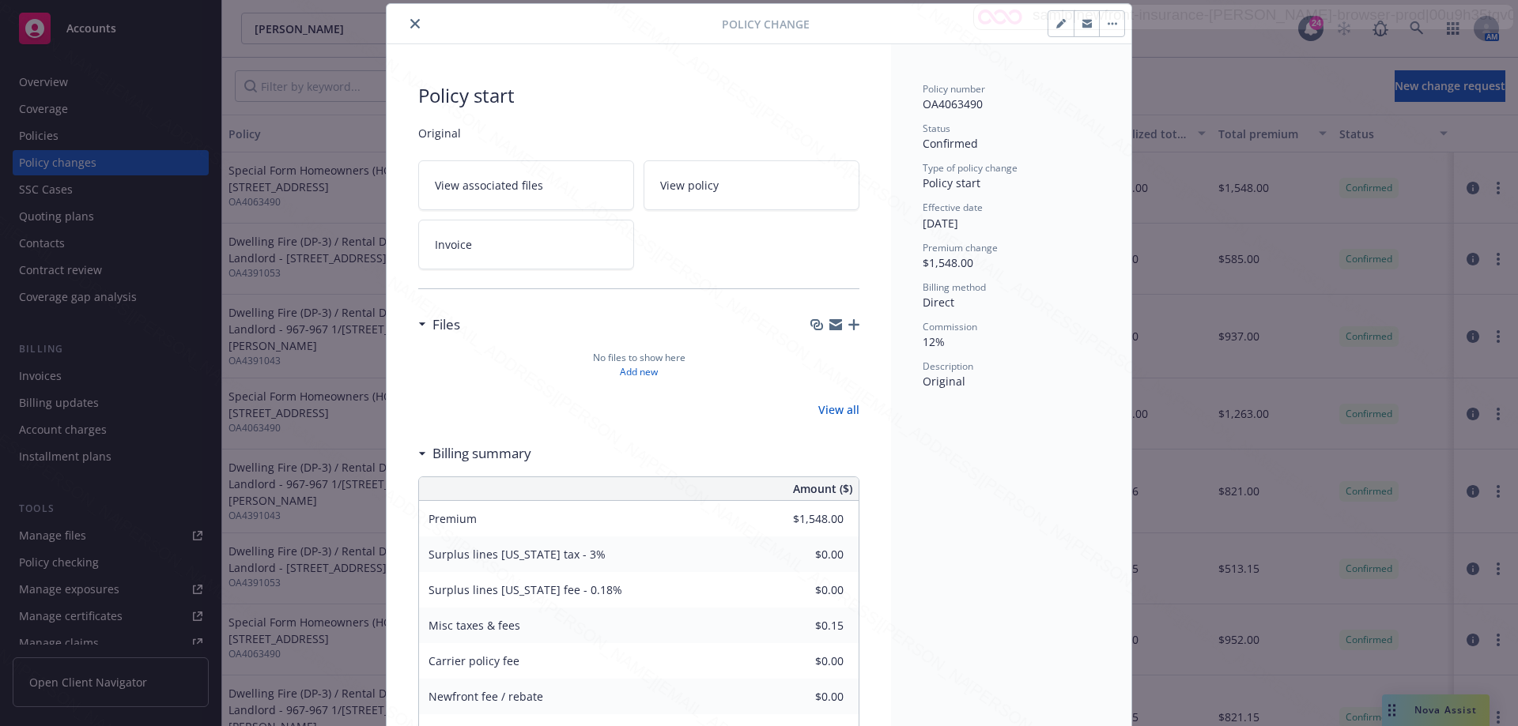
click at [1111, 23] on icon "button" at bounding box center [1112, 24] width 2 height 2
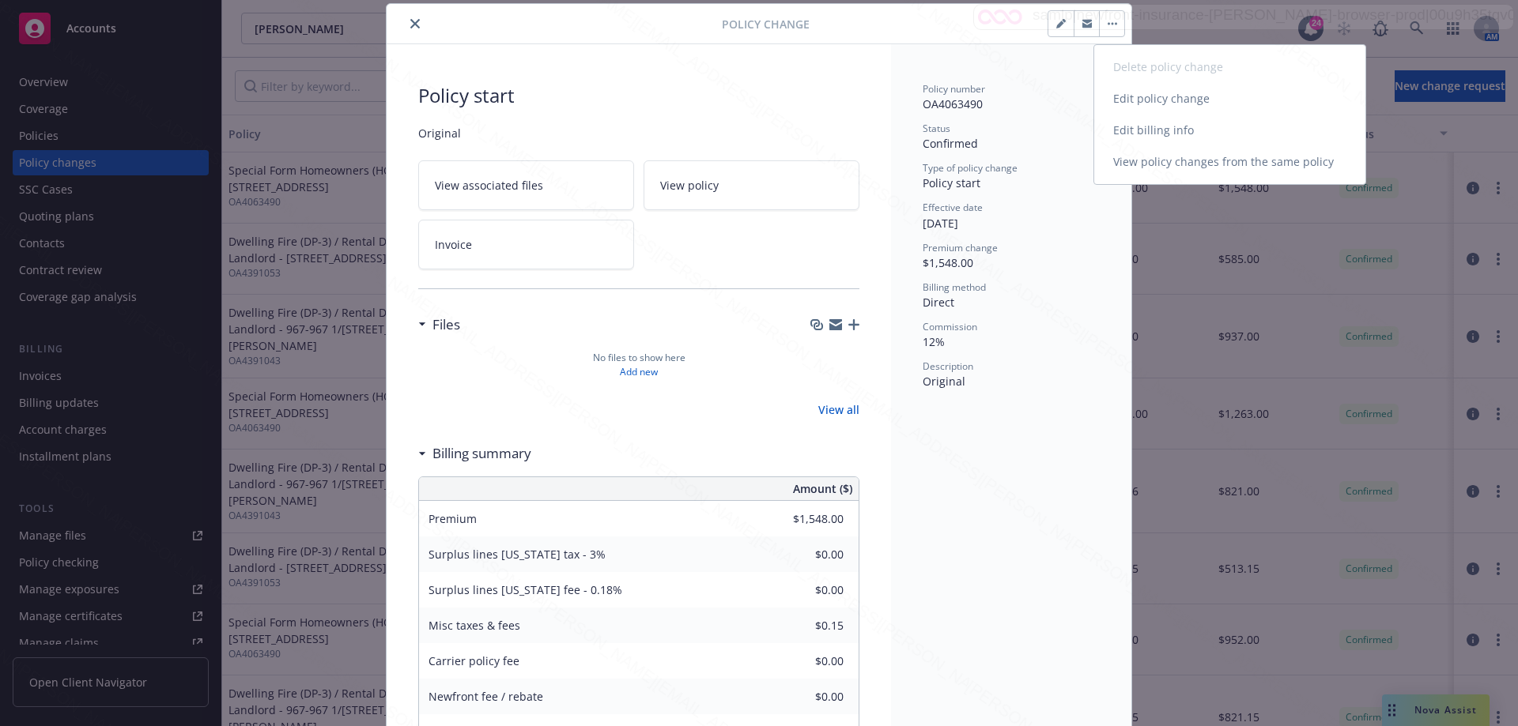
click at [1139, 132] on link "Edit billing info" at bounding box center [1229, 131] width 271 height 32
select select "CA"
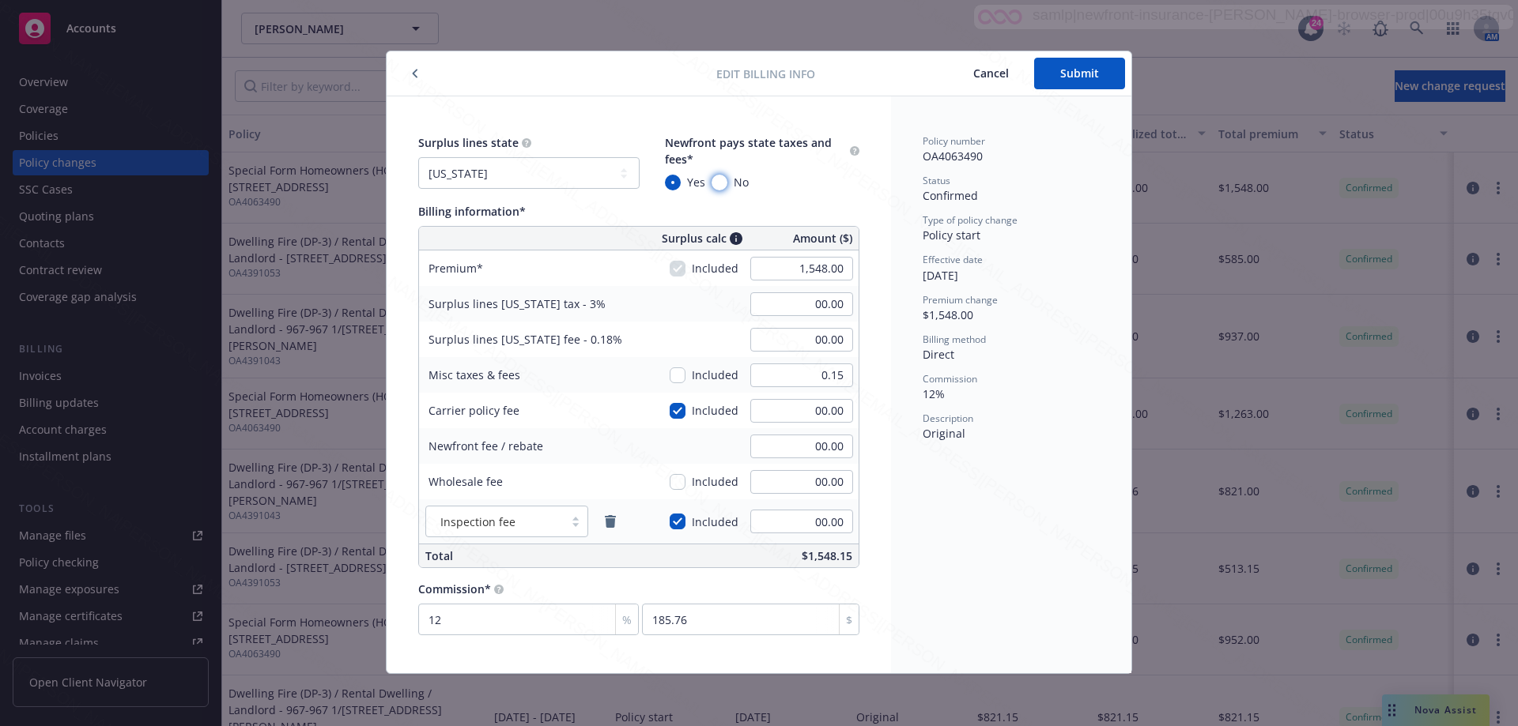
click at [721, 179] on input "No" at bounding box center [719, 183] width 16 height 16
radio input "true"
click at [1082, 68] on button "Submit" at bounding box center [1079, 74] width 91 height 32
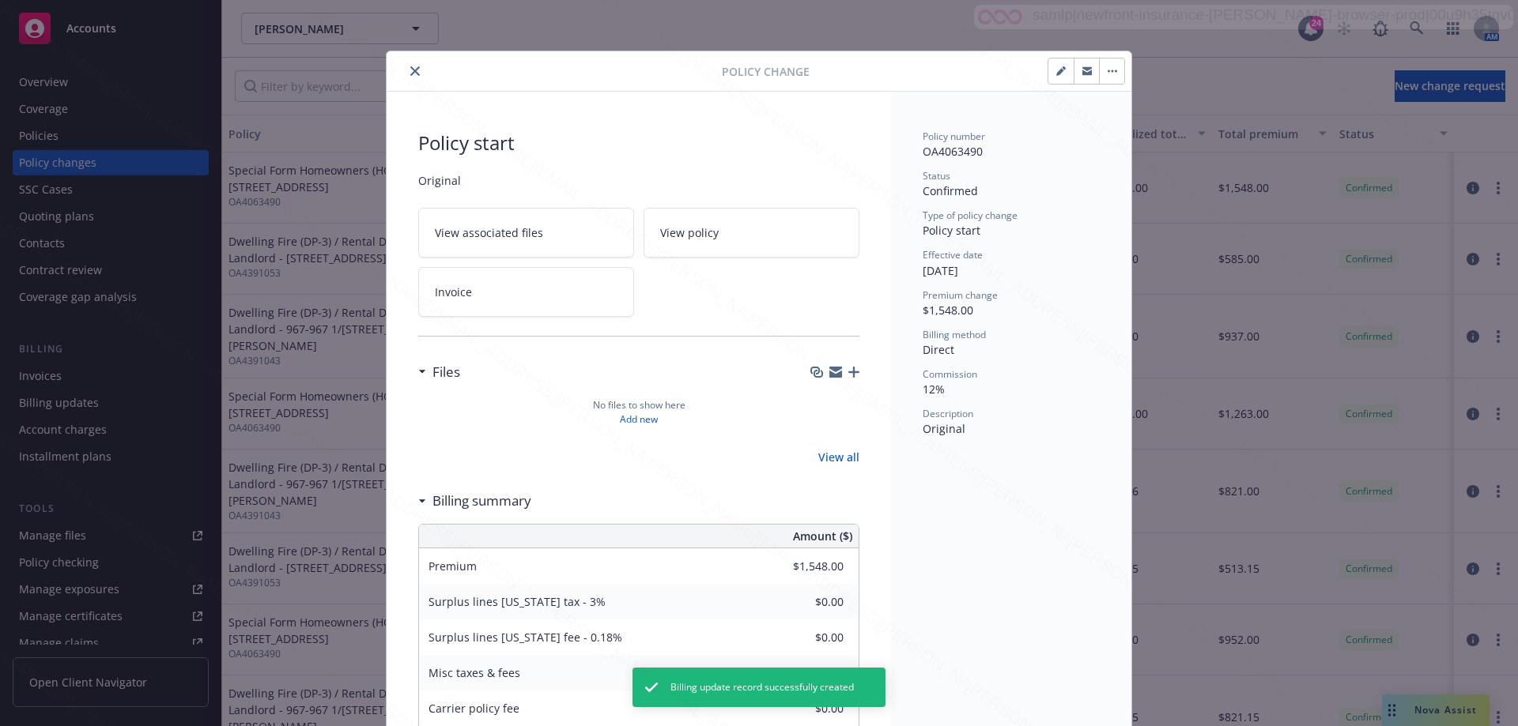
click at [410, 70] on icon "close" at bounding box center [414, 70] width 9 height 9
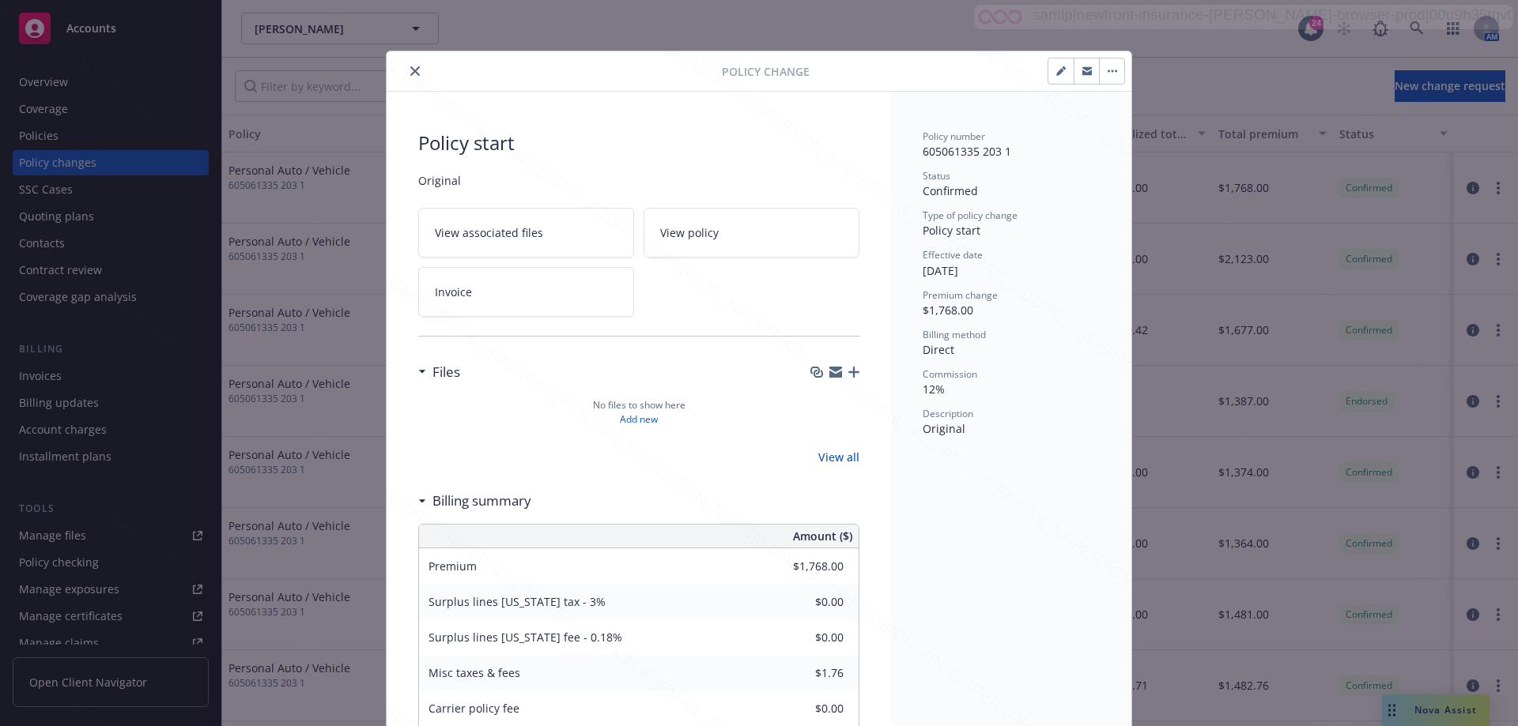
click at [1106, 68] on button "button" at bounding box center [1111, 70] width 25 height 25
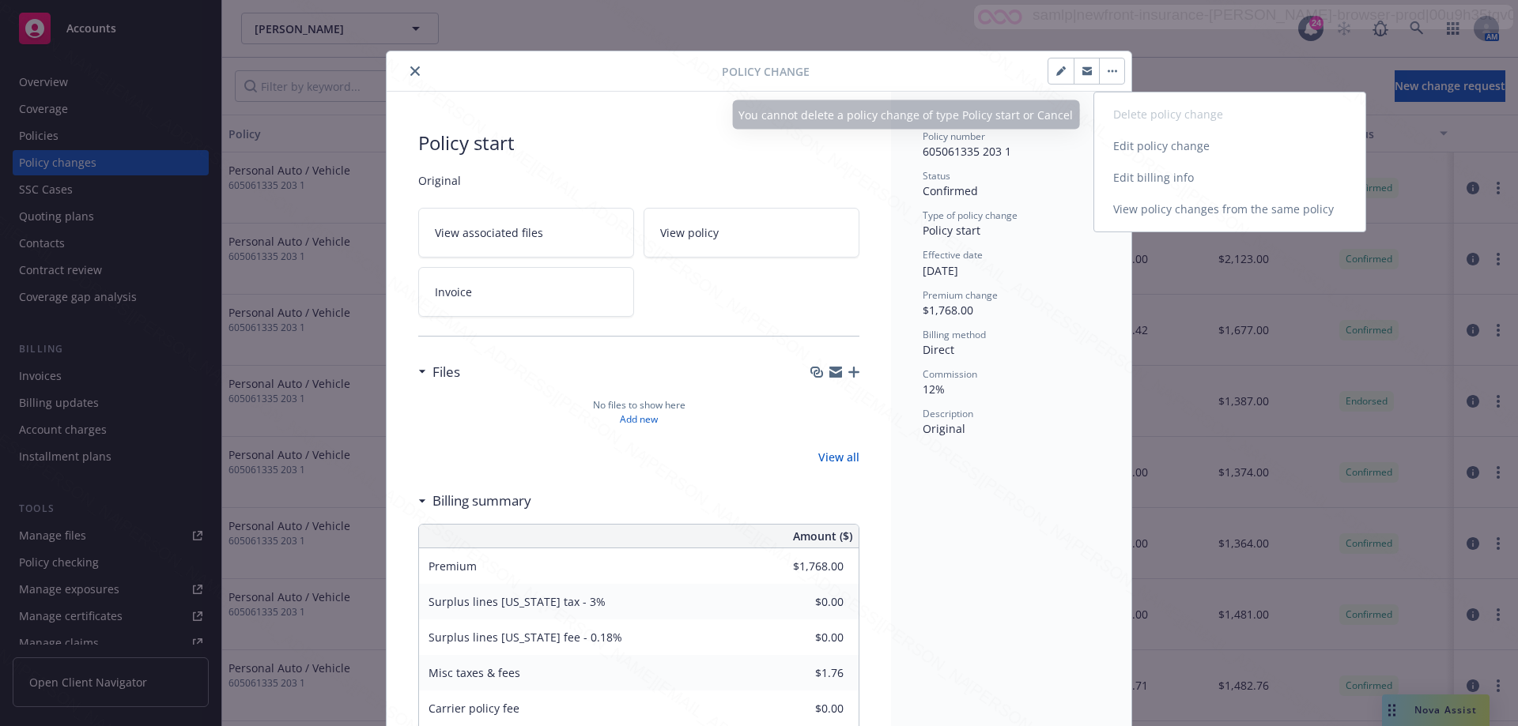
click at [1142, 179] on link "Edit billing info" at bounding box center [1229, 178] width 271 height 32
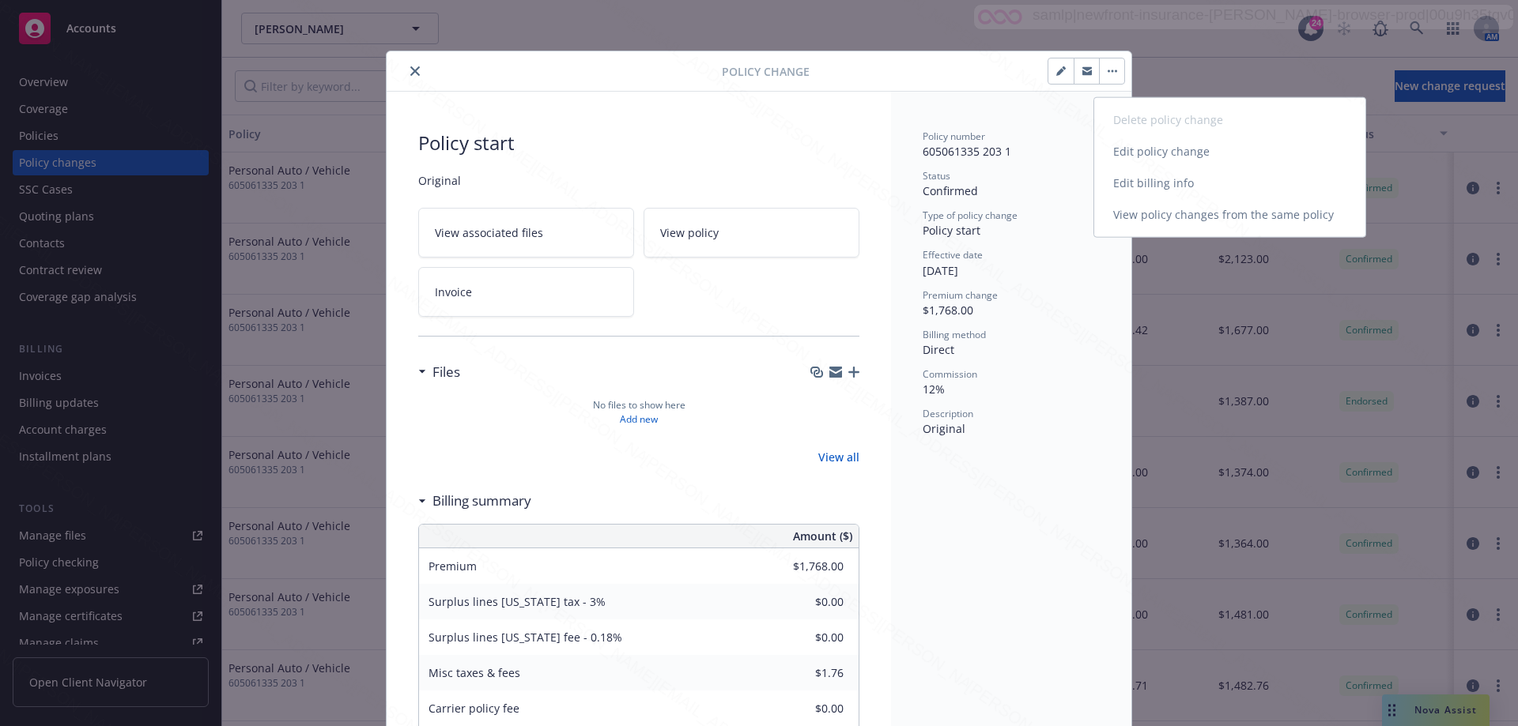
select select "CA"
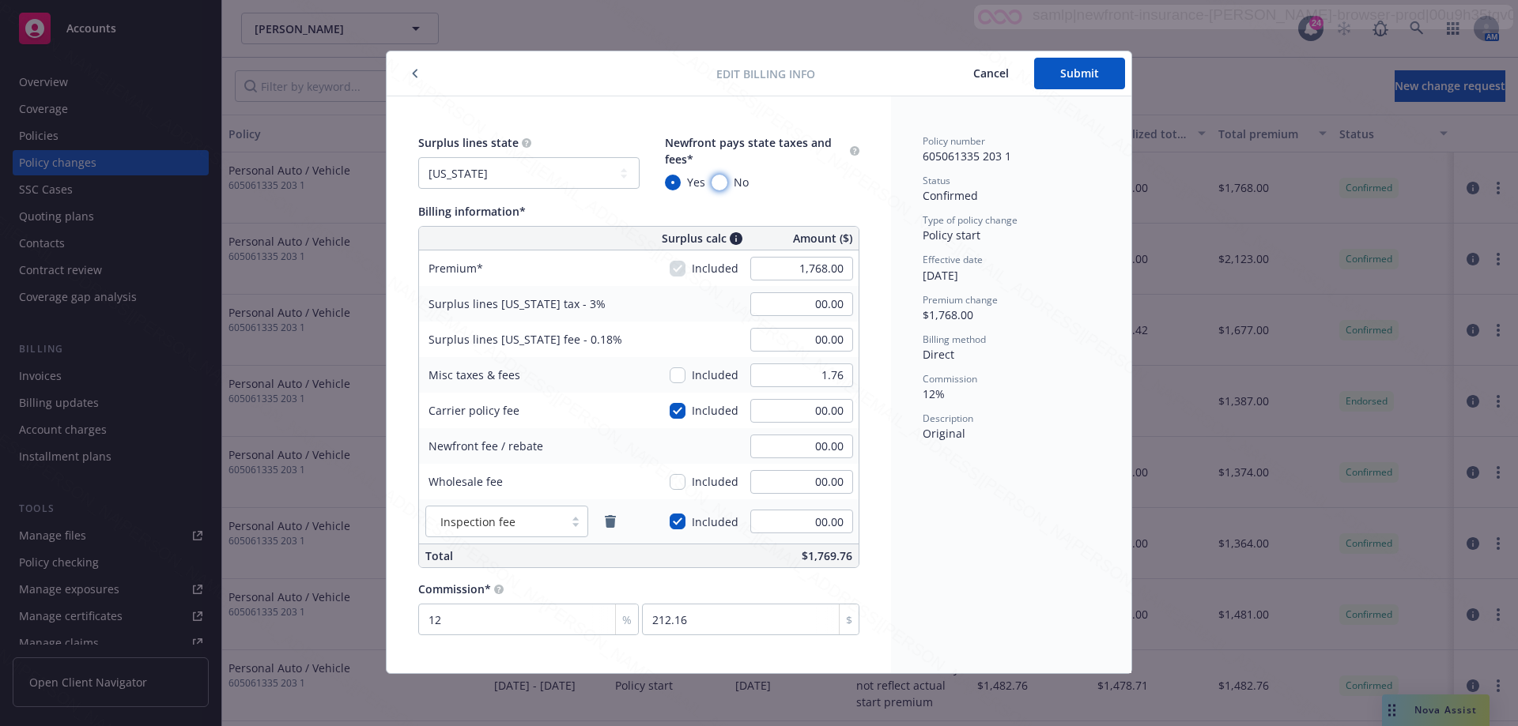
click at [722, 183] on input "No" at bounding box center [719, 183] width 16 height 16
radio input "true"
click at [1062, 80] on button "Submit" at bounding box center [1079, 74] width 91 height 32
